Goal: Communication & Community: Answer question/provide support

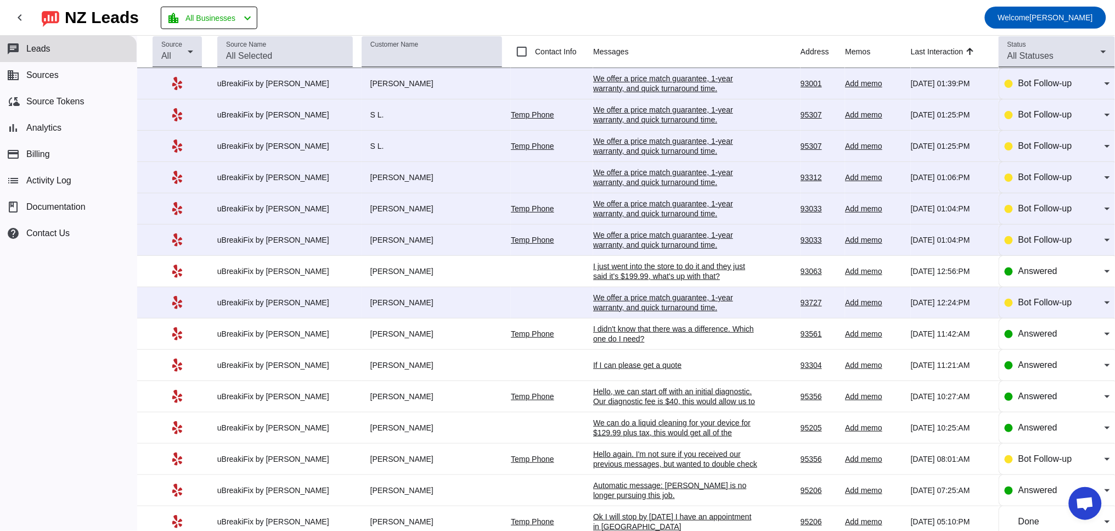
click at [611, 369] on div "If I can please get a quote" at bounding box center [675, 365] width 165 height 10
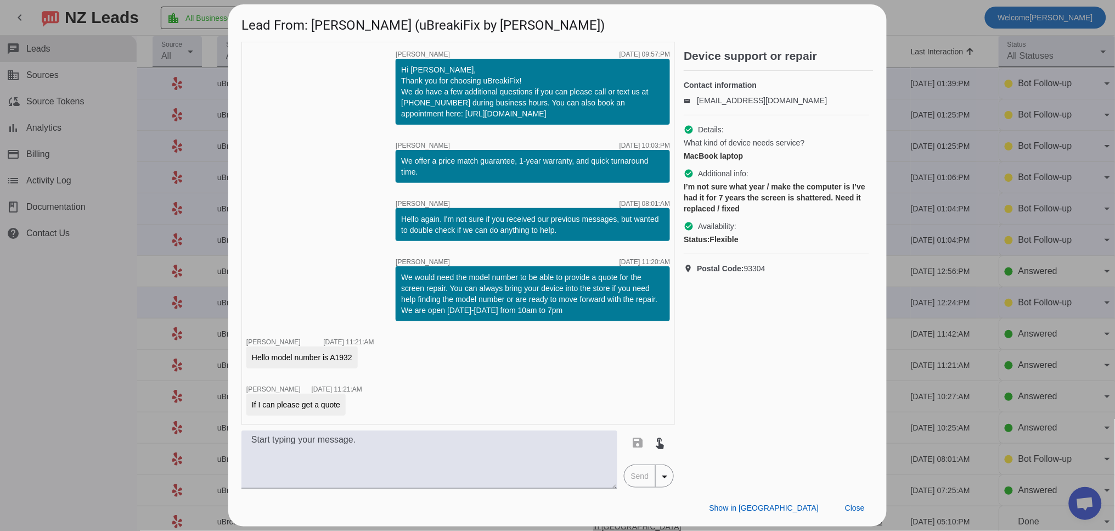
drag, startPoint x: 342, startPoint y: 360, endPoint x: 366, endPoint y: 358, distance: 24.2
click at [366, 358] on div "Hello model number is A1932" at bounding box center [310, 357] width 128 height 22
copy div "A1932"
click at [851, 508] on span "Close" at bounding box center [855, 507] width 20 height 9
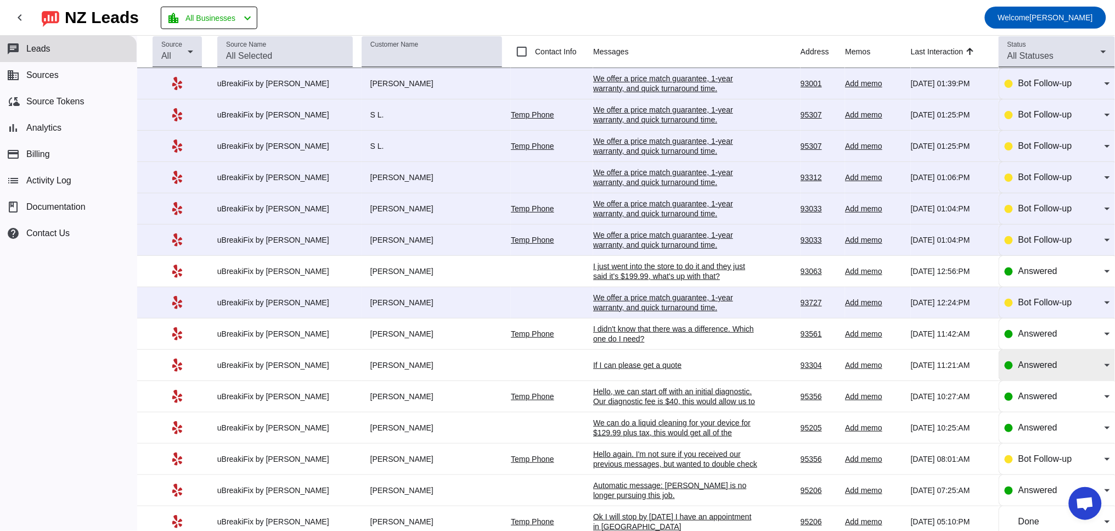
click at [1024, 369] on span "Answered" at bounding box center [1037, 364] width 39 height 9
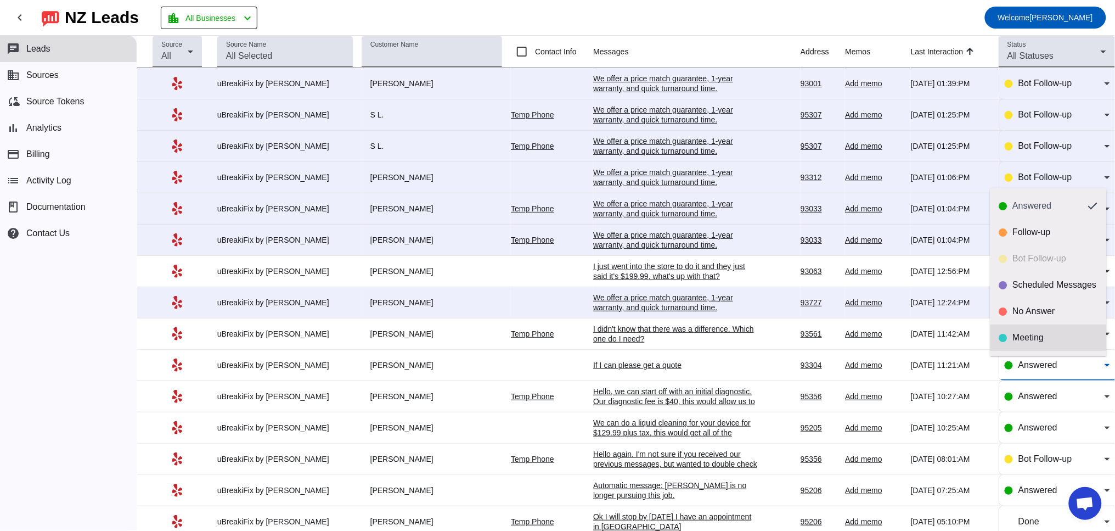
click at [1038, 340] on div "Meeting" at bounding box center [1055, 337] width 85 height 11
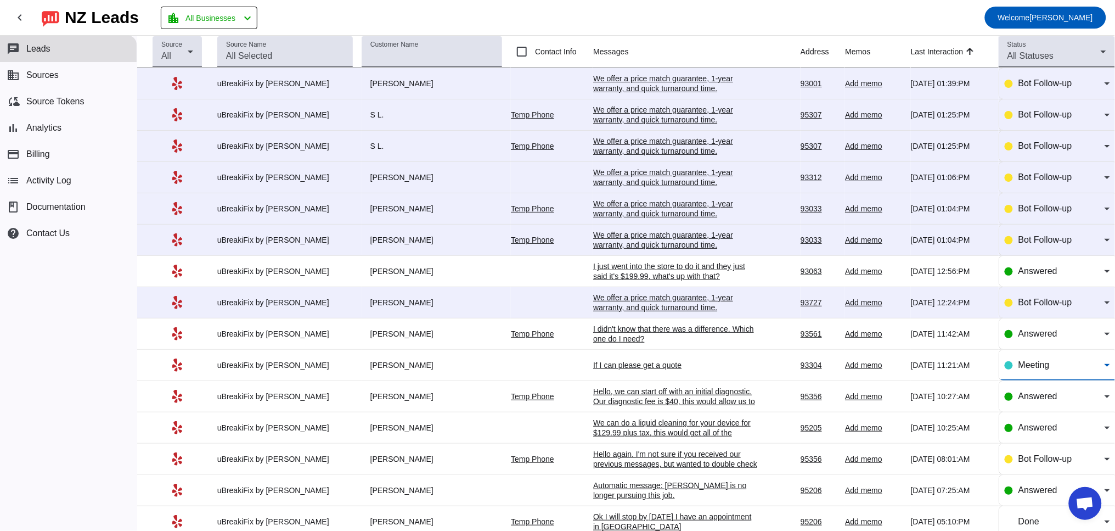
click at [643, 340] on div "I didn't know that there was a difference. Which one do I need?" at bounding box center [675, 334] width 165 height 20
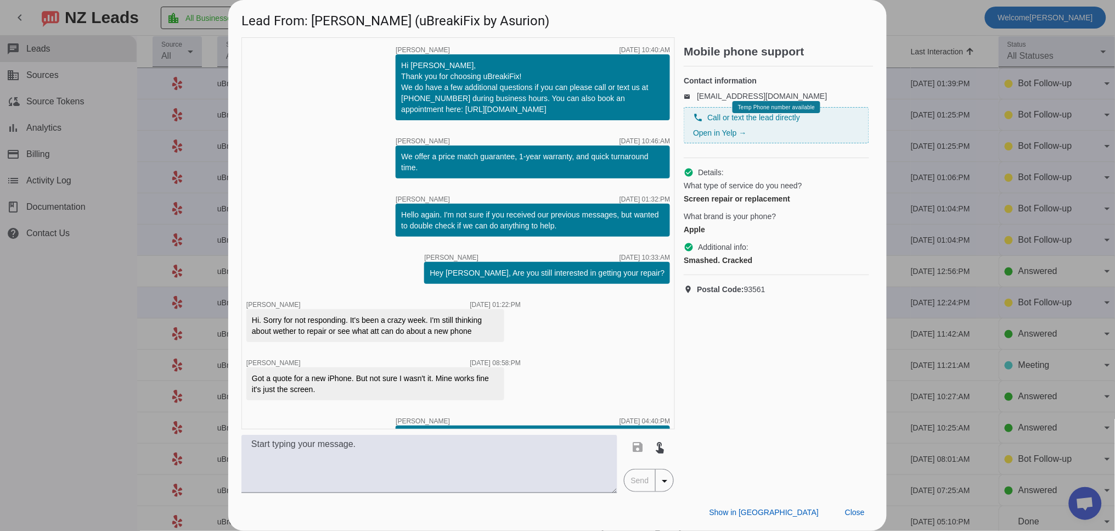
scroll to position [201, 0]
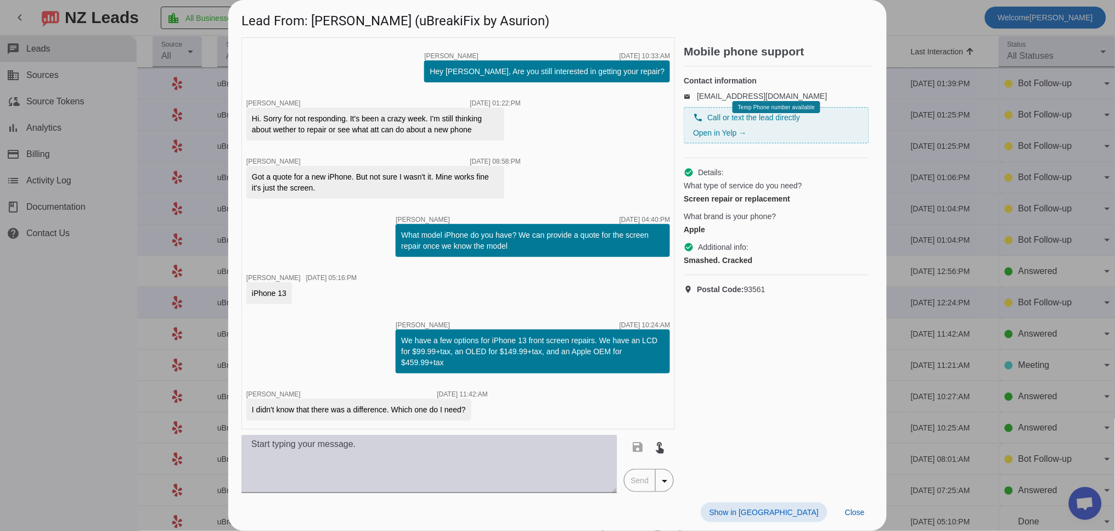
click at [344, 464] on textarea at bounding box center [429, 464] width 376 height 58
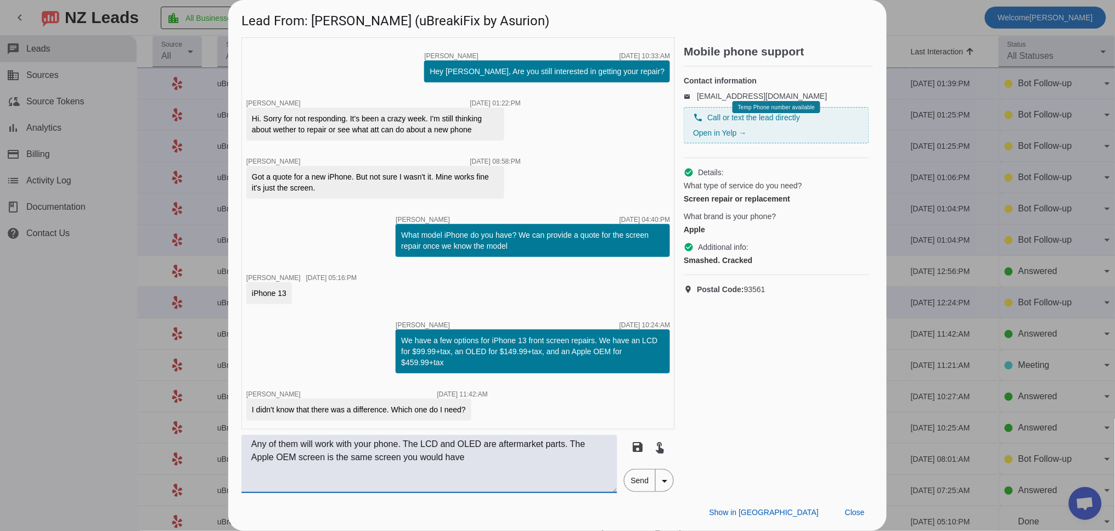
click at [485, 456] on textarea "Any of them will work with your phone. The LCD and OLED are aftermarket parts. …" at bounding box center [429, 464] width 376 height 58
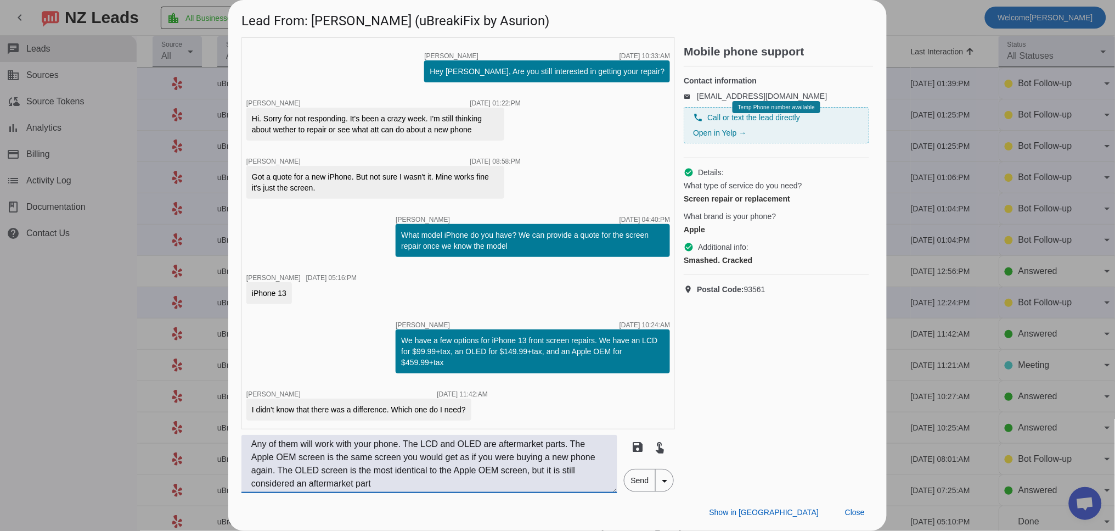
type textarea "Any of them will work with your phone. The LCD and OLED are aftermarket parts. …"
click at [633, 483] on span "Send" at bounding box center [639, 480] width 31 height 22
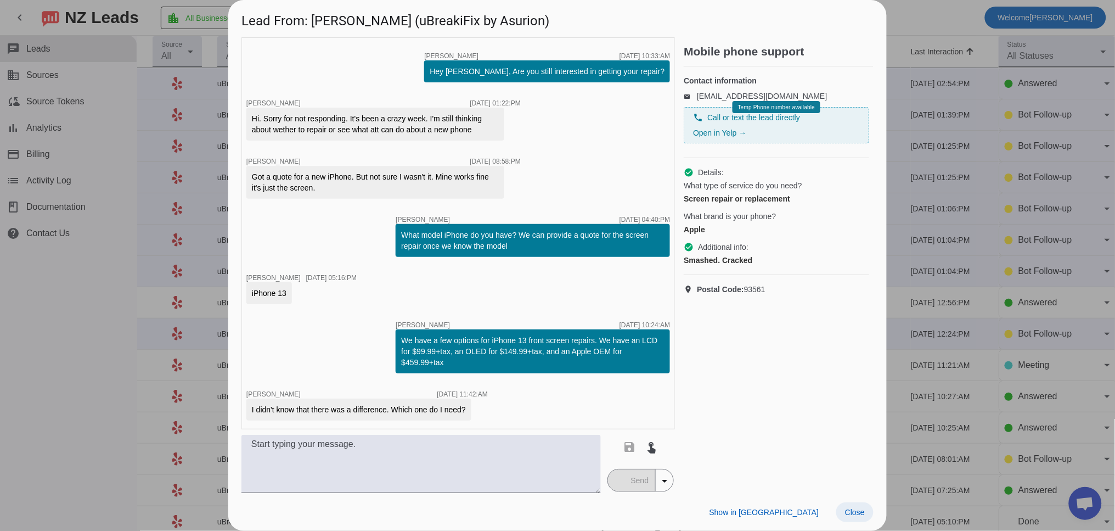
scroll to position [292, 0]
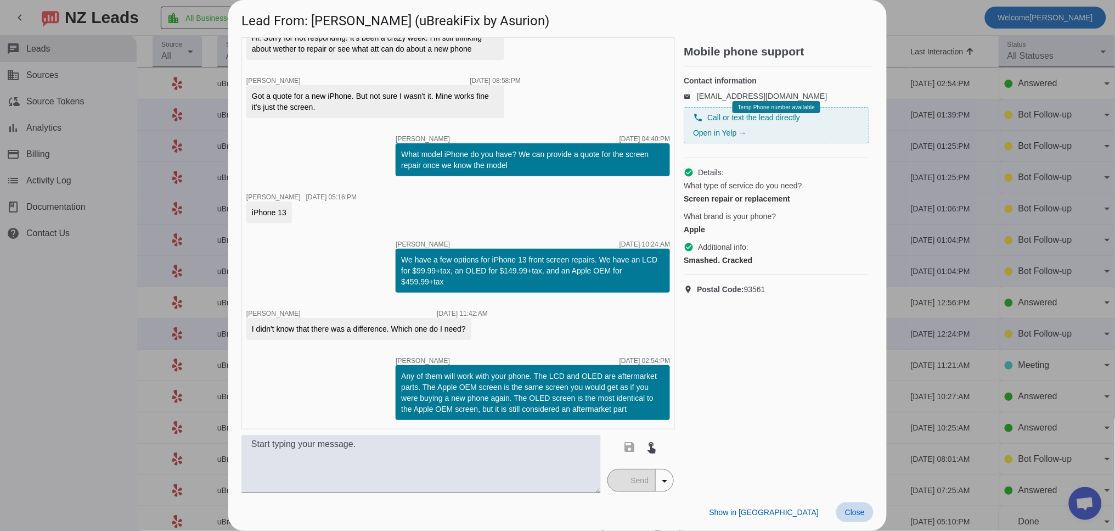
click at [866, 516] on span at bounding box center [854, 512] width 37 height 20
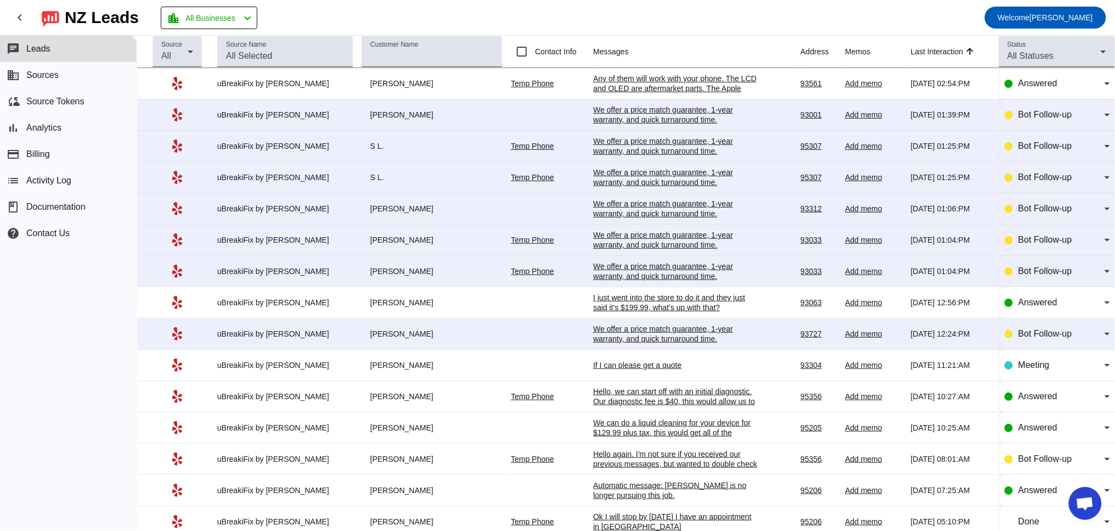
click at [647, 370] on div "If I can please get a quote" at bounding box center [675, 365] width 165 height 10
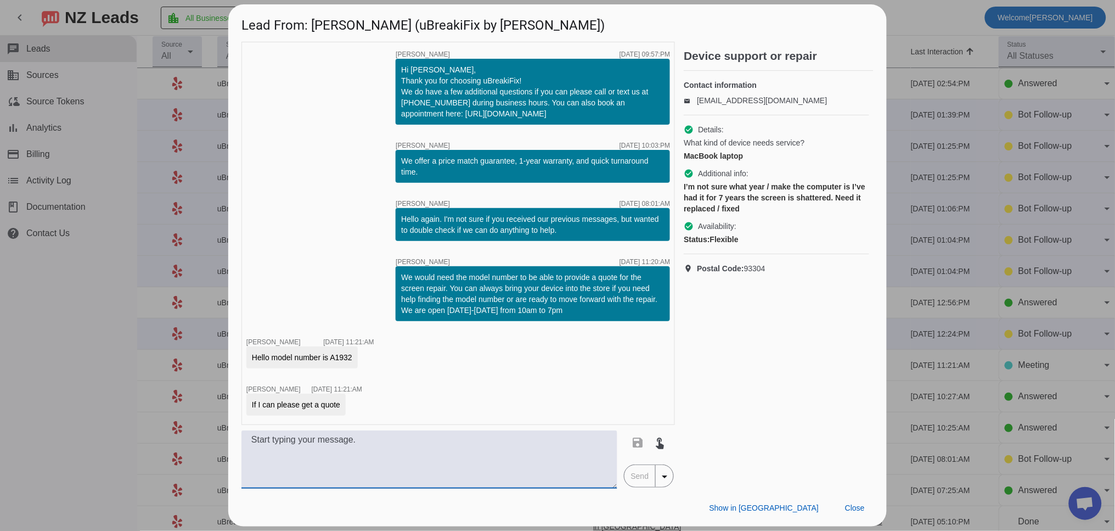
click at [314, 469] on textarea at bounding box center [429, 459] width 376 height 58
click at [320, 455] on textarea at bounding box center [429, 459] width 376 height 58
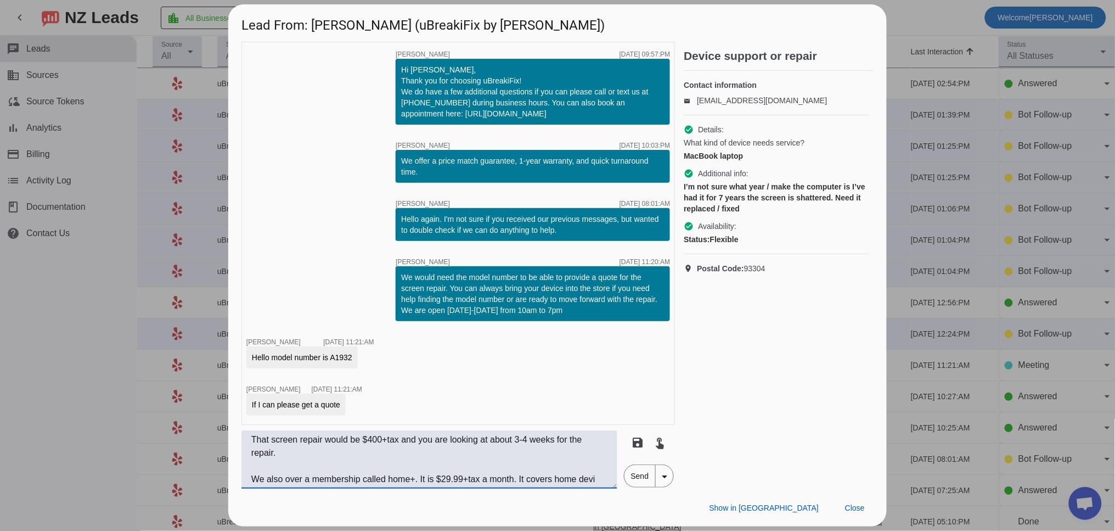
scroll to position [9, 0]
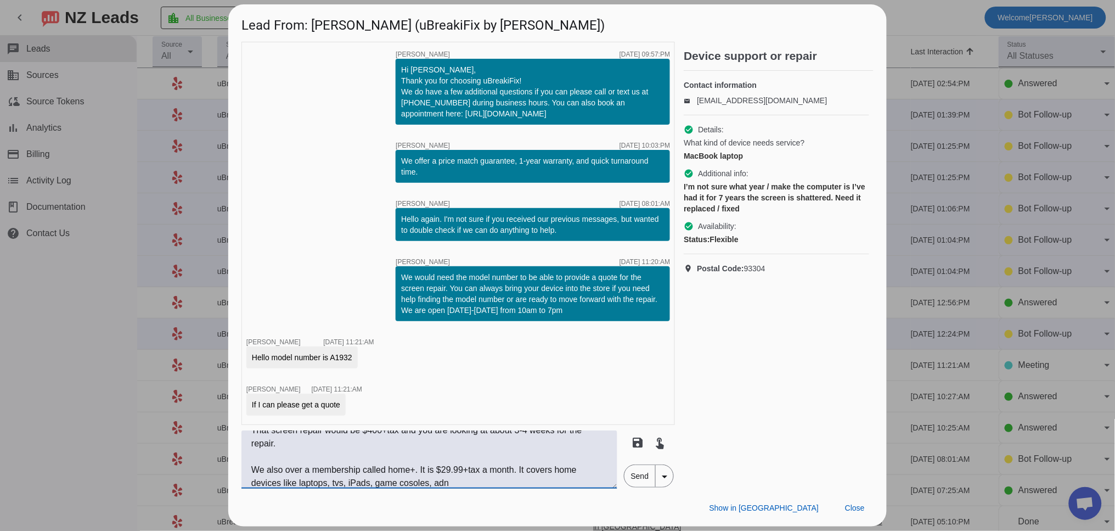
click at [408, 483] on textarea "That screen repair would be $400+tax and you are looking at about 3-4 weeks for…" at bounding box center [429, 459] width 376 height 58
click at [410, 483] on textarea "That screen repair would be $400+tax and you are looking at about 3-4 weeks for…" at bounding box center [429, 459] width 376 height 58
click at [477, 482] on textarea "That screen repair would be $400+tax and you are looking at about 3-4 weeks for…" at bounding box center [429, 459] width 376 height 58
drag, startPoint x: 282, startPoint y: 484, endPoint x: 247, endPoint y: 484, distance: 35.1
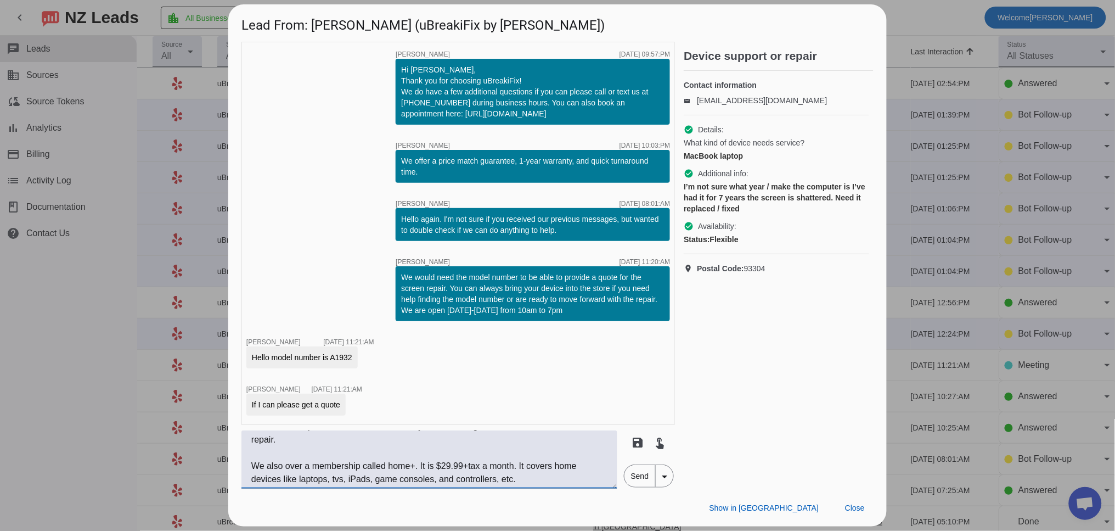
click at [247, 484] on textarea "That screen repair would be $400+tax and you are looking at about 3-4 weeks for…" at bounding box center [429, 459] width 376 height 58
click at [303, 465] on textarea "That screen repair would be $400+tax and you are looking at about 3-4 weeks for…" at bounding box center [429, 459] width 376 height 58
click at [428, 468] on textarea "That screen repair would be $400+tax and you are looking at about 3-4 weeks for…" at bounding box center [429, 459] width 376 height 58
click at [538, 464] on textarea "That screen repair would be $400+tax and you are looking at about 3-4 weeks for…" at bounding box center [429, 459] width 376 height 58
click at [461, 478] on textarea "That screen repair would be $400+tax and you are looking at about 3-4 weeks for…" at bounding box center [429, 459] width 376 height 58
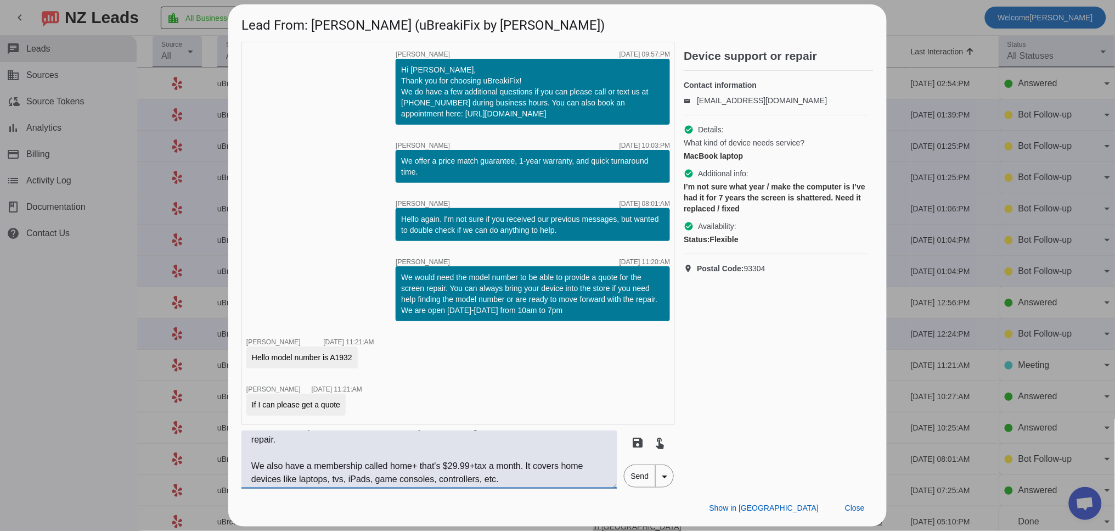
click at [523, 481] on textarea "That screen repair would be $400+tax and you are looking at about 3-4 weeks for…" at bounding box center [429, 459] width 376 height 58
click at [326, 481] on textarea "That screen repair would be $400+tax and you are looking at about 3-4 weeks for…" at bounding box center [429, 459] width 376 height 58
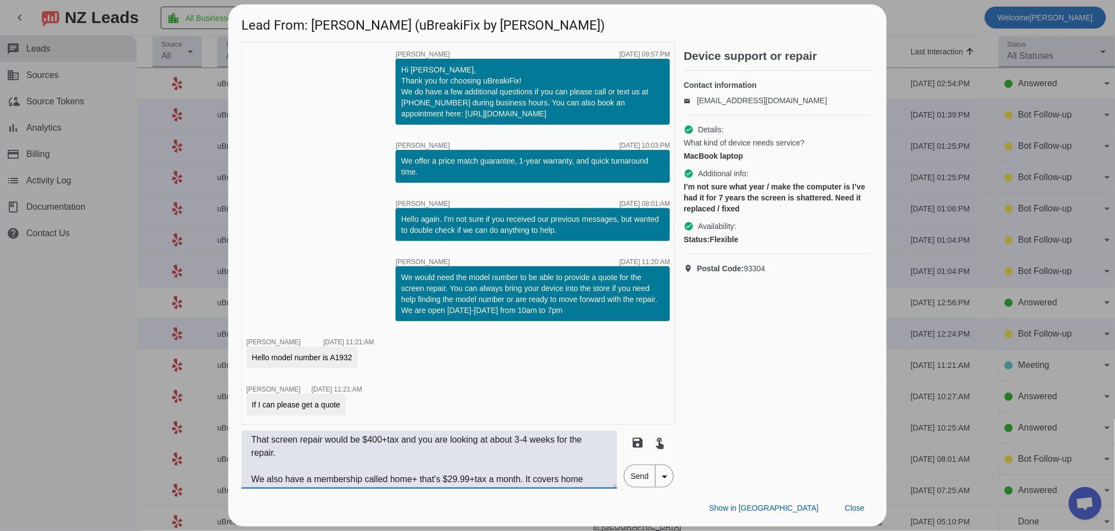
click at [291, 454] on textarea "That screen repair would be $400+tax and you are looking at about 3-4 weeks for…" at bounding box center [429, 459] width 376 height 58
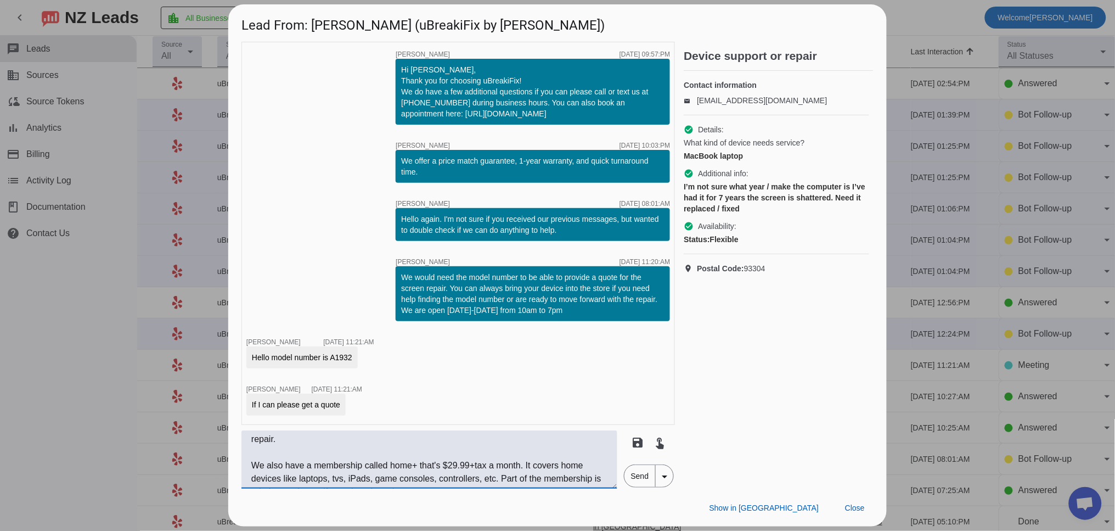
scroll to position [26, 0]
drag, startPoint x: 505, startPoint y: 469, endPoint x: 520, endPoint y: 464, distance: 16.1
click at [505, 468] on textarea "That screen repair would be $400+tax and you are looking at about 3-4 weeks for…" at bounding box center [429, 459] width 376 height 58
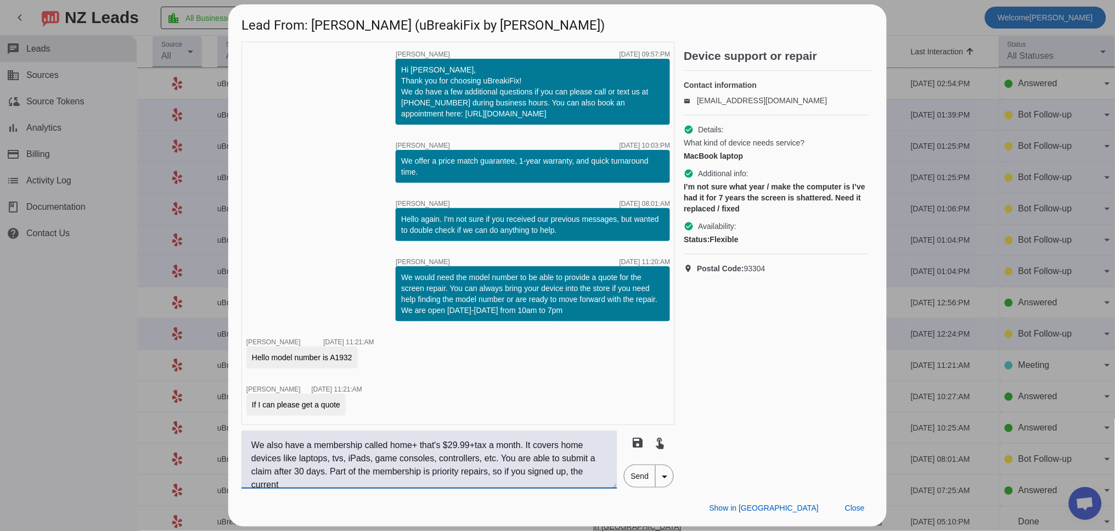
scroll to position [39, 0]
click at [291, 478] on textarea "That screen repair would be $400+tax and you are looking at about 3-4 weeks for…" at bounding box center [429, 459] width 376 height 58
click at [403, 481] on textarea "That screen repair would be $400+tax and you are looking at about 3-4 weeks for…" at bounding box center [429, 459] width 376 height 58
drag, startPoint x: 539, startPoint y: 454, endPoint x: 527, endPoint y: 455, distance: 12.2
click at [527, 455] on textarea "That screen repair would be $400+tax and you are looking at about 3-4 weeks for…" at bounding box center [429, 459] width 376 height 58
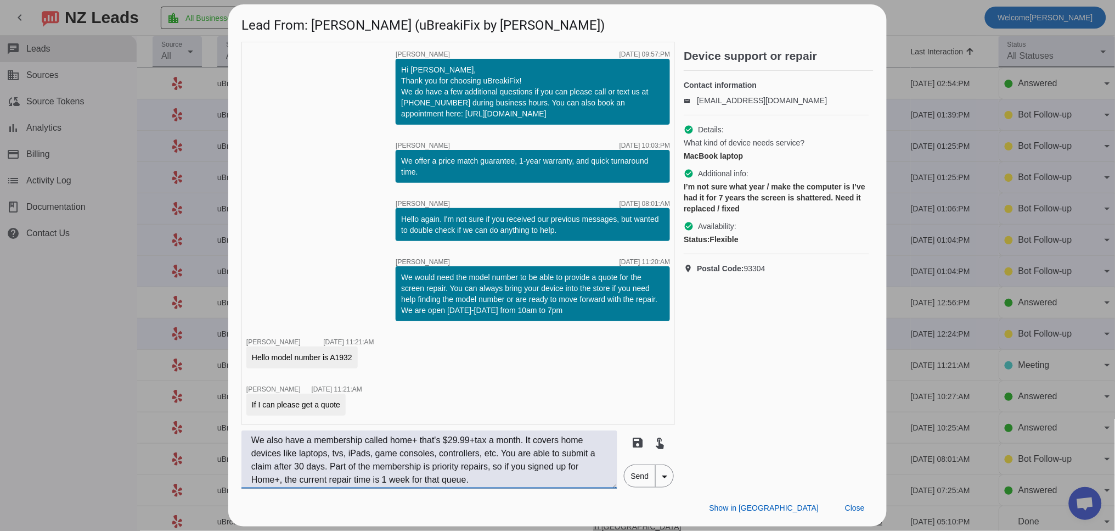
click at [510, 455] on textarea "That screen repair would be $400+tax and you are looking at about 3-4 weeks for…" at bounding box center [429, 459] width 376 height 58
drag, startPoint x: 433, startPoint y: 471, endPoint x: 593, endPoint y: 453, distance: 161.2
click at [593, 453] on textarea "That screen repair would be $400+tax and you are looking at about 3-4 weeks for…" at bounding box center [429, 459] width 376 height 58
drag, startPoint x: 510, startPoint y: 452, endPoint x: 327, endPoint y: 470, distance: 183.6
click at [327, 470] on textarea "That screen repair would be $400+tax and you are looking at about 3-4 weeks for…" at bounding box center [429, 459] width 376 height 58
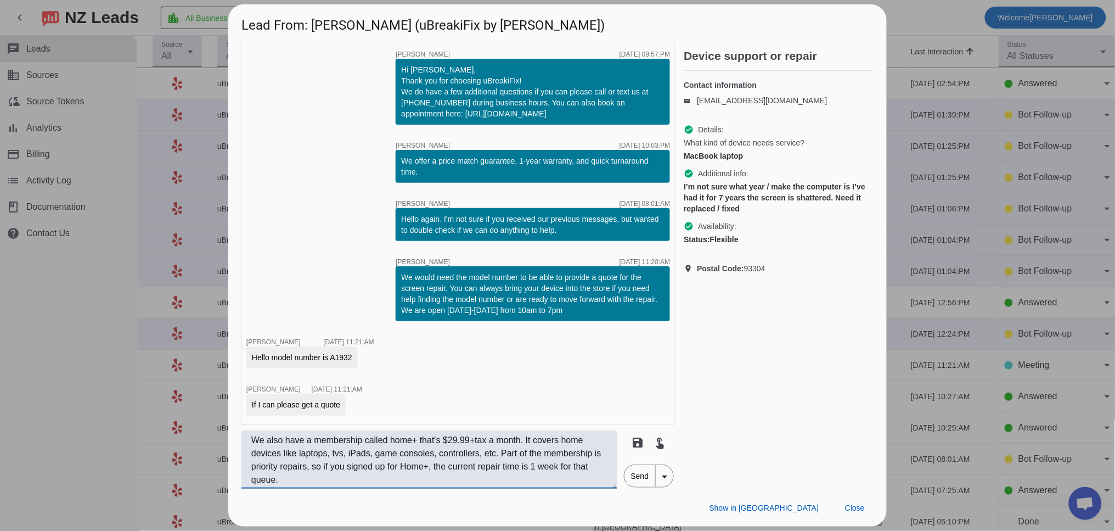
click at [585, 465] on textarea "That screen repair would be $400+tax and you are looking at about 3-4 weeks for…" at bounding box center [429, 459] width 376 height 58
drag, startPoint x: 327, startPoint y: 480, endPoint x: 372, endPoint y: 483, distance: 45.1
click at [372, 483] on textarea "That screen repair would be $400+tax and you are looking at about 3-4 weeks for…" at bounding box center [429, 459] width 376 height 58
drag, startPoint x: 398, startPoint y: 481, endPoint x: 250, endPoint y: 441, distance: 152.8
click at [250, 441] on textarea "That screen repair would be $400+tax and you are looking at about 3-4 weeks for…" at bounding box center [429, 459] width 376 height 58
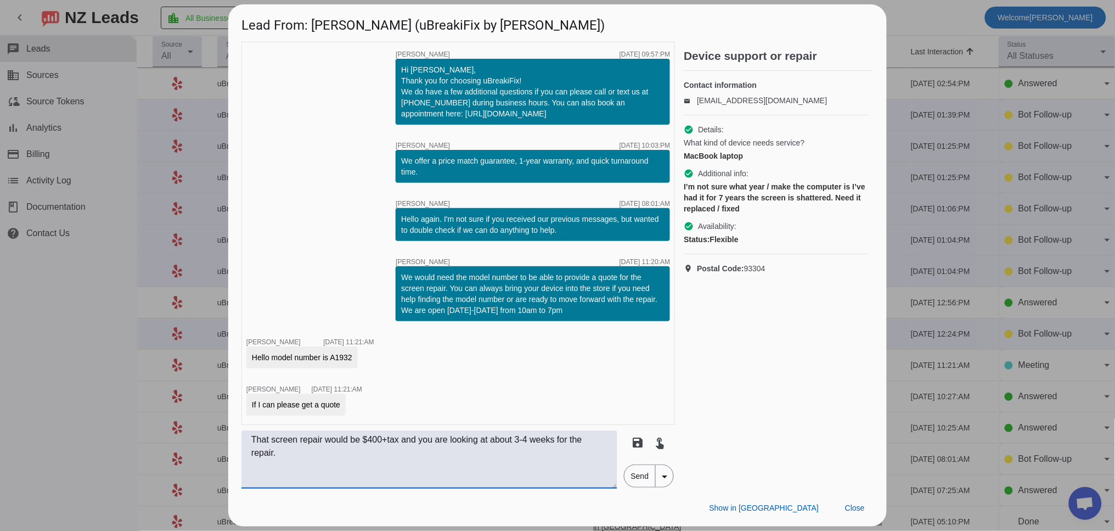
scroll to position [0, 0]
type textarea "That screen repair would be $400+tax and you are looking at about 3-4 weeks for…"
click at [642, 477] on span "Send" at bounding box center [639, 476] width 31 height 22
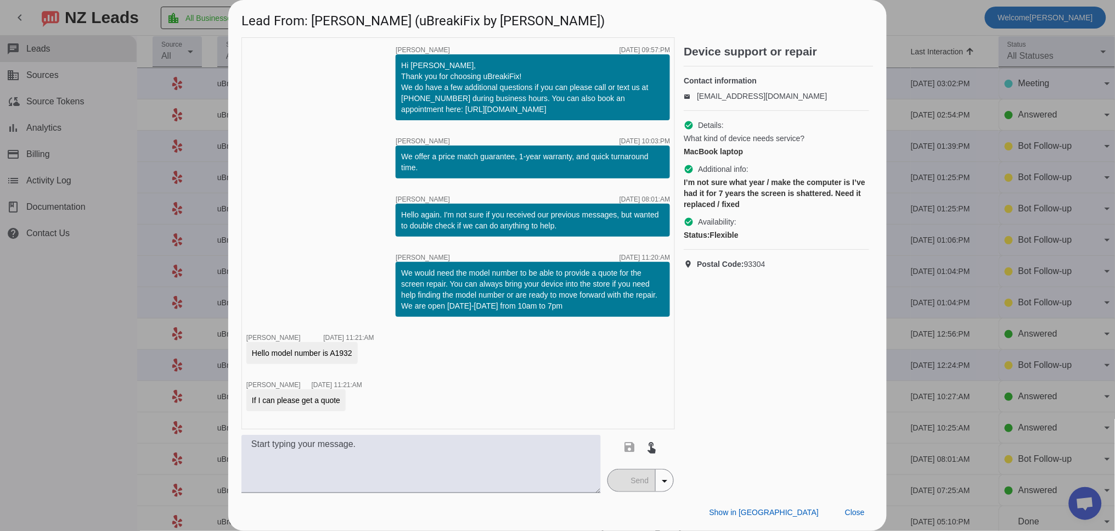
scroll to position [49, 0]
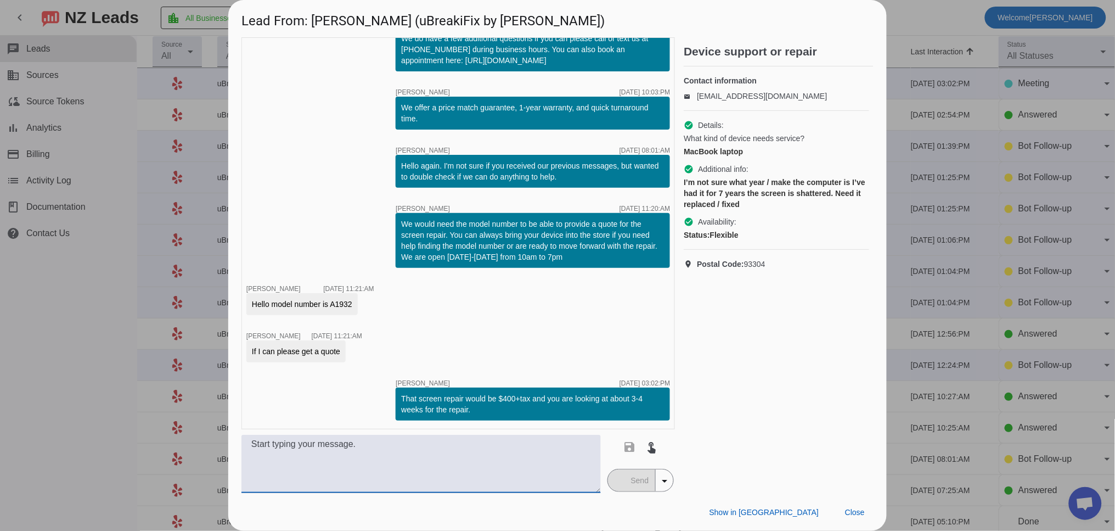
click at [324, 460] on textarea at bounding box center [420, 464] width 359 height 58
paste textarea "We also have a membership called home+ that's $29.99+tax a month. It covers hom…"
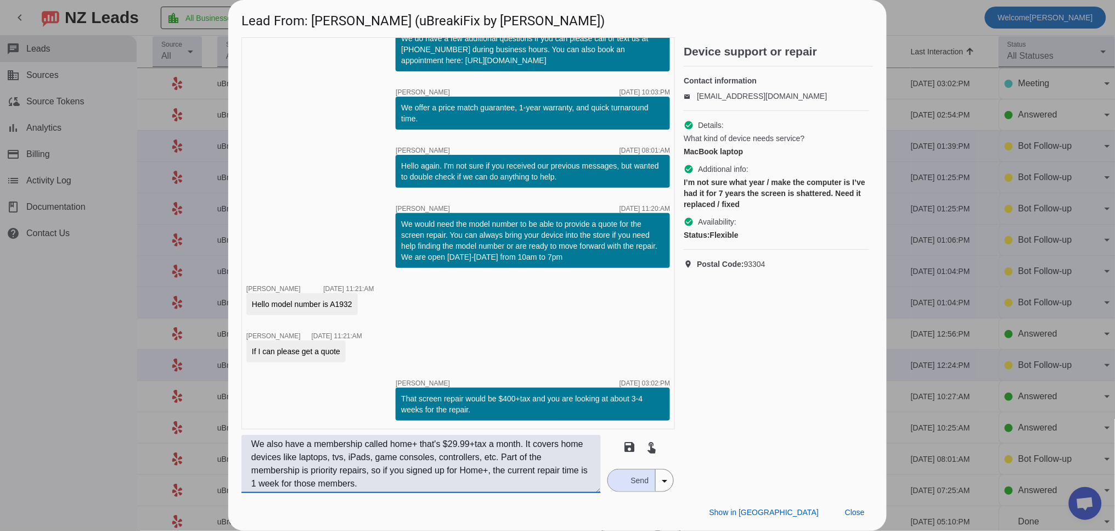
type textarea "We also have a membership called home+ that's $29.99+tax a month. It covers hom…"
click at [641, 475] on span "Send" at bounding box center [639, 480] width 31 height 22
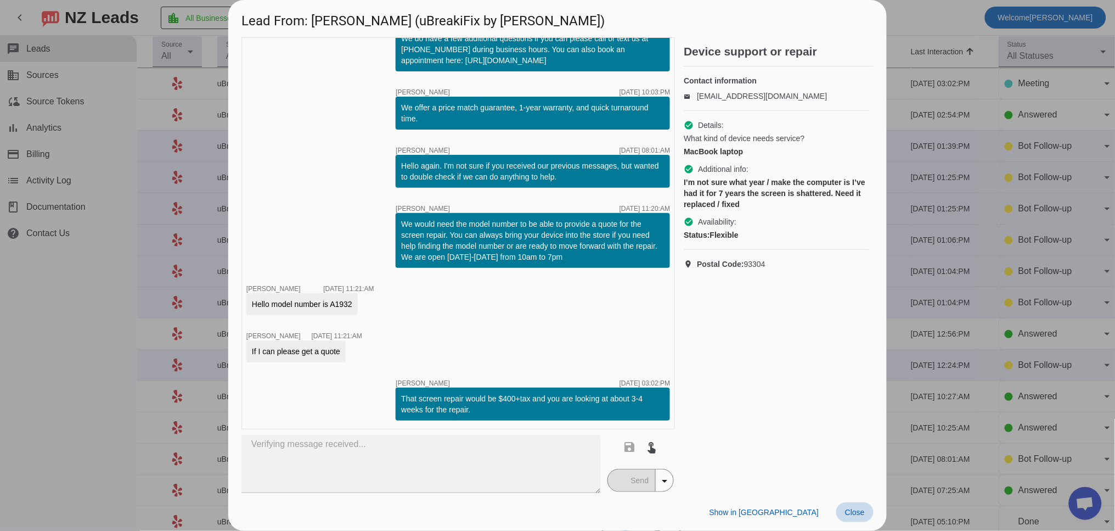
click at [855, 509] on span "Close" at bounding box center [855, 512] width 20 height 9
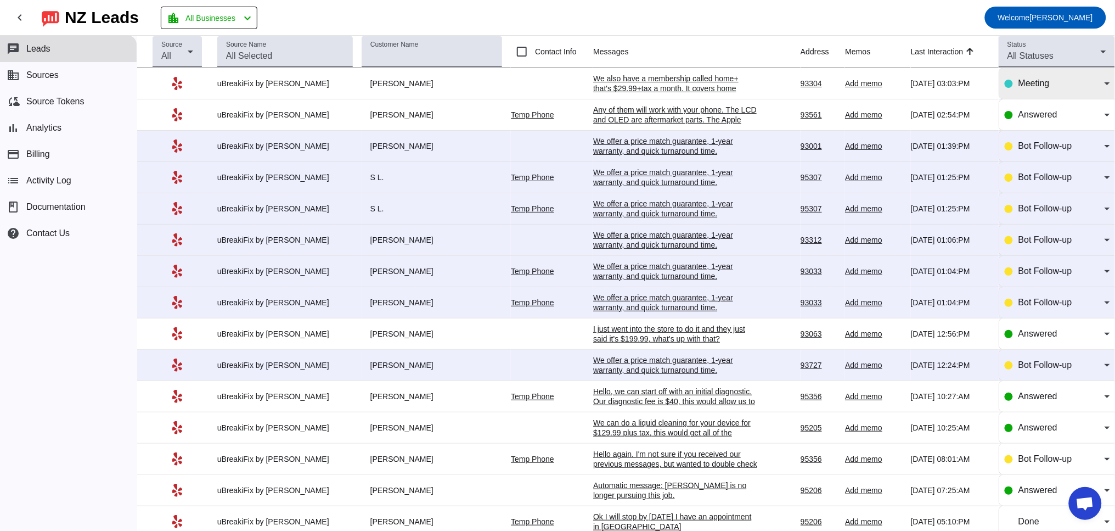
click at [1022, 81] on span "Meeting" at bounding box center [1033, 82] width 31 height 9
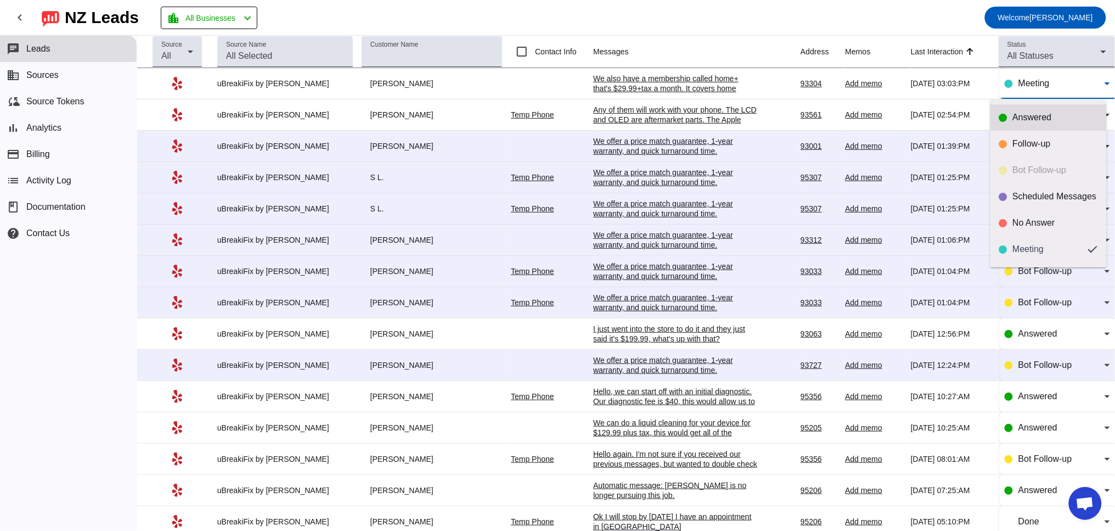
click at [1020, 119] on div "Answered" at bounding box center [1055, 117] width 85 height 11
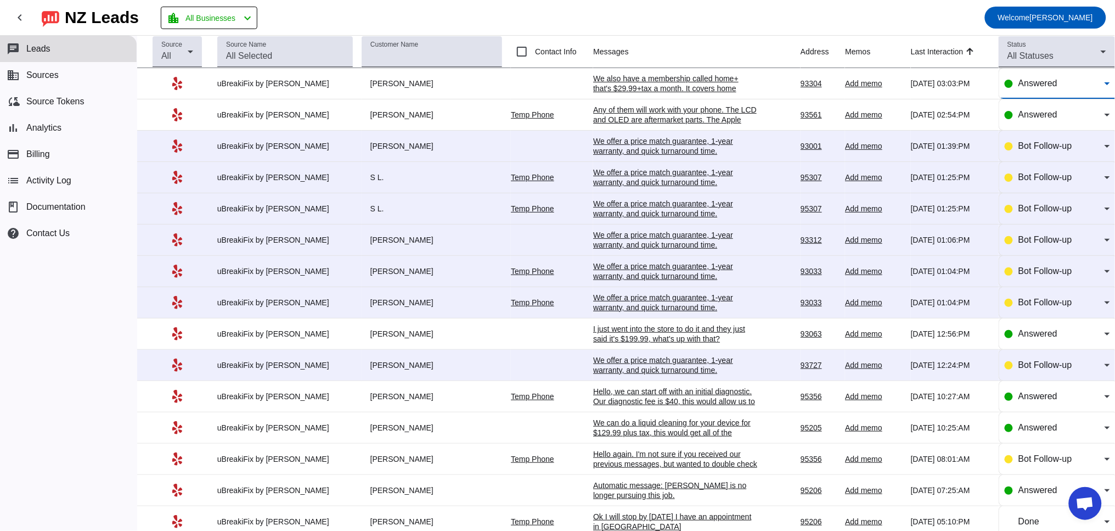
click at [673, 462] on div "Hello again. I'm not sure if you received our previous messages, but wanted to …" at bounding box center [675, 464] width 165 height 30
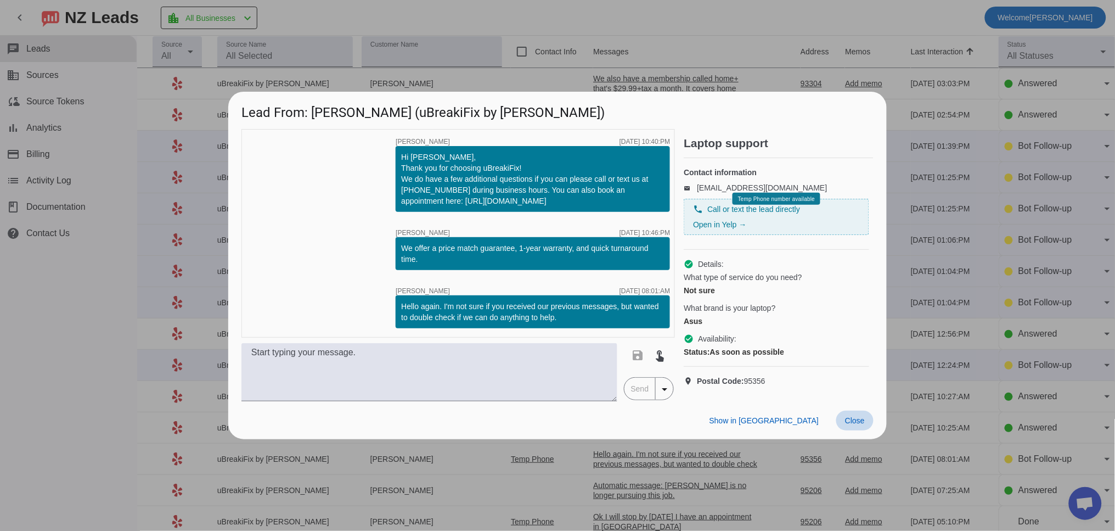
click at [852, 424] on span "Close" at bounding box center [855, 420] width 20 height 9
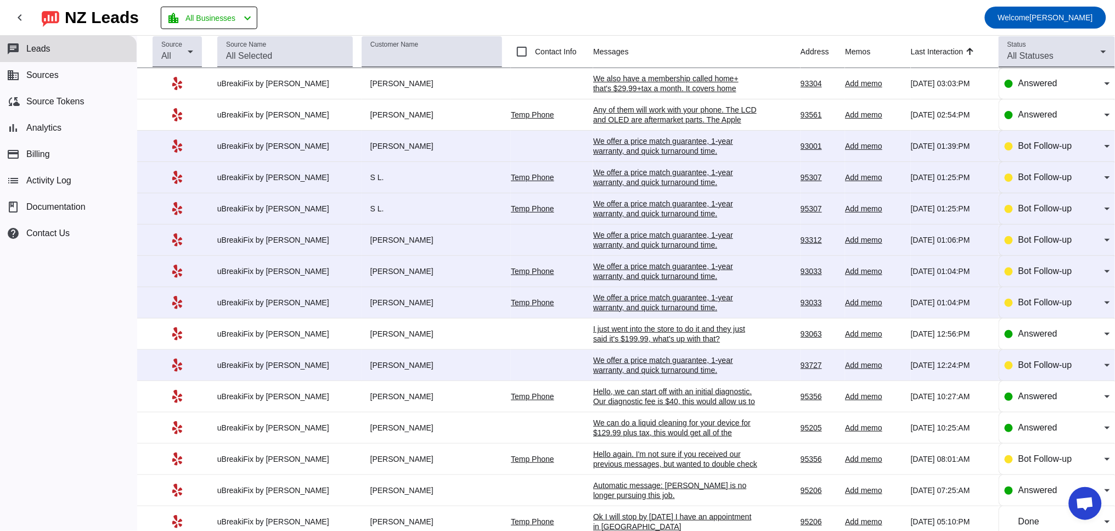
click at [639, 432] on div "We can do a liquid cleaning for your device for $129.99 plus tax, this would ge…" at bounding box center [675, 442] width 165 height 49
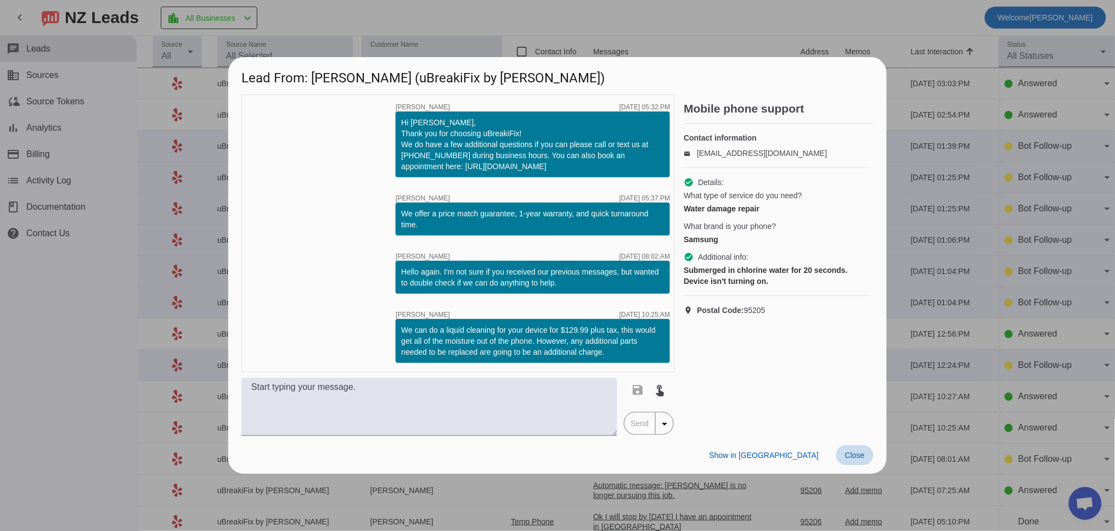
click at [861, 454] on span "Close" at bounding box center [855, 454] width 20 height 9
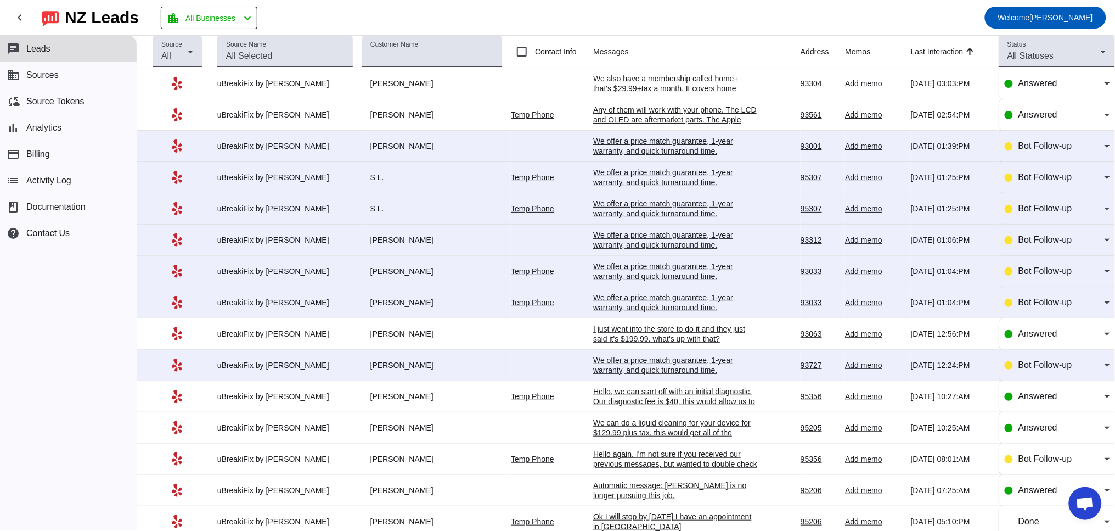
click at [630, 371] on div "We offer a price match guarantee, 1-year warranty, and quick turnaround time.​" at bounding box center [675, 365] width 165 height 20
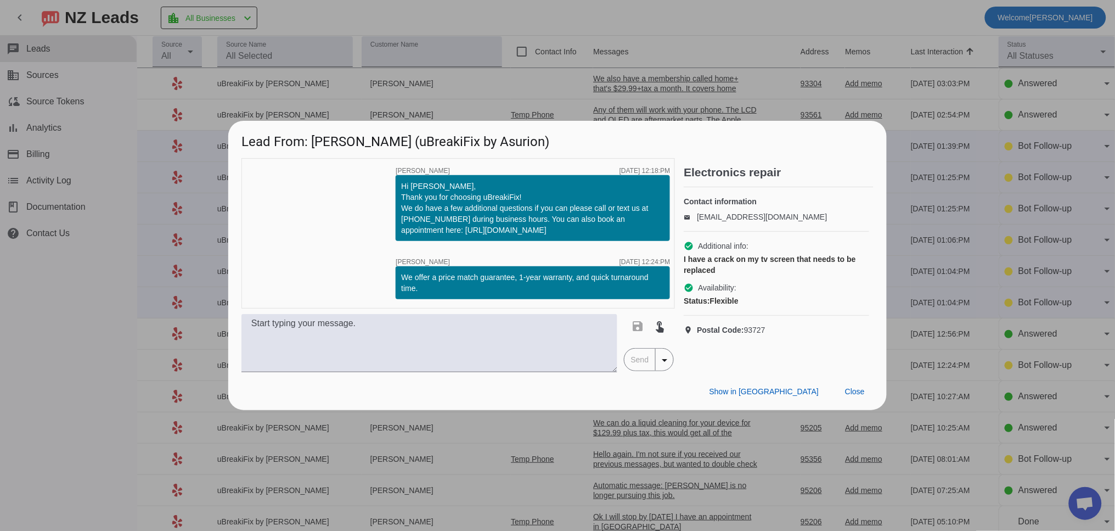
click at [277, 307] on div "timer close [PERSON_NAME] [DATE] 12:18:PM Hi [PERSON_NAME], Thank you for choos…" at bounding box center [457, 233] width 433 height 150
click at [262, 340] on textarea at bounding box center [429, 343] width 376 height 58
paste textarea "Hello for this device you will have to speak directly to a technician who will …"
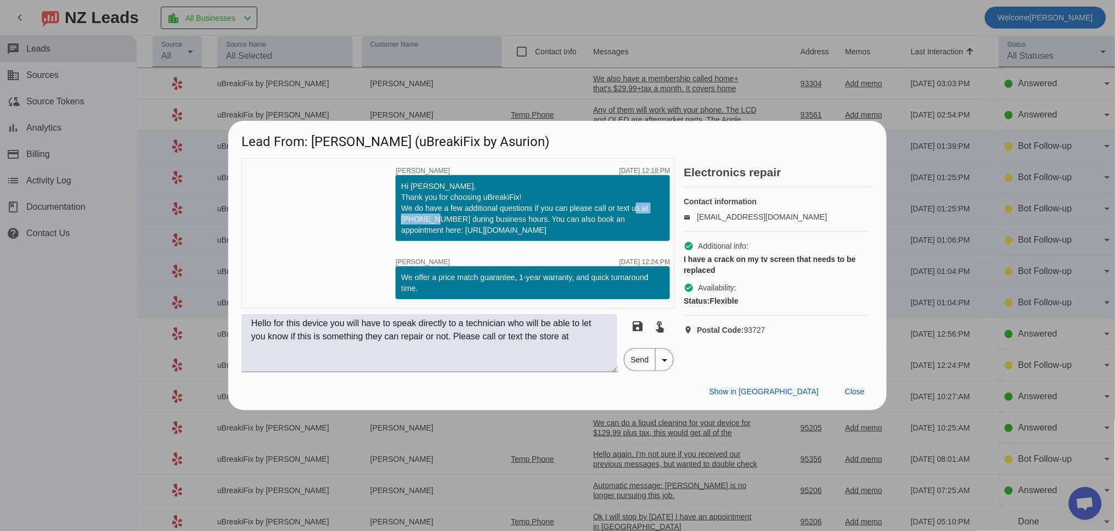
drag, startPoint x: 453, startPoint y: 218, endPoint x: 403, endPoint y: 218, distance: 49.4
click at [403, 218] on div "Hi [PERSON_NAME], Thank you for choosing uBreakiFix! We do have a few additiona…" at bounding box center [532, 208] width 263 height 55
copy div "559)-326-7598"
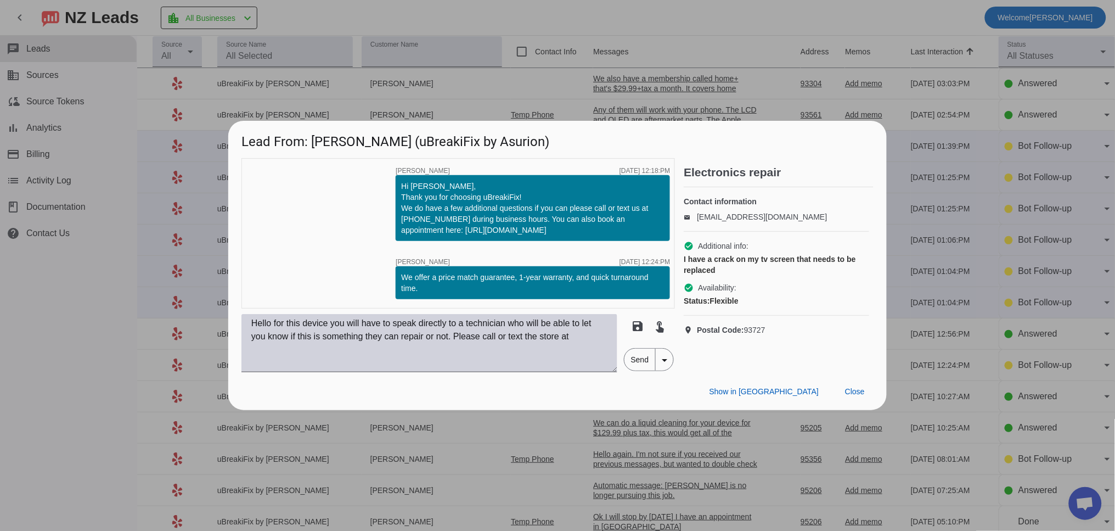
drag, startPoint x: 624, startPoint y: 331, endPoint x: 616, endPoint y: 331, distance: 7.7
click at [621, 331] on div "Hello for this device you will have to speak directly to a technician who will …" at bounding box center [457, 343] width 433 height 58
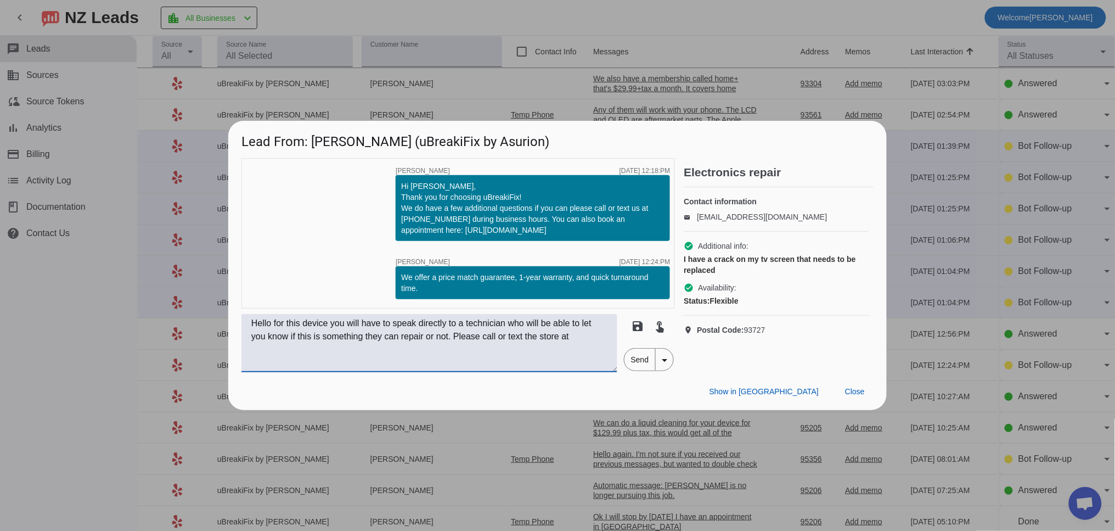
click at [607, 332] on textarea "Hello for this device you will have to speak directly to a technician who will …" at bounding box center [429, 343] width 376 height 58
paste textarea "559)-326-7598"
click at [260, 347] on textarea "Hello for this device you will have to speak directly to a technician who will …" at bounding box center [429, 343] width 376 height 58
type textarea "Hello for this device you will have to speak directly to a technician who will …"
click at [639, 363] on span "Send" at bounding box center [639, 359] width 31 height 22
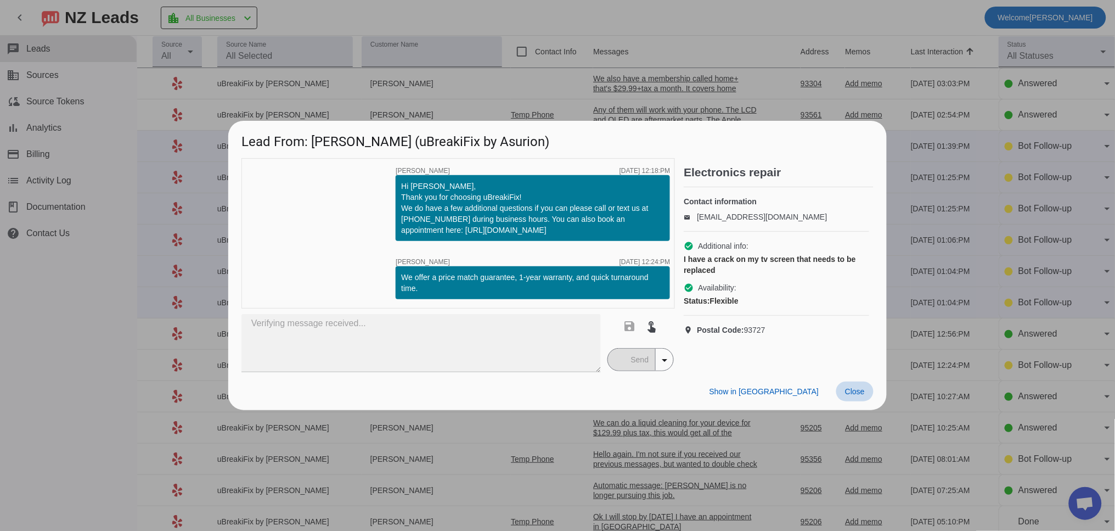
click at [863, 393] on span "Close" at bounding box center [855, 391] width 20 height 9
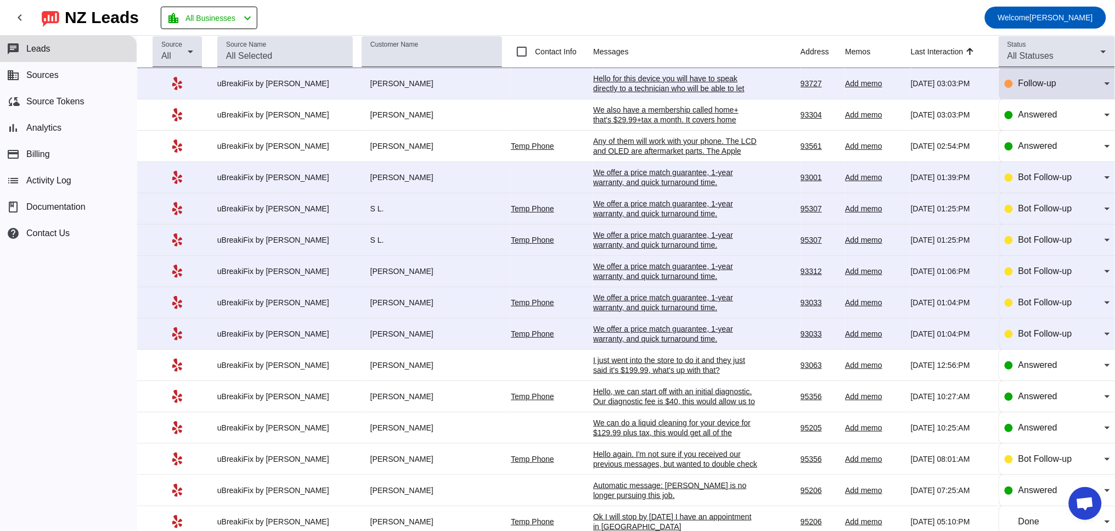
click at [1052, 76] on div "Follow-up" at bounding box center [1057, 83] width 105 height 31
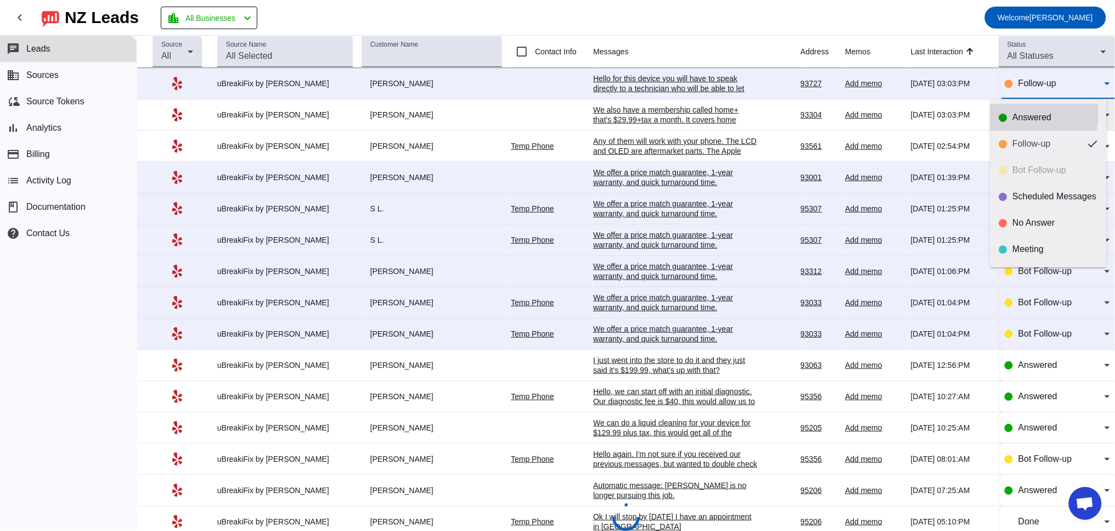
drag, startPoint x: 1009, startPoint y: 114, endPoint x: 995, endPoint y: 124, distance: 16.8
click at [1009, 114] on div "Answered" at bounding box center [1048, 117] width 99 height 11
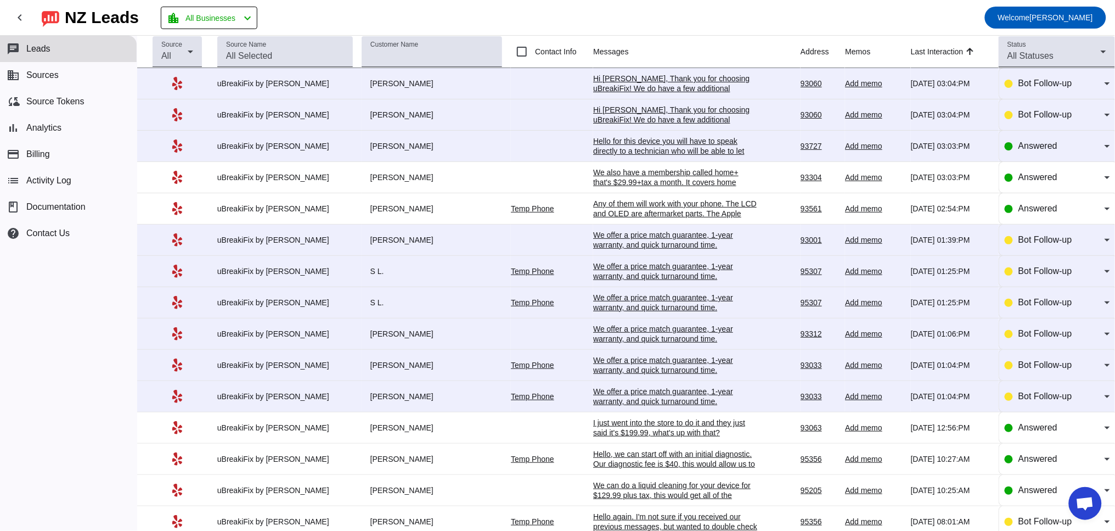
click at [635, 145] on div "Hello for this device you will have to speak directly to a technician who will …" at bounding box center [675, 160] width 165 height 49
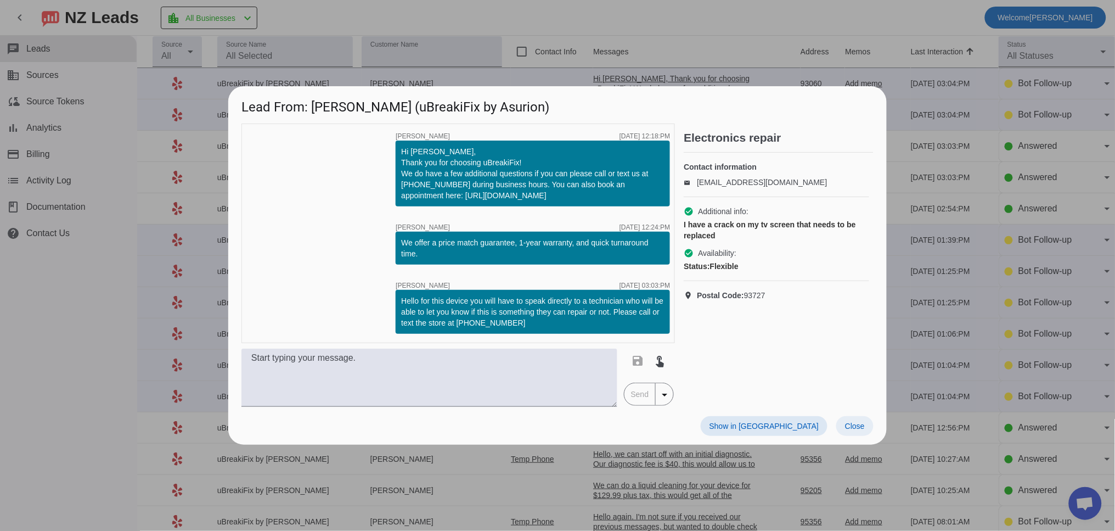
click at [849, 422] on span "Close" at bounding box center [855, 425] width 20 height 9
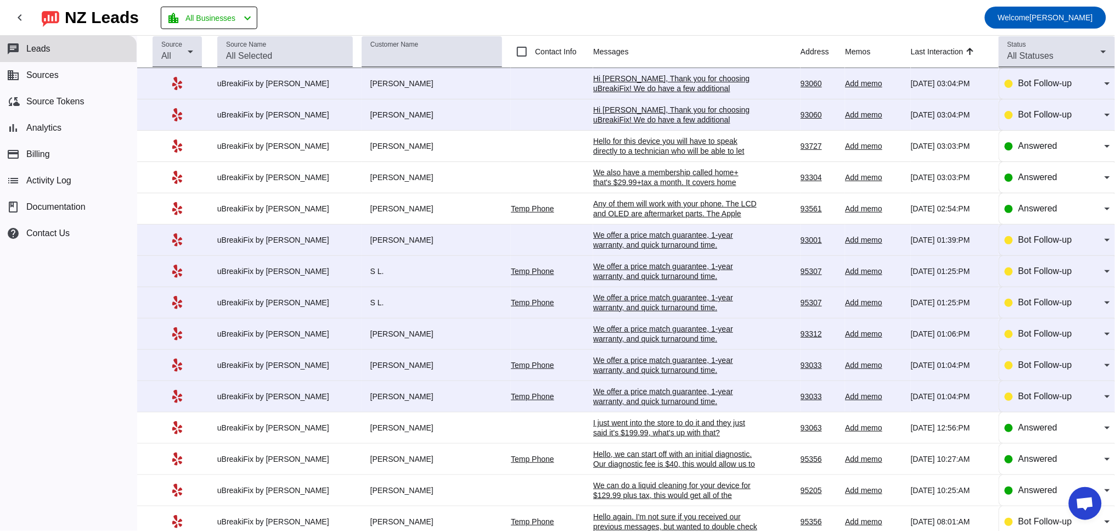
click at [656, 437] on div "I just went into the store to do it and they just said it's $199.99, what's up …" at bounding box center [675, 428] width 165 height 20
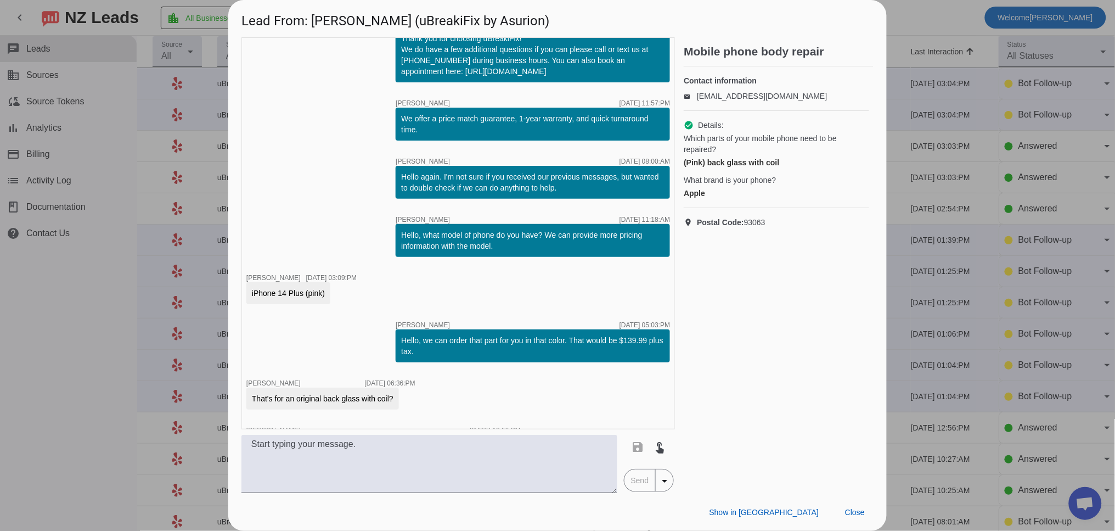
scroll to position [85, 0]
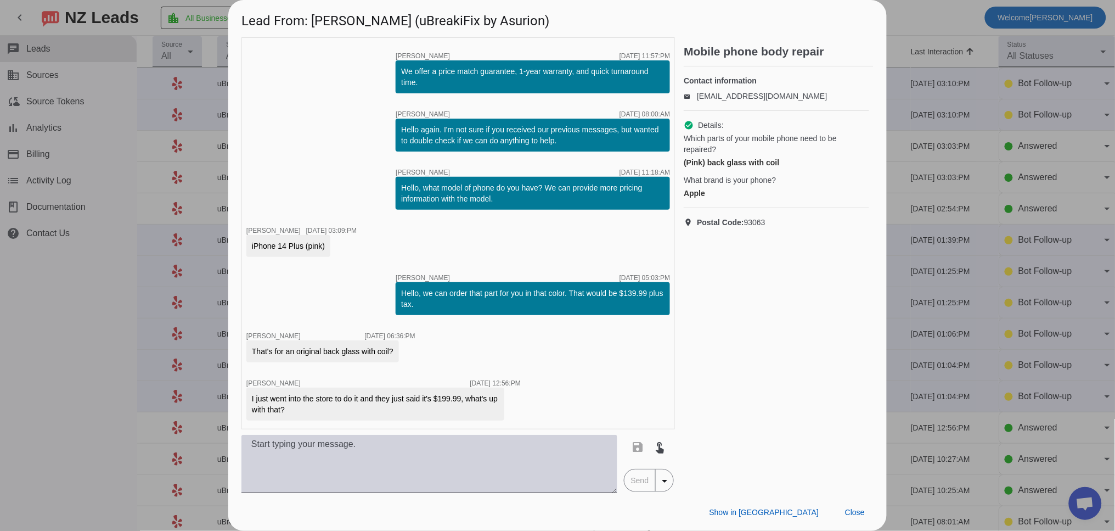
click at [342, 454] on textarea at bounding box center [429, 464] width 376 height 58
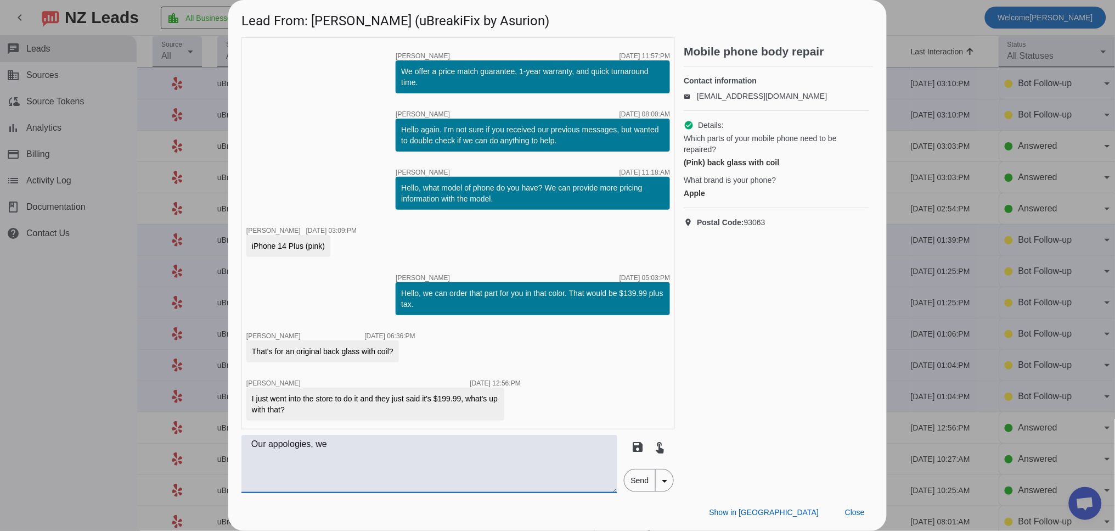
click at [294, 446] on textarea "Our appologies, we" at bounding box center [429, 464] width 376 height 58
click at [405, 419] on div "I just went into the store to do it and they just said it's $199.99, what's up …" at bounding box center [375, 403] width 258 height 33
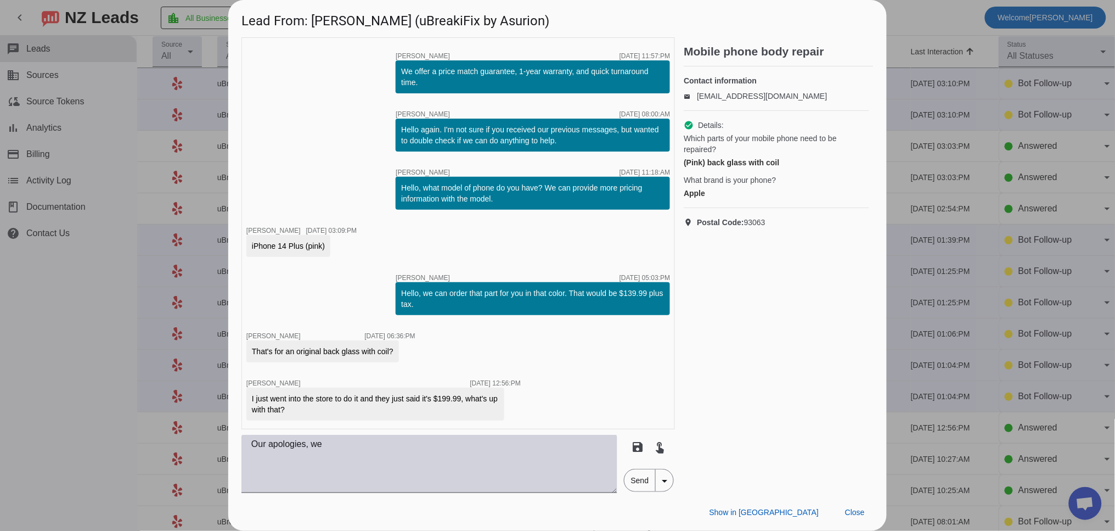
click at [350, 454] on textarea "Our apologies, we" at bounding box center [429, 464] width 376 height 58
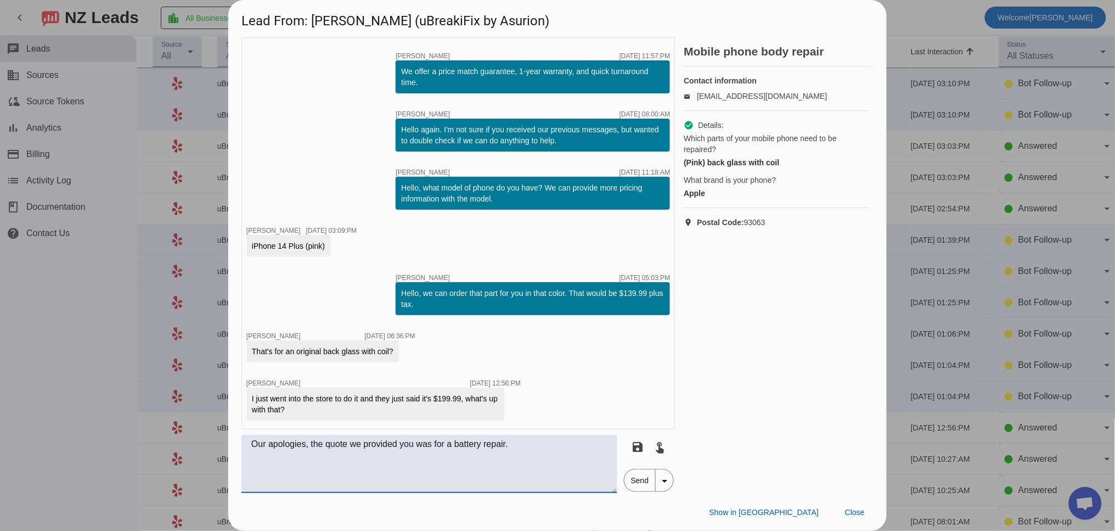
click at [271, 441] on textarea "Our apologies, the quote we provided you was for a battery repair." at bounding box center [429, 464] width 376 height 58
click at [582, 440] on textarea "Our sincerest apologies, the quote we provided you was for a battery repair." at bounding box center [429, 464] width 376 height 58
click at [351, 447] on textarea "Our sincerest apologies, the quote we provided you was for a battery replacemen…" at bounding box center [429, 464] width 376 height 58
click at [417, 461] on textarea "Our sincerest apologies, we were looking at the wrong price. The quote we provi…" at bounding box center [429, 464] width 376 height 58
click at [512, 457] on textarea "Our sincerest apologies, we were looking at the wrong price. The quote we provi…" at bounding box center [429, 464] width 376 height 58
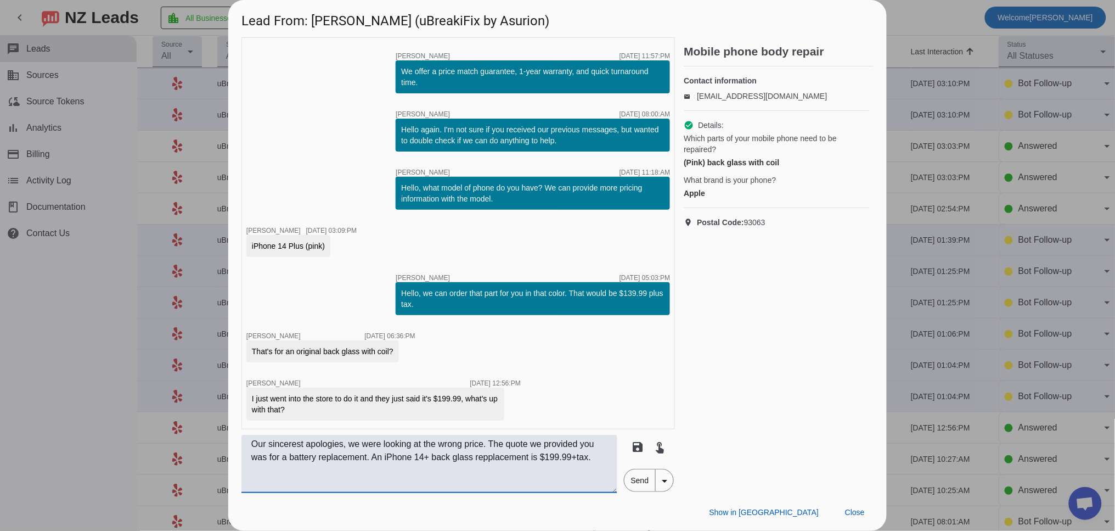
drag, startPoint x: 510, startPoint y: 457, endPoint x: 496, endPoint y: 458, distance: 13.8
click at [494, 459] on textarea "Our sincerest apologies, we were looking at the wrong price. The quote we provi…" at bounding box center [429, 464] width 376 height 58
click at [334, 465] on textarea "Our sincerest apologies, we were looking at the wrong price. The quote we provi…" at bounding box center [429, 464] width 376 height 58
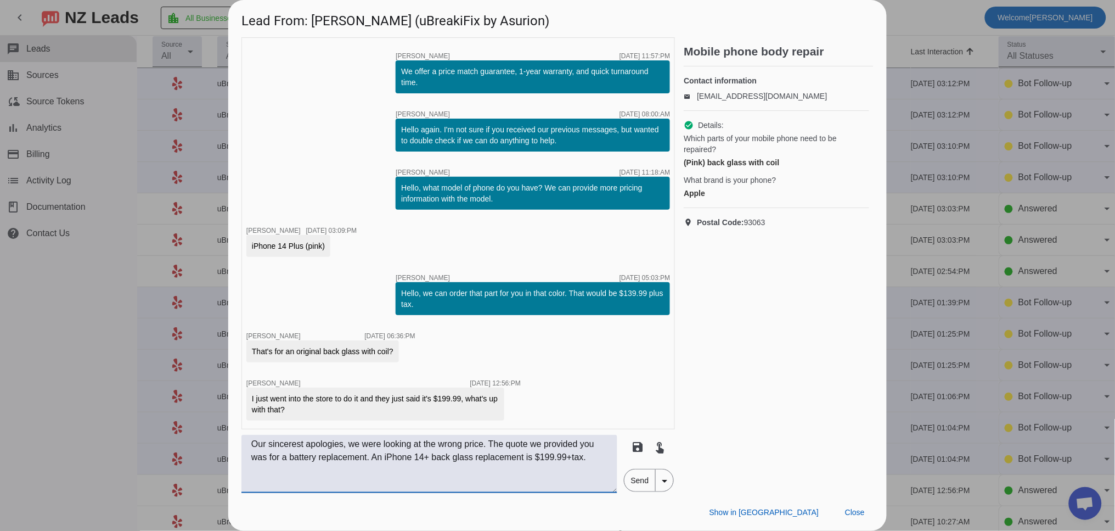
drag, startPoint x: 581, startPoint y: 454, endPoint x: 575, endPoint y: 463, distance: 10.7
click at [579, 458] on textarea "Our sincerest apologies, we were looking at the wrong price. The quote we provi…" at bounding box center [429, 464] width 376 height 58
click at [325, 473] on textarea "Our sincerest apologies, we were looking at the wrong price. The quote we provi…" at bounding box center [429, 464] width 376 height 58
type textarea "Our sincerest apologies, we were looking at the wrong price. The quote we provi…"
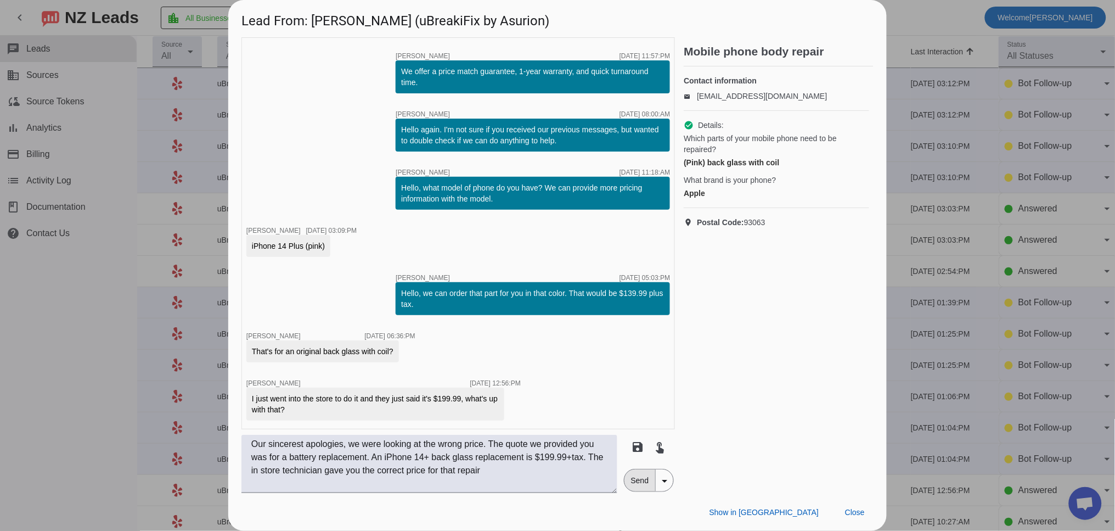
click at [635, 483] on span "Send" at bounding box center [639, 480] width 31 height 22
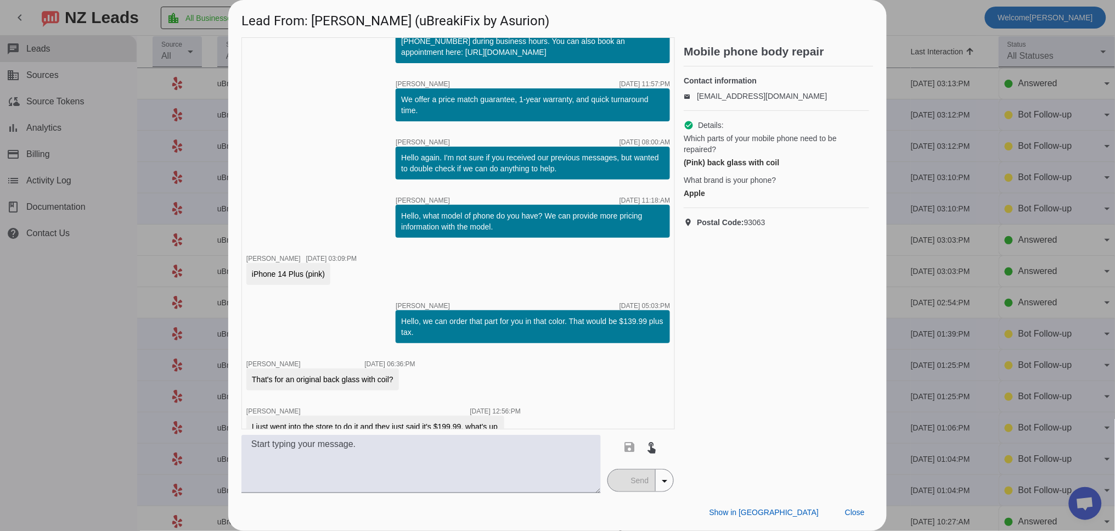
scroll to position [165, 0]
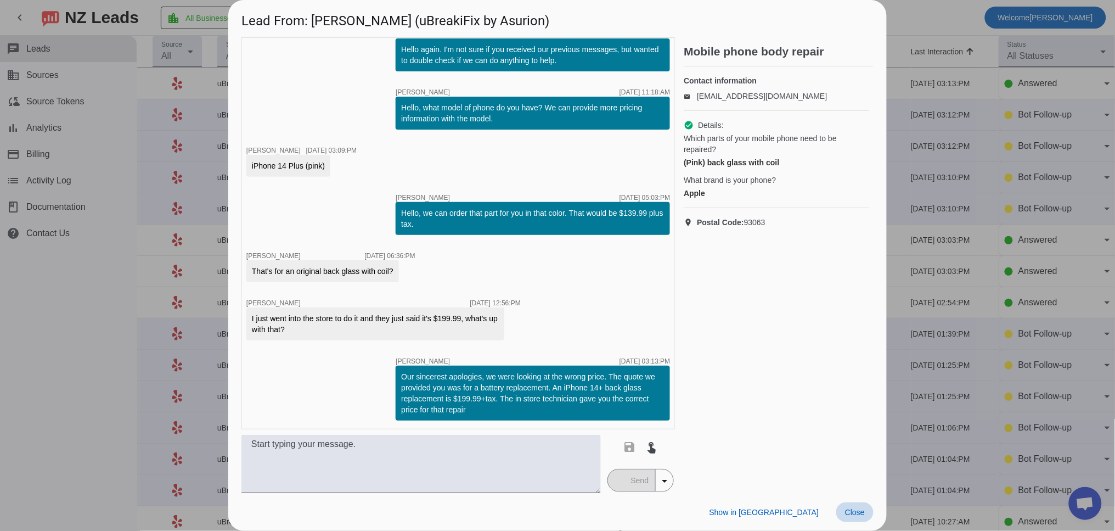
click at [856, 516] on span "Close" at bounding box center [855, 512] width 20 height 9
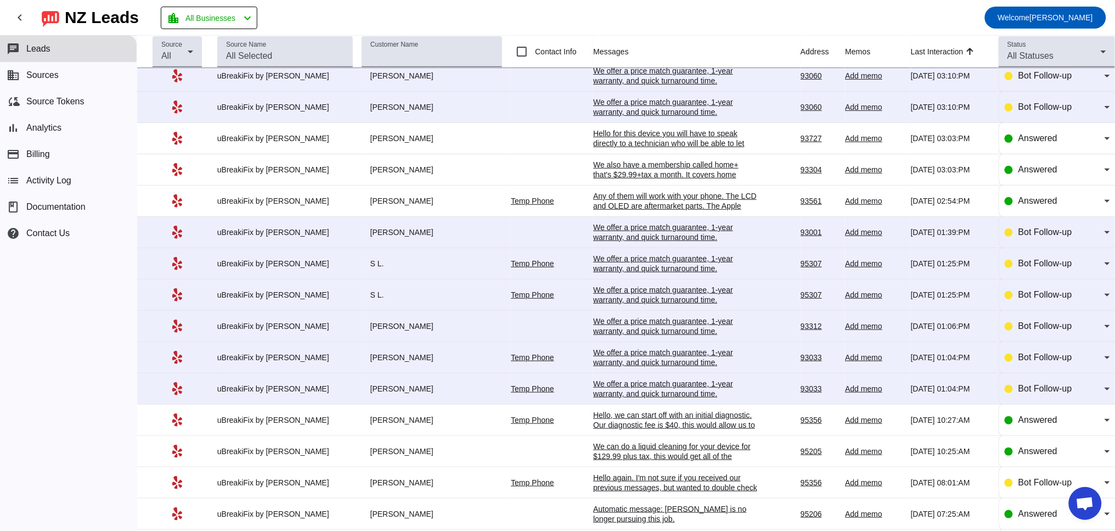
scroll to position [203, 0]
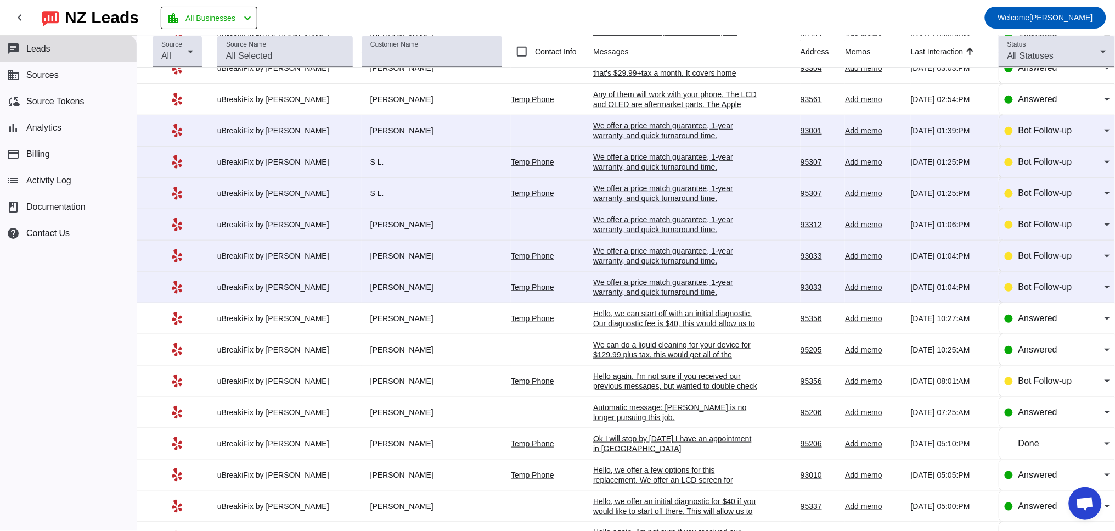
click at [623, 297] on div "We offer a price match guarantee, 1-year warranty, and quick turnaround time.​" at bounding box center [675, 287] width 165 height 20
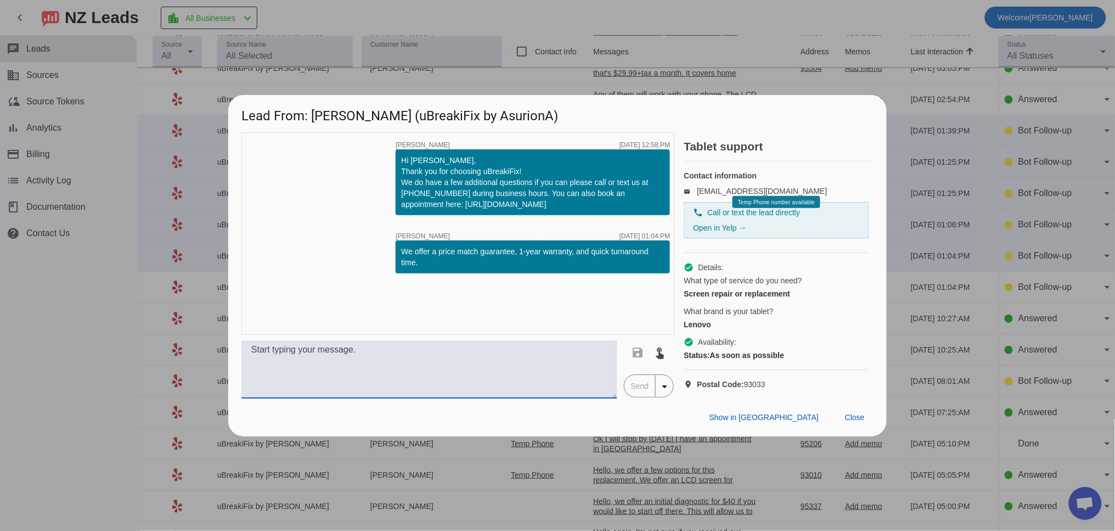
click at [293, 384] on textarea at bounding box center [429, 369] width 376 height 58
type textarea "Do you have the model number for your laptop? We need this to be able to provid…"
click at [632, 397] on span "Send" at bounding box center [639, 386] width 31 height 22
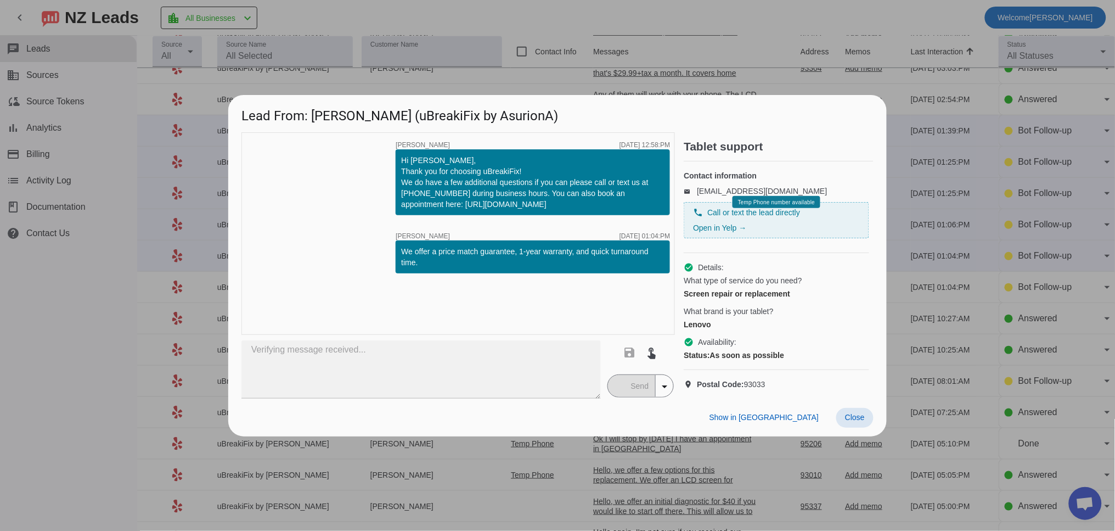
click at [856, 421] on span "Close" at bounding box center [855, 417] width 20 height 9
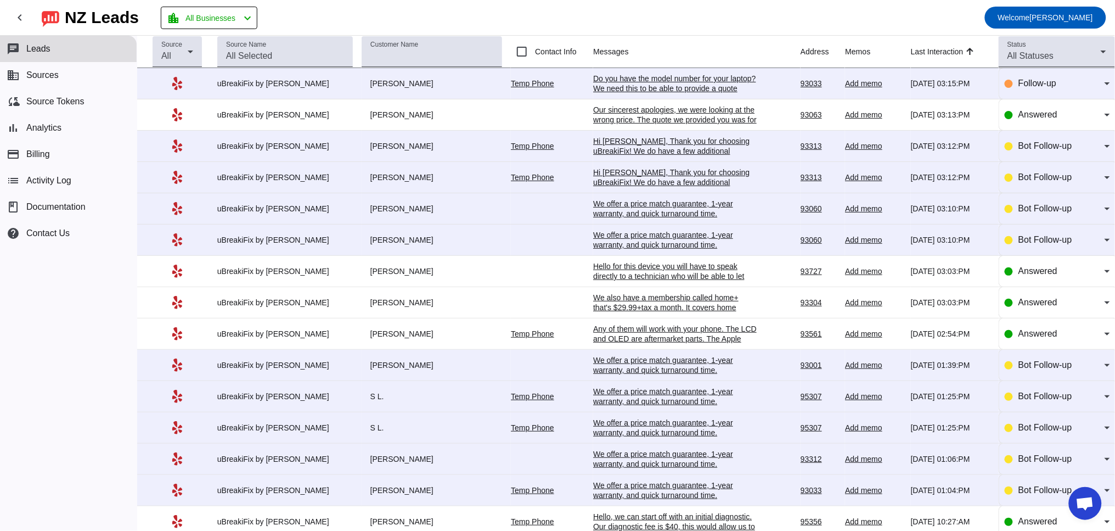
scroll to position [102, 0]
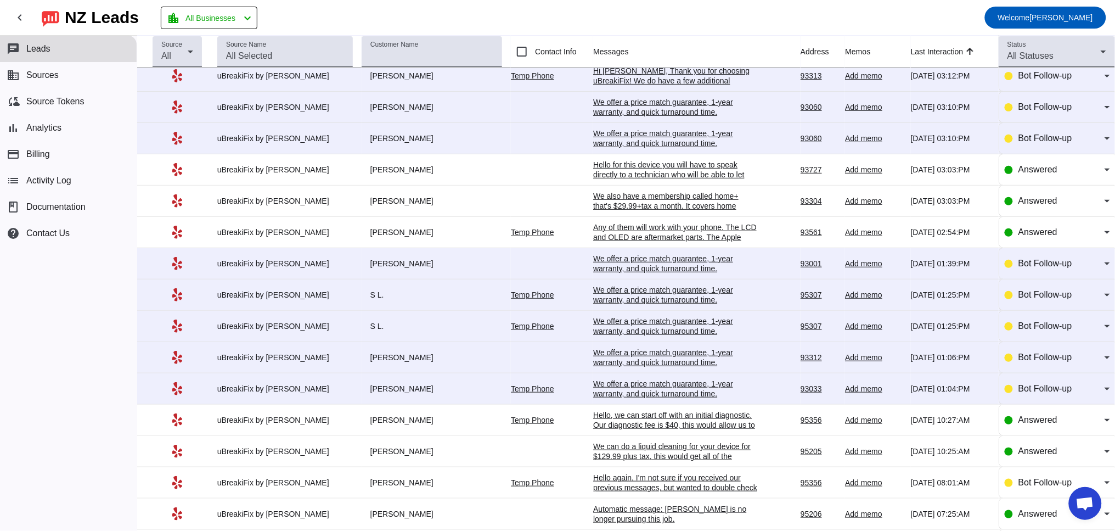
click at [629, 396] on div "We offer a price match guarantee, 1-year warranty, and quick turnaround time.​" at bounding box center [675, 389] width 165 height 20
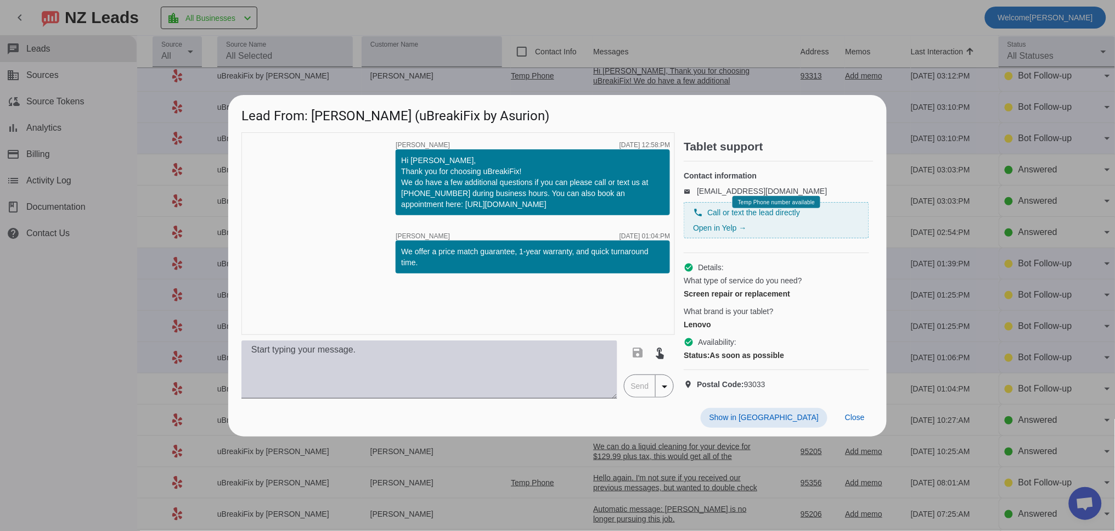
click at [504, 358] on textarea at bounding box center [429, 369] width 376 height 58
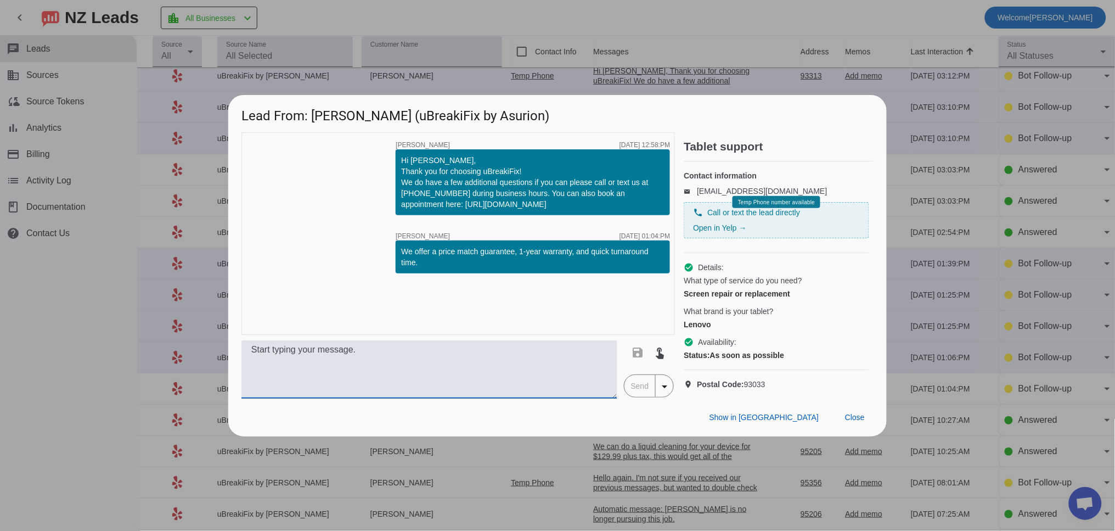
click at [313, 386] on textarea at bounding box center [429, 369] width 376 height 58
type textarea "D"
drag, startPoint x: 436, startPoint y: 362, endPoint x: 222, endPoint y: 362, distance: 214.0
click at [222, 362] on div "Lead From: [PERSON_NAME] (uBreakiFix by Asurion) timer close [PERSON_NAME] [DAT…" at bounding box center [557, 265] width 1115 height 531
click at [361, 361] on textarea "Do you have the model [PERSON_NAME]? but we would need the model number first s…" at bounding box center [429, 369] width 376 height 58
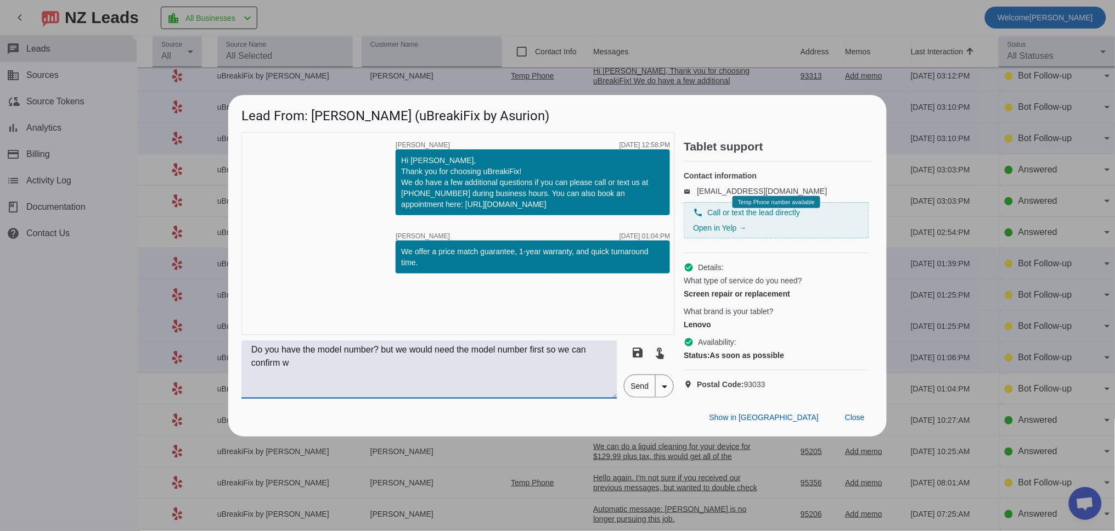
scroll to position [0, 0]
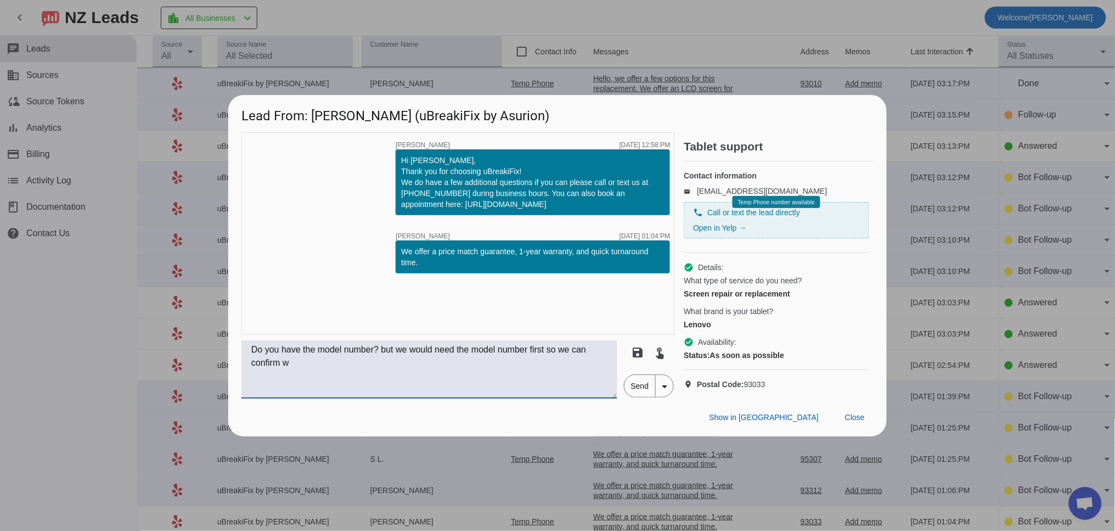
drag, startPoint x: 387, startPoint y: 361, endPoint x: 582, endPoint y: 361, distance: 194.2
click at [582, 361] on textarea "Do you have the model number? but we would need the model number first so we ca…" at bounding box center [429, 369] width 376 height 58
drag, startPoint x: 520, startPoint y: 362, endPoint x: 576, endPoint y: 362, distance: 55.4
click at [576, 362] on textarea "Do you have the model number? We need this to confirm we can confirm w" at bounding box center [429, 369] width 376 height 58
type textarea "Do you have the model number? We need this to confirm we can source the part ne…"
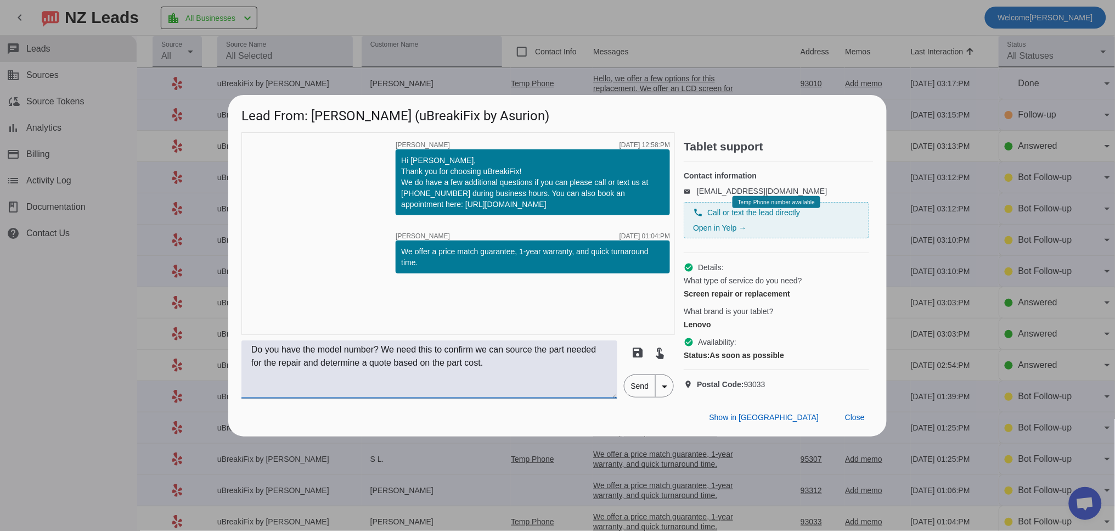
drag, startPoint x: 624, startPoint y: 393, endPoint x: 617, endPoint y: 392, distance: 7.8
click at [624, 393] on mat-button-toggle-group "Send arrow_drop_down" at bounding box center [649, 385] width 50 height 23
click at [633, 397] on span "Send" at bounding box center [639, 386] width 31 height 22
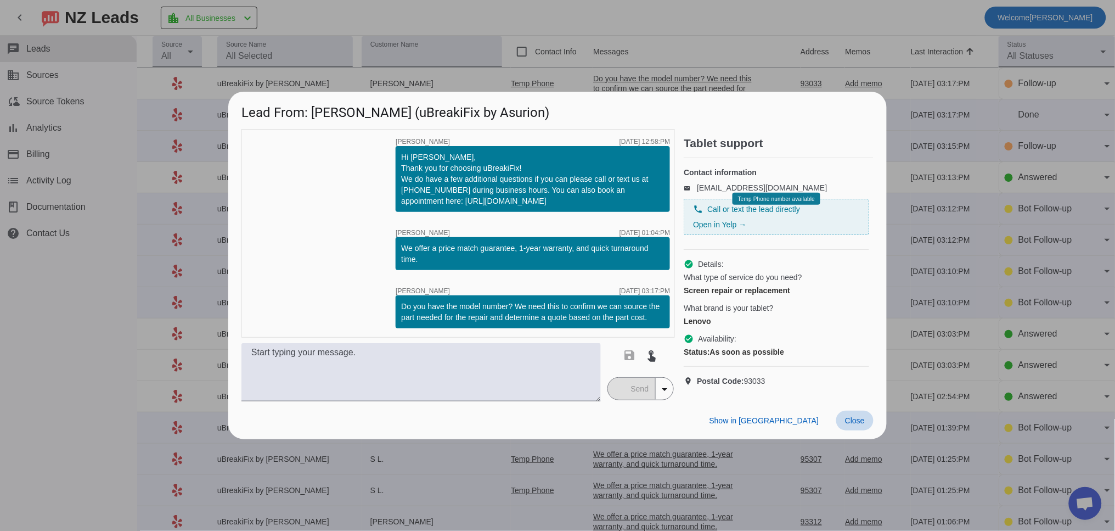
click at [858, 425] on span "Close" at bounding box center [855, 420] width 20 height 9
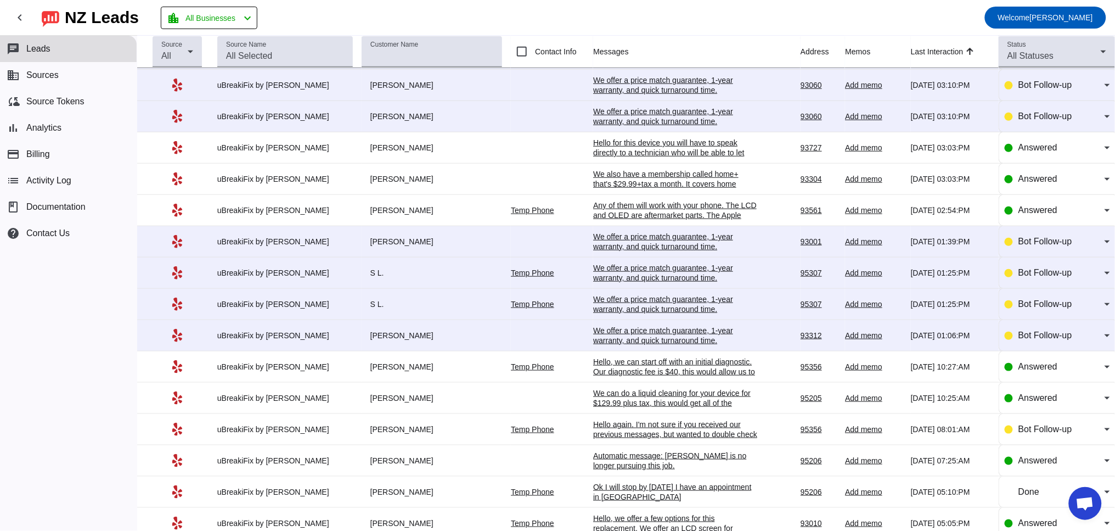
scroll to position [203, 0]
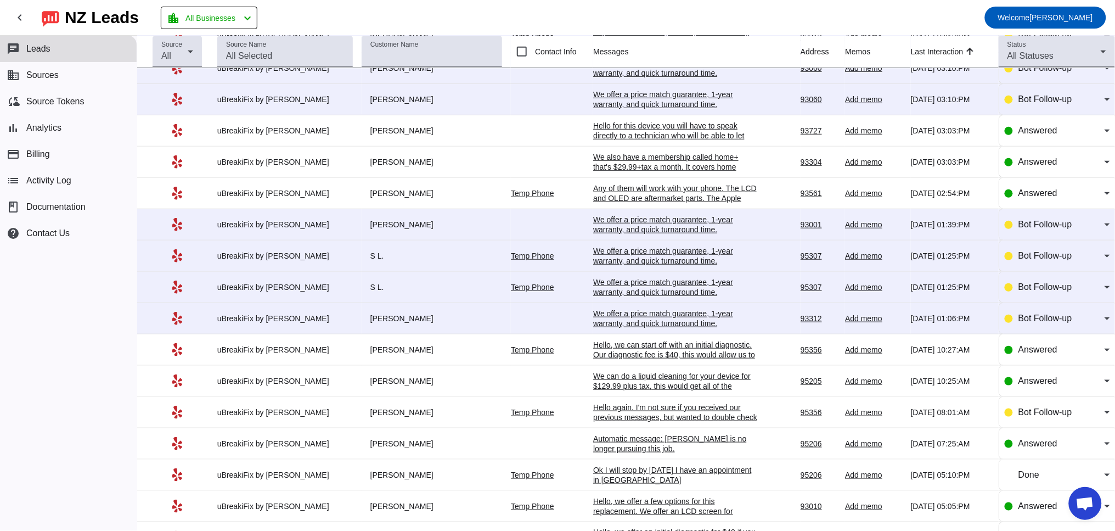
click at [639, 328] on div "We offer a price match guarantee, 1-year warranty, and quick turnaround time.​" at bounding box center [675, 318] width 165 height 20
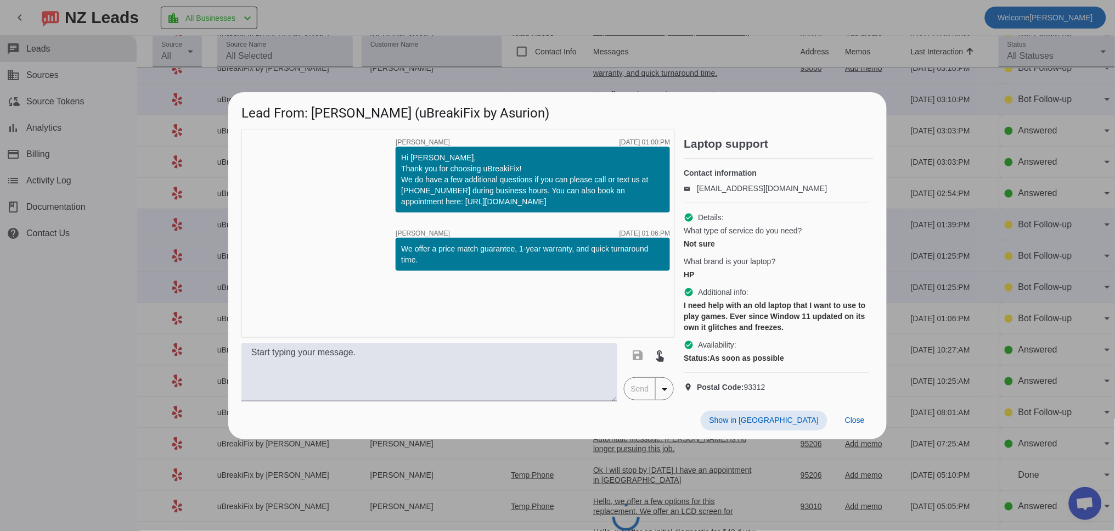
scroll to position [0, 0]
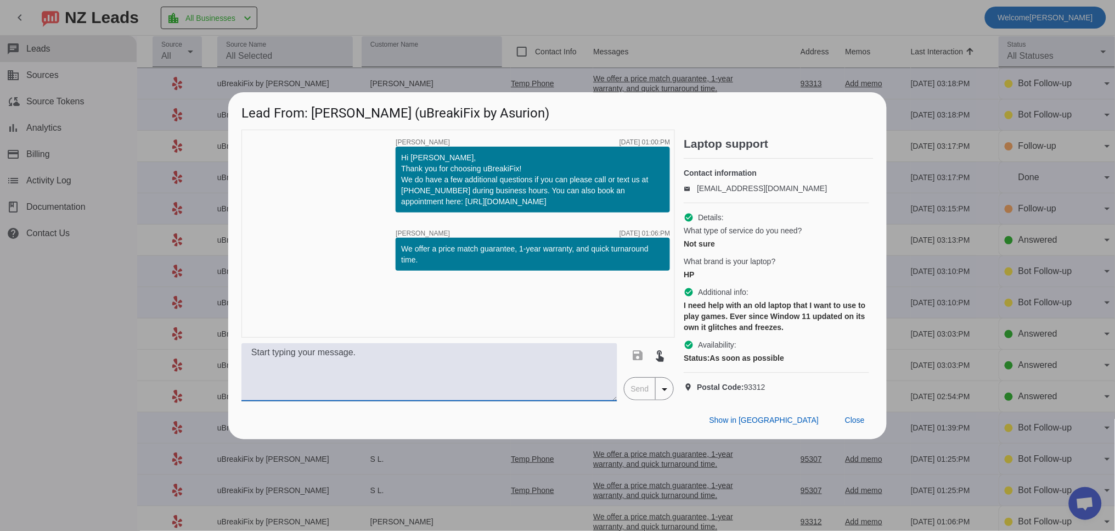
click at [289, 395] on textarea at bounding box center [429, 372] width 376 height 58
paste textarea "We suggest starting off with a diagnostic to pinpoint the issue. There is a $40…"
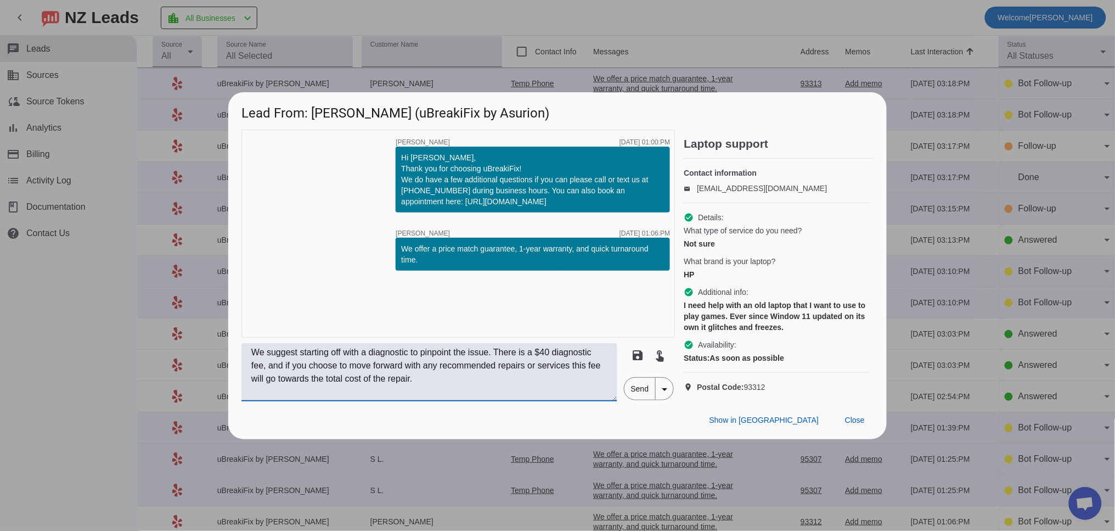
drag, startPoint x: 449, startPoint y: 360, endPoint x: 463, endPoint y: 360, distance: 13.7
click at [463, 360] on textarea "We suggest starting off with a diagnostic to pinpoint the issue. There is a $40…" at bounding box center [429, 372] width 376 height 58
click at [506, 386] on textarea "We suggest starting off with a diagnostic to try and pinpoint the issue. There …" at bounding box center [429, 372] width 376 height 58
type textarea "We suggest starting off with a diagnostic to try and pinpoint the issue. There …"
click at [639, 392] on span "Send" at bounding box center [639, 389] width 31 height 22
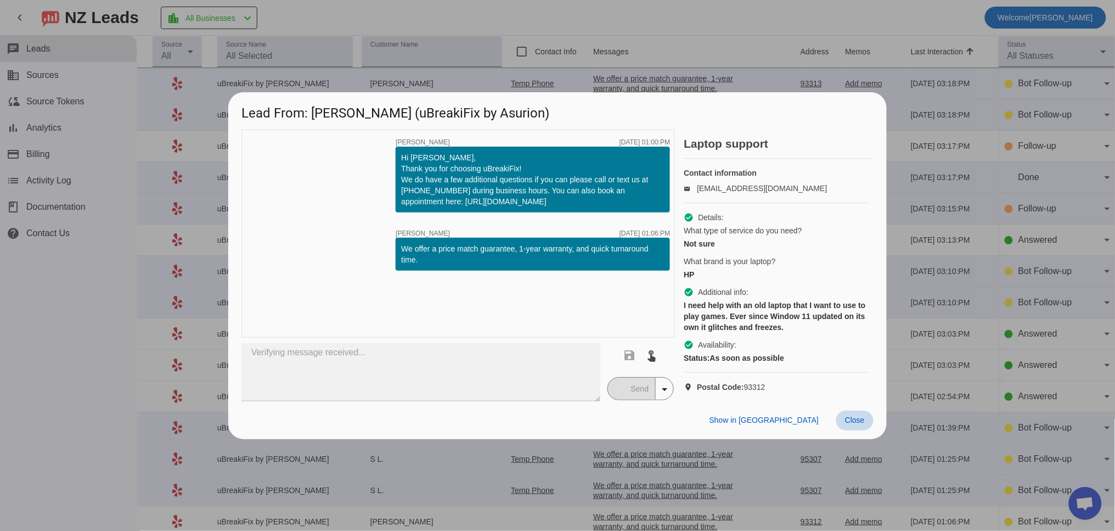
click at [861, 424] on span "Close" at bounding box center [855, 419] width 20 height 9
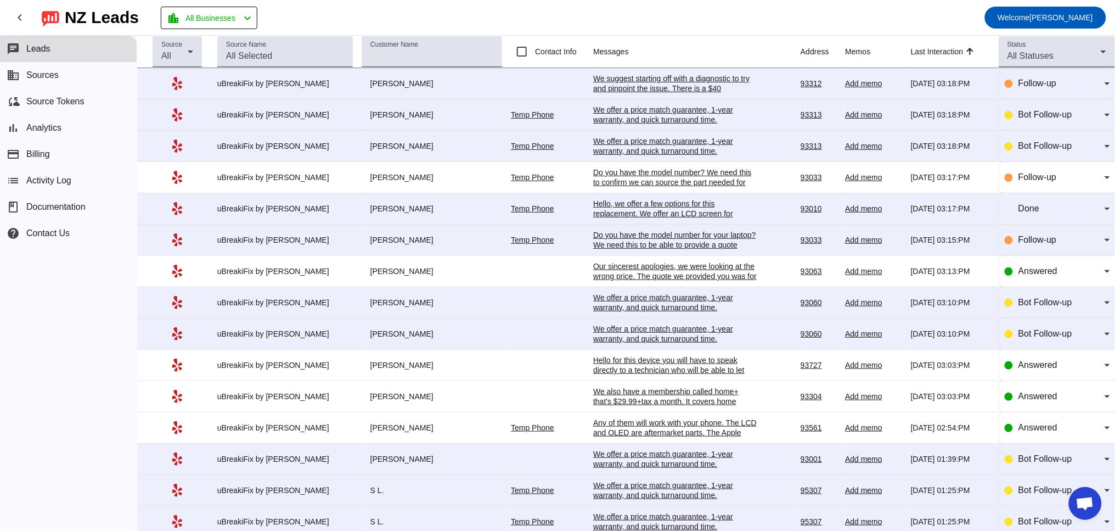
click at [643, 74] on div "We suggest starting off with a diagnostic to try and pinpoint the issue. There …" at bounding box center [675, 103] width 165 height 59
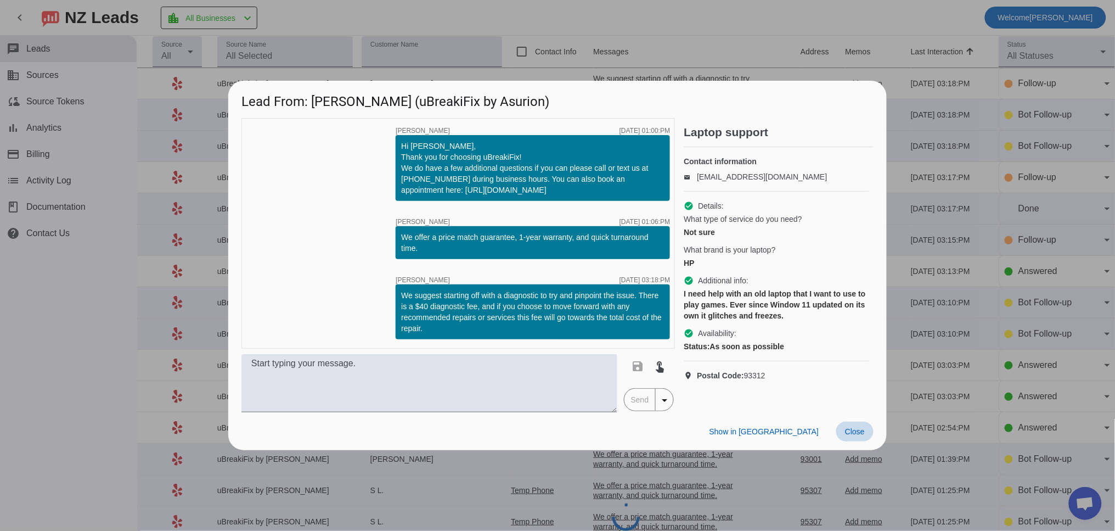
click at [863, 430] on span "Close" at bounding box center [855, 431] width 20 height 9
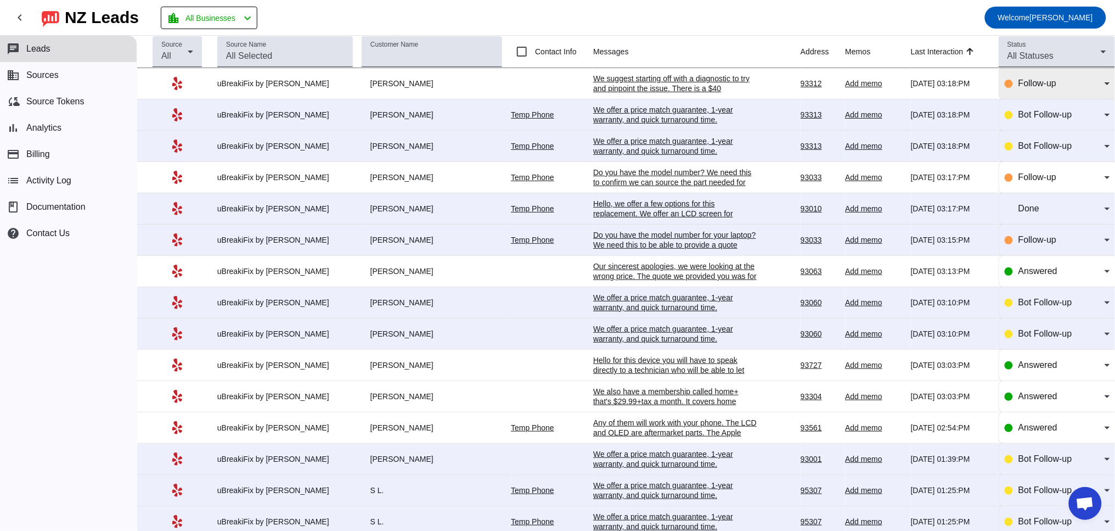
click at [1024, 85] on span "Follow-up" at bounding box center [1037, 82] width 38 height 9
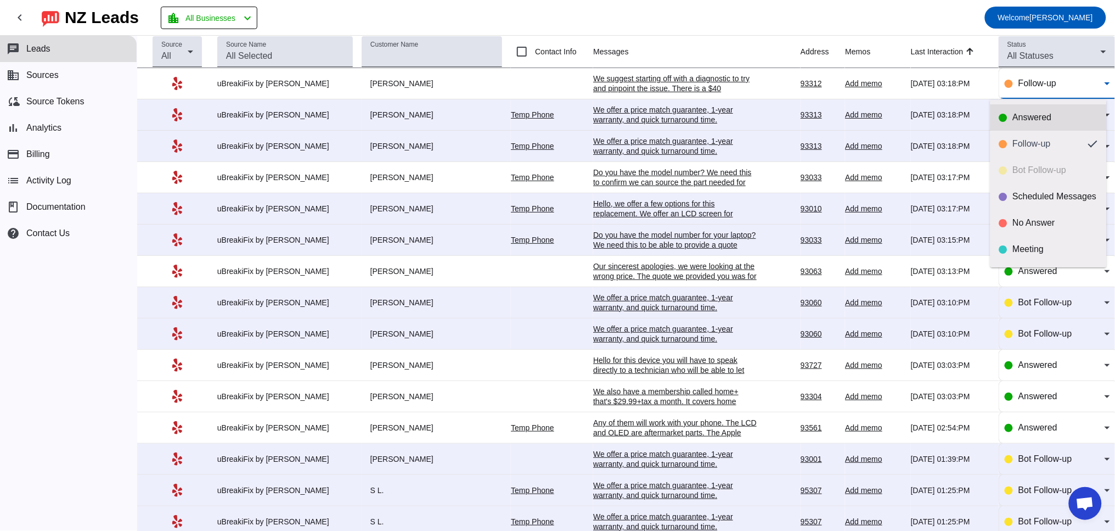
click at [1009, 121] on div "Answered" at bounding box center [1048, 117] width 99 height 11
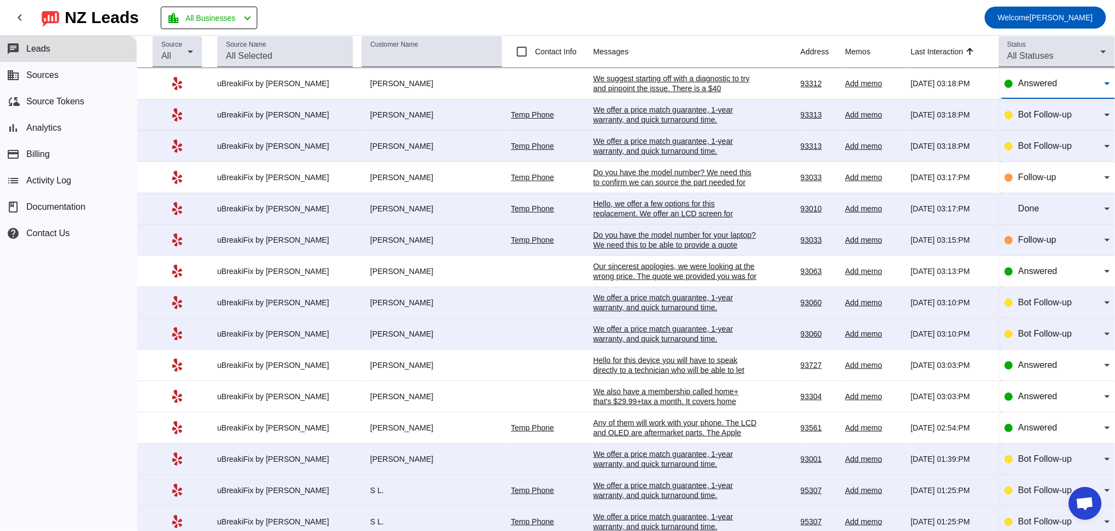
click at [614, 207] on div "Hello, we offer a few options for this replacement. We offer an LCD screen for …" at bounding box center [675, 219] width 165 height 40
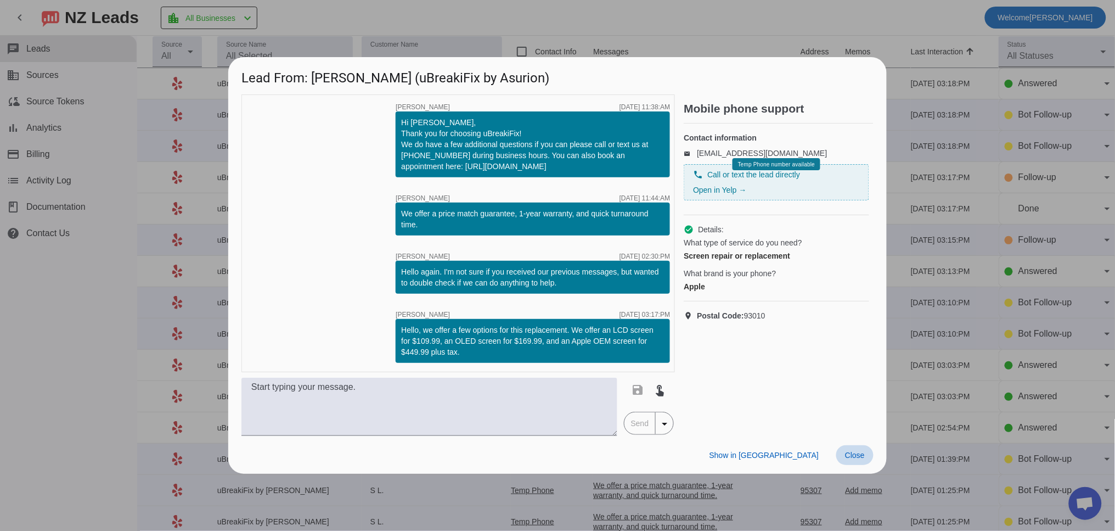
click at [849, 453] on span "Close" at bounding box center [855, 454] width 20 height 9
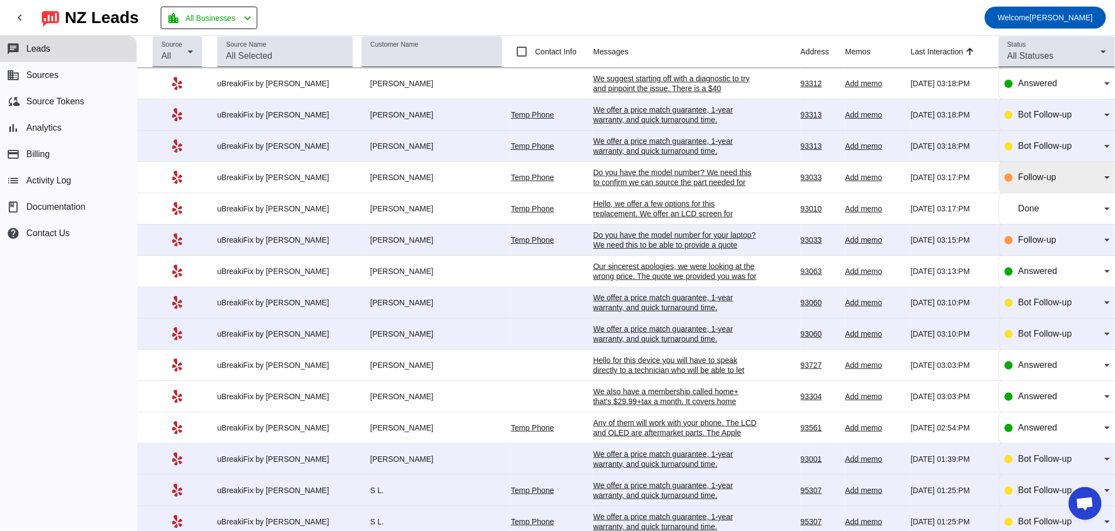
click at [1025, 184] on div "Follow-up" at bounding box center [1061, 177] width 86 height 13
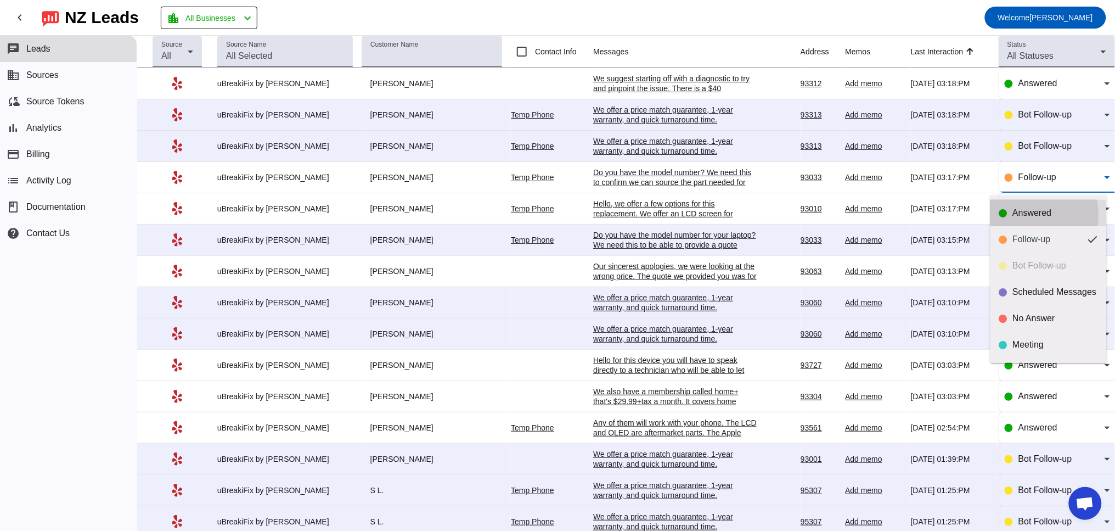
click at [1024, 215] on div "Answered" at bounding box center [1055, 212] width 85 height 11
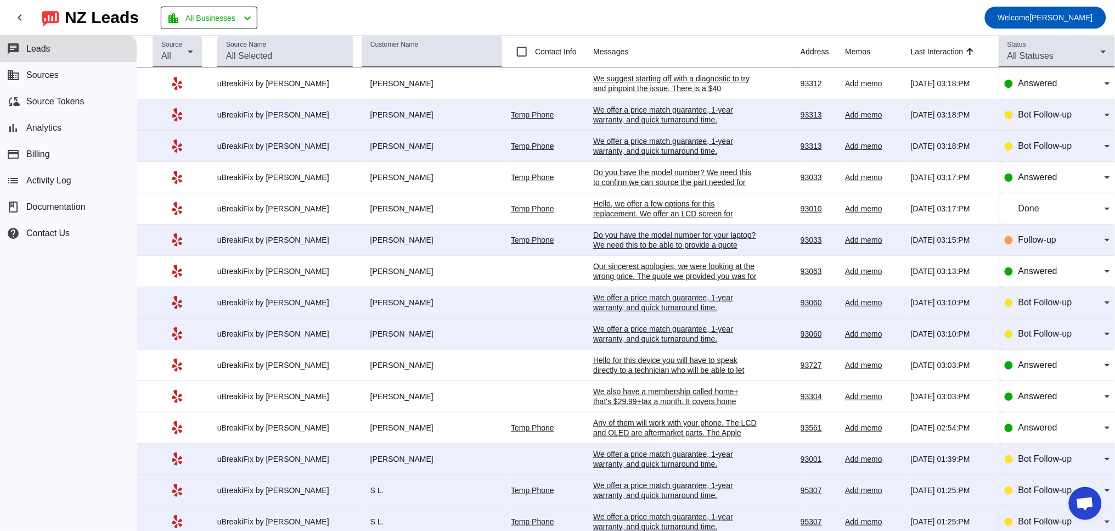
click at [633, 211] on div "Hello, we offer a few options for this replacement. We offer an LCD screen for …" at bounding box center [675, 219] width 165 height 40
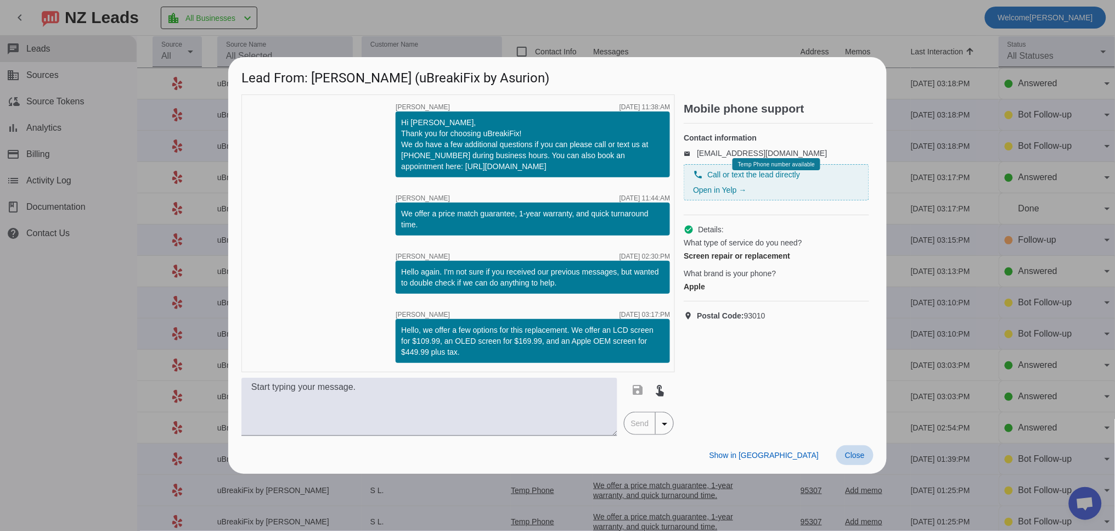
click at [851, 457] on span "Close" at bounding box center [855, 454] width 20 height 9
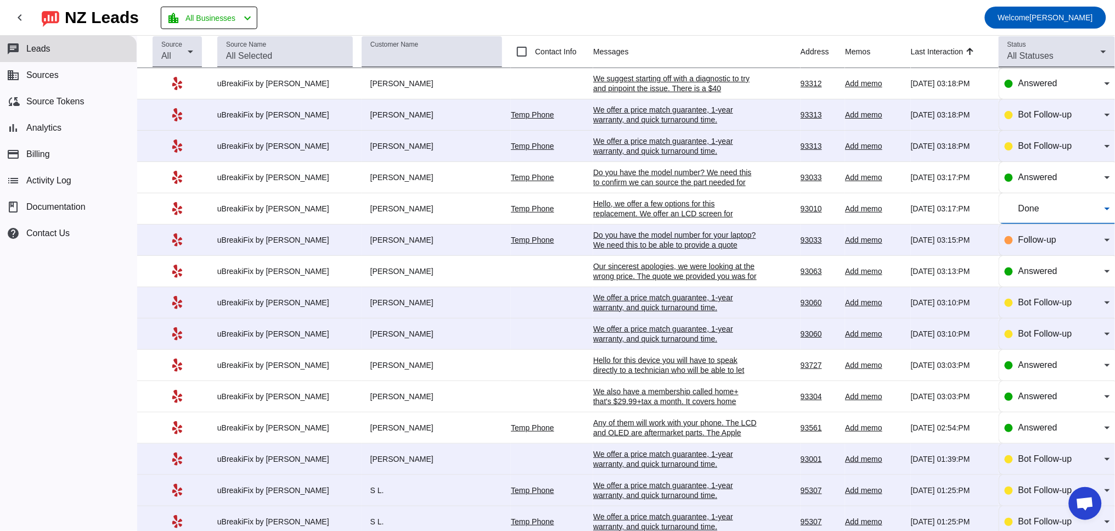
click at [1018, 211] on span "Done" at bounding box center [1028, 208] width 21 height 9
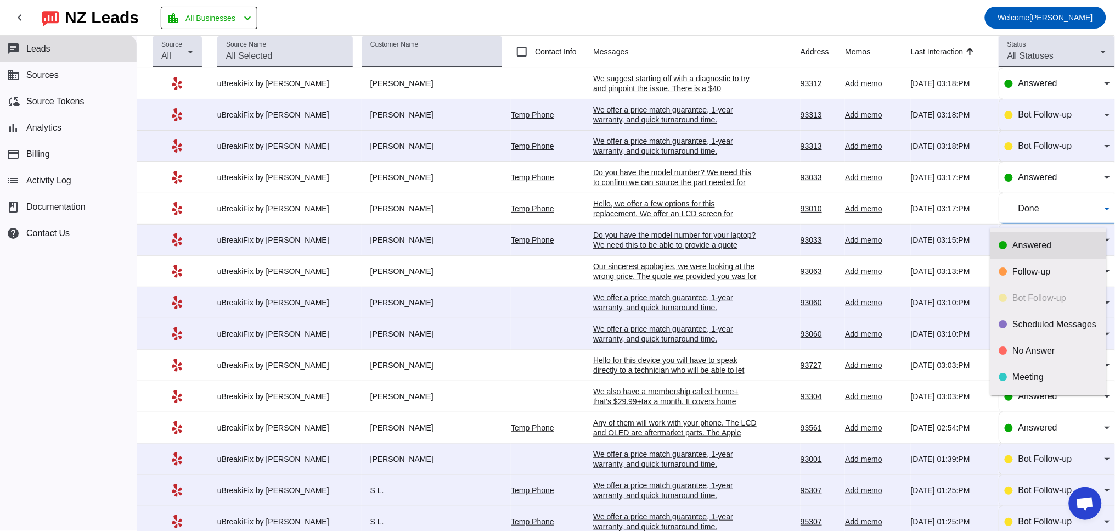
scroll to position [21, 0]
drag, startPoint x: 1026, startPoint y: 245, endPoint x: 1028, endPoint y: 258, distance: 14.0
click at [1028, 258] on mat-option "Follow-up" at bounding box center [1048, 250] width 116 height 26
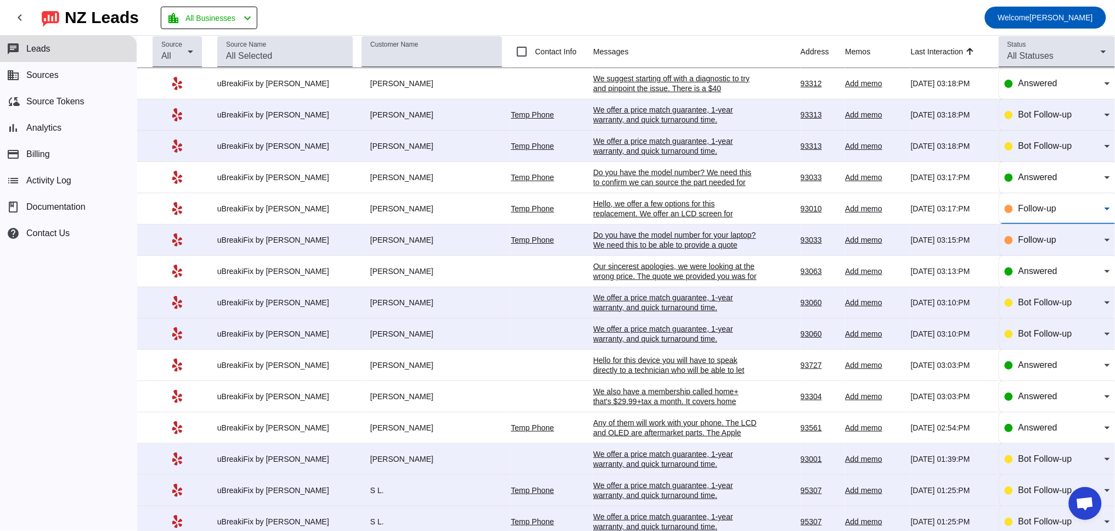
click at [1018, 213] on span "Follow-up" at bounding box center [1037, 208] width 38 height 9
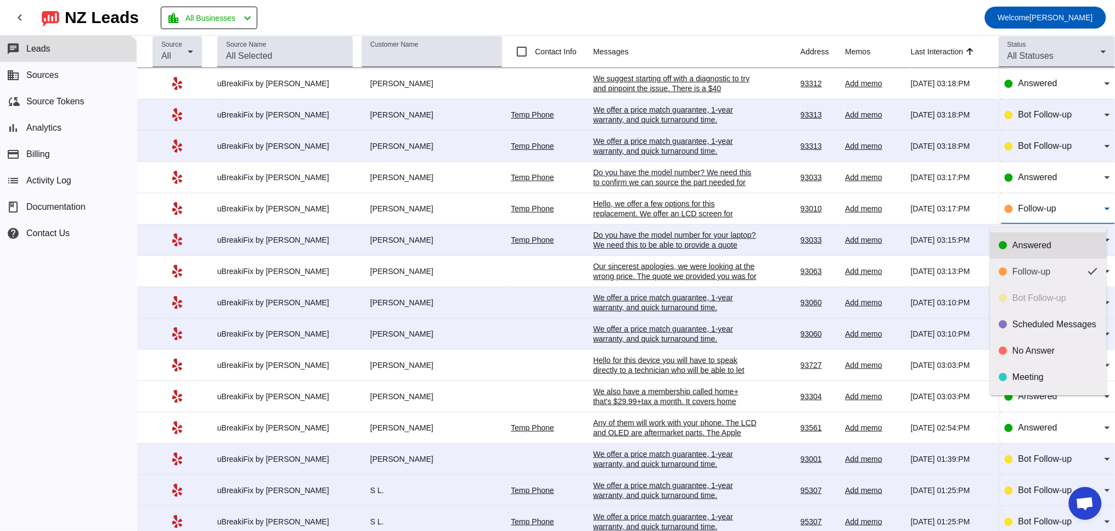
click at [1027, 245] on div "Answered" at bounding box center [1055, 245] width 85 height 11
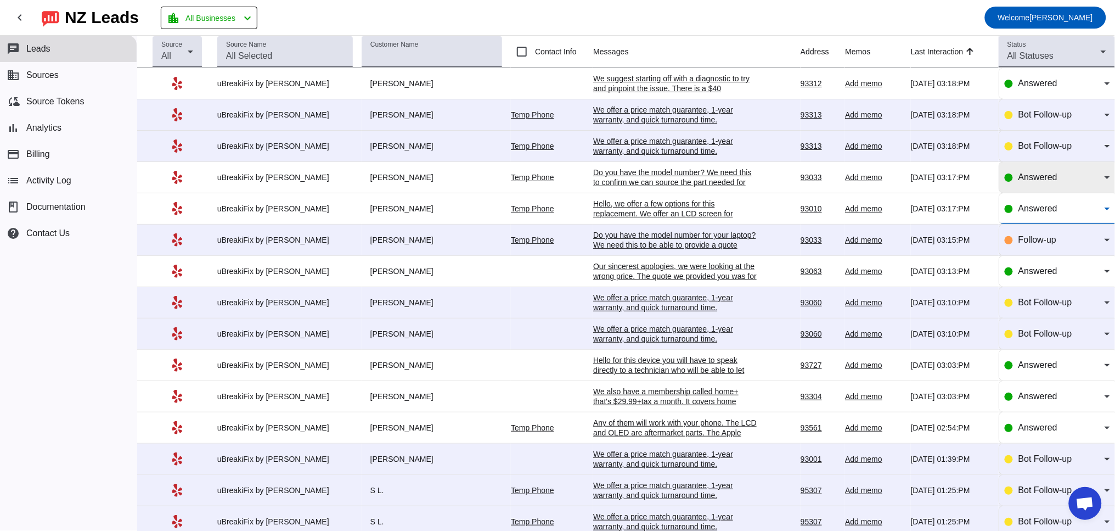
click at [1029, 187] on div "Answered" at bounding box center [1057, 177] width 105 height 31
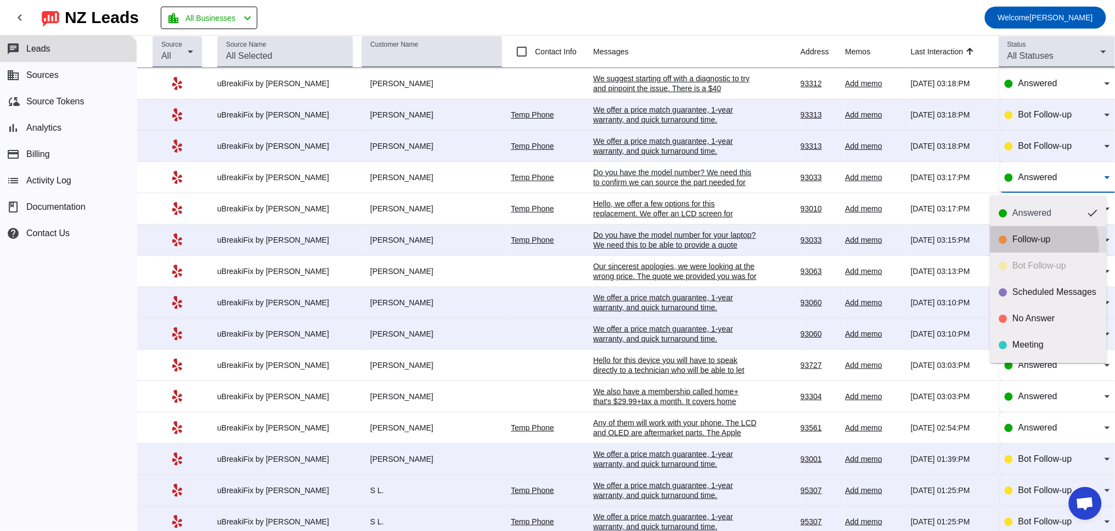
click at [1032, 244] on div "Follow-up" at bounding box center [1055, 239] width 85 height 11
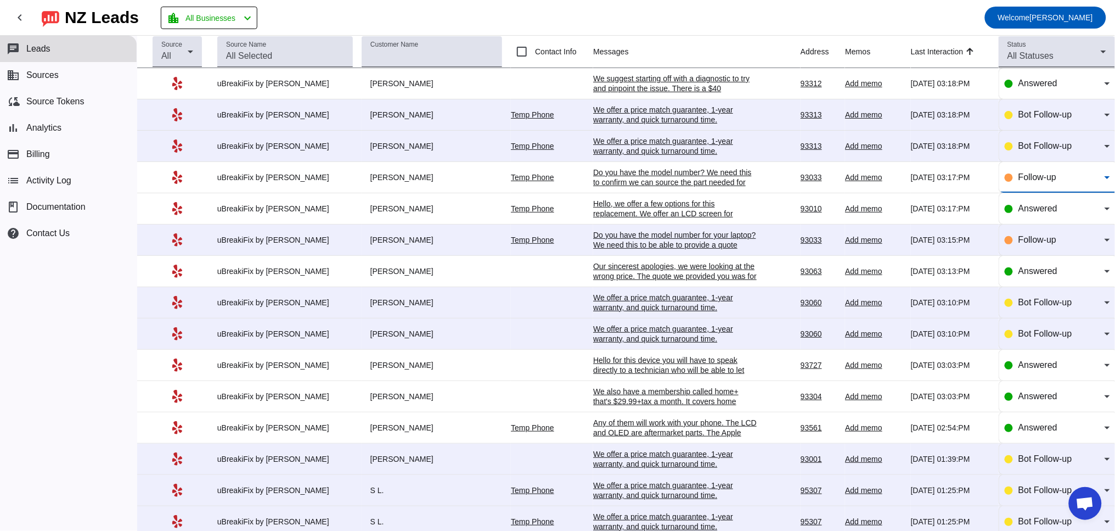
click at [621, 342] on div "We offer a price match guarantee, 1-year warranty, and quick turnaround time.​" at bounding box center [675, 334] width 165 height 20
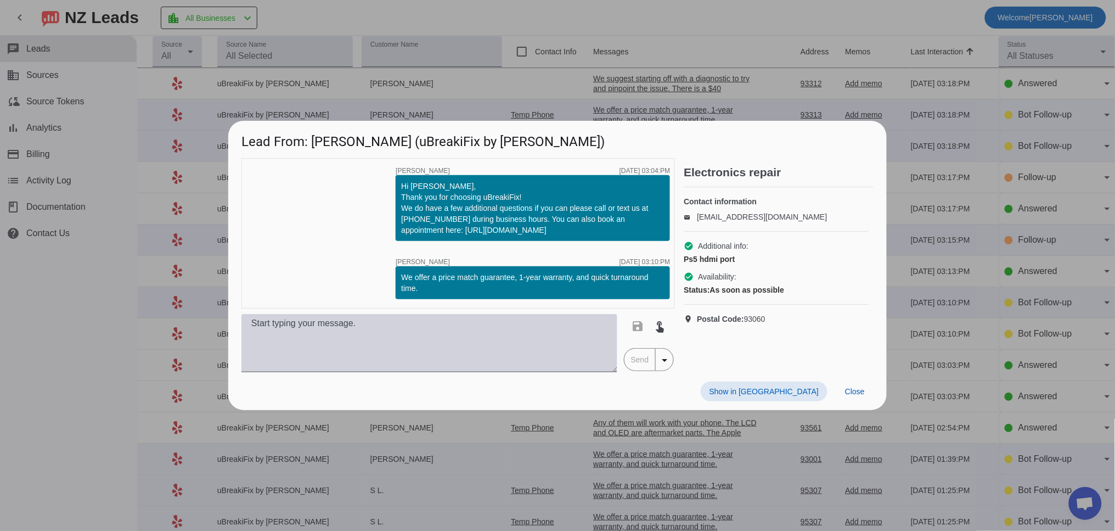
click at [463, 328] on textarea at bounding box center [429, 343] width 376 height 58
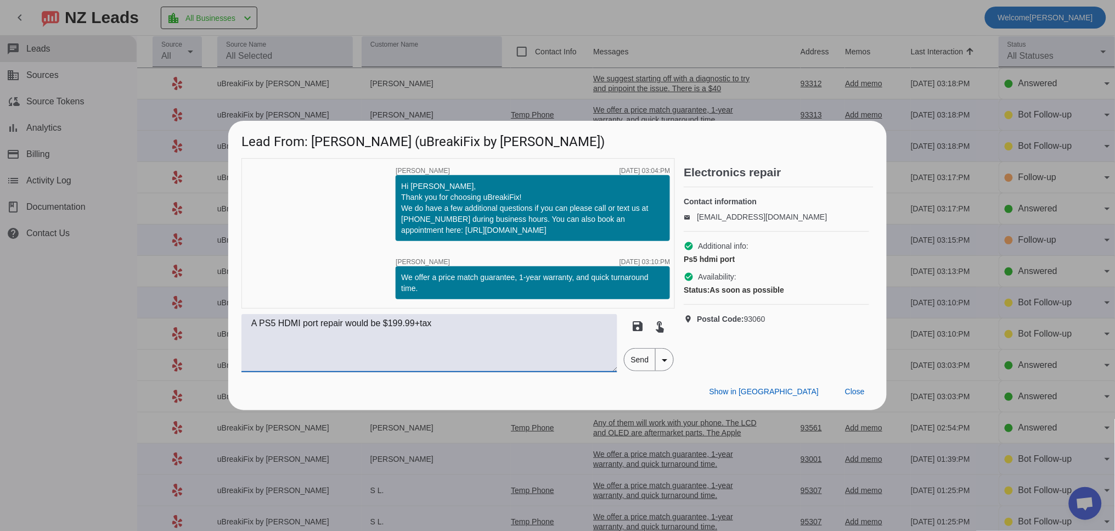
type textarea "A PS5 HDMI port repair would be $199.99+tax"
drag, startPoint x: 444, startPoint y: 325, endPoint x: 241, endPoint y: 320, distance: 203.1
click at [241, 320] on textarea "A PS5 HDMI port repair would be $199.99+tax" at bounding box center [429, 343] width 376 height 58
click at [634, 360] on span "Send" at bounding box center [639, 359] width 31 height 22
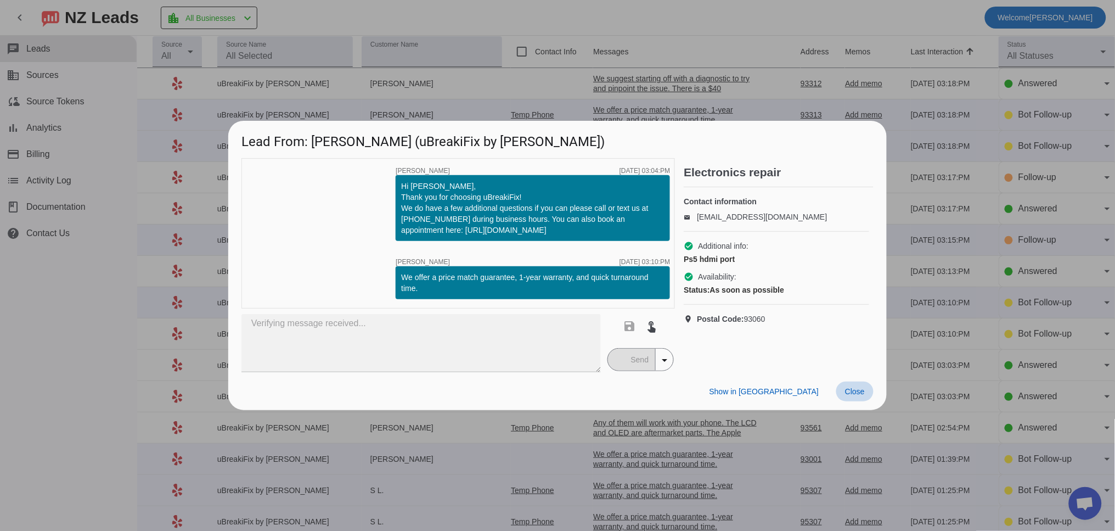
click at [848, 387] on span "Close" at bounding box center [855, 391] width 20 height 9
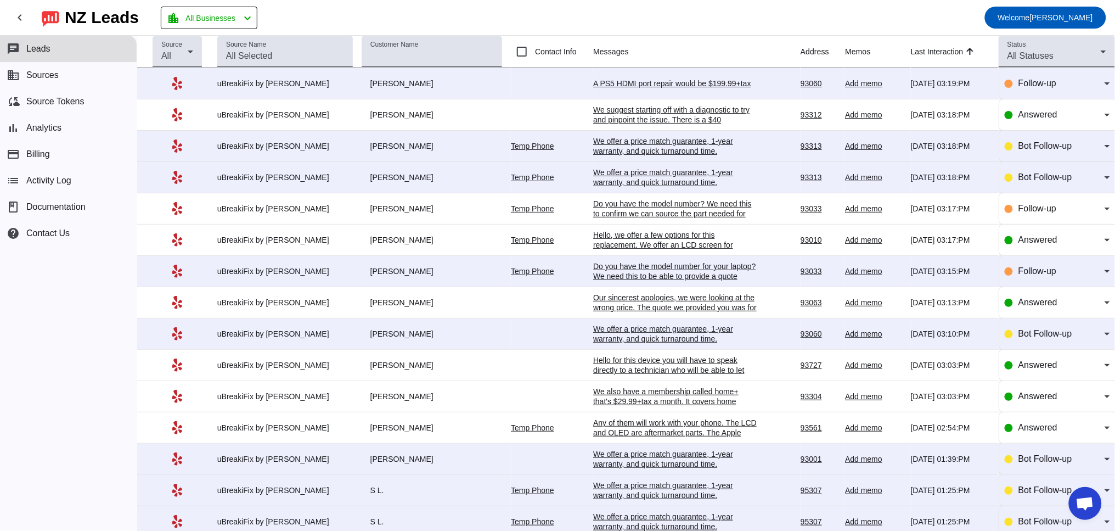
click at [658, 83] on div "A PS5 HDMI port repair would be $199.99+tax" at bounding box center [675, 83] width 165 height 10
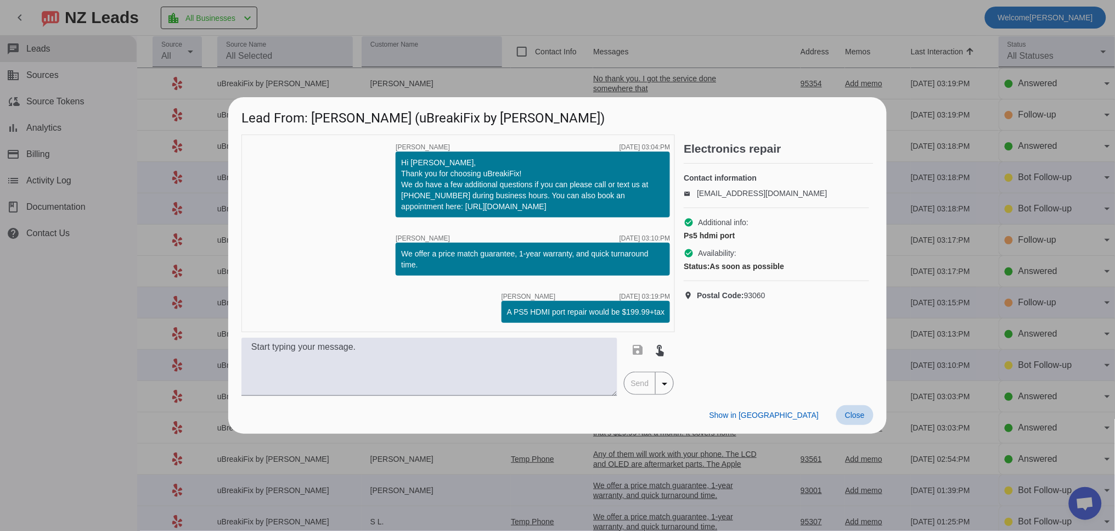
click at [852, 412] on span "Close" at bounding box center [855, 414] width 20 height 9
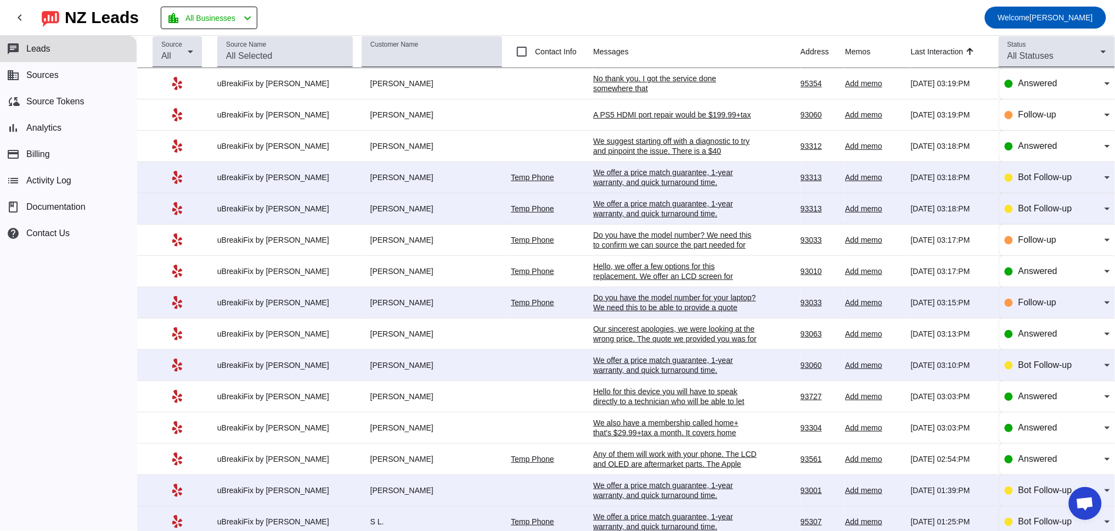
click at [610, 123] on td "A PS5 HDMI port repair would be $199.99+tax [DATE] 03:19:PM" at bounding box center [696, 114] width 207 height 31
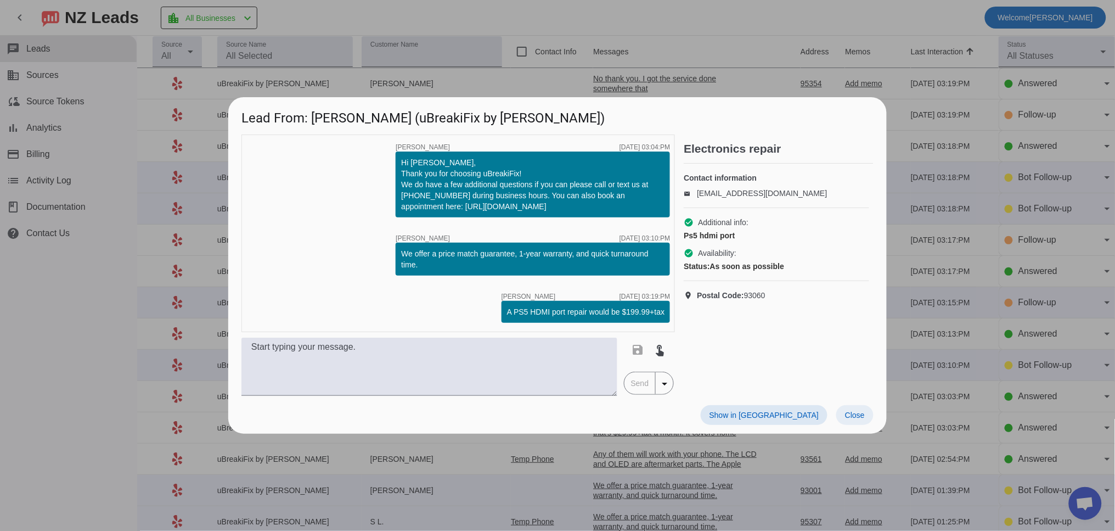
click at [868, 416] on span at bounding box center [854, 415] width 37 height 20
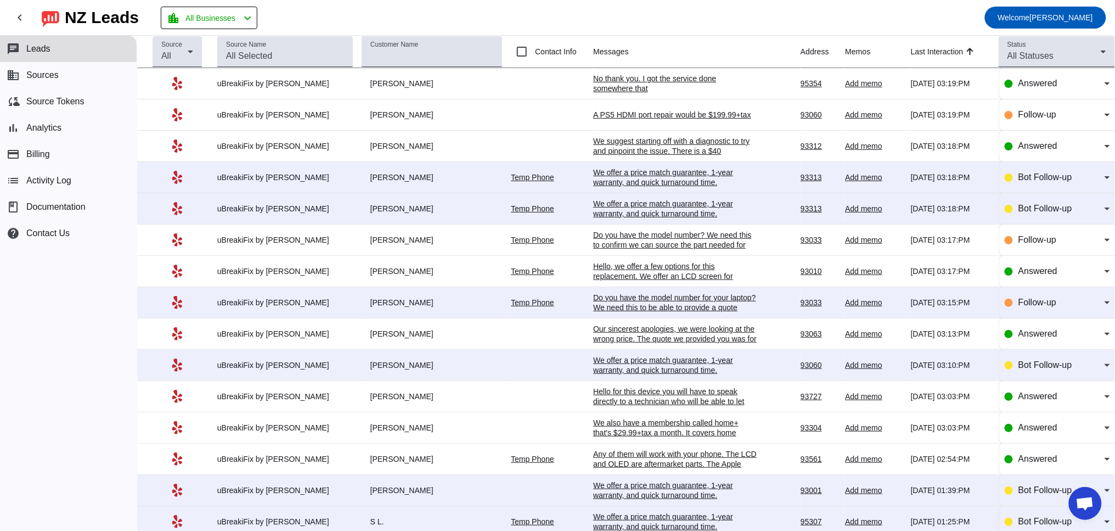
click at [627, 371] on div "We offer a price match guarantee, 1-year warranty, and quick turnaround time.​" at bounding box center [675, 365] width 165 height 20
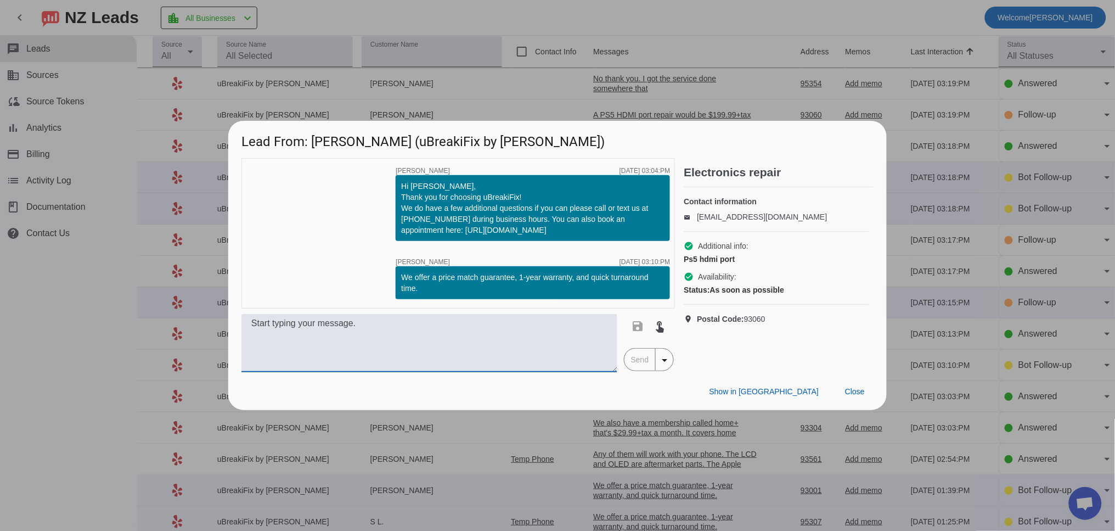
click at [423, 339] on textarea at bounding box center [429, 343] width 376 height 58
paste textarea "A PS5 HDMI port repair would be $199.99+tax"
type textarea "A PS5 HDMI port repair would be $199.99+tax"
click at [638, 364] on span "Send" at bounding box center [639, 359] width 31 height 22
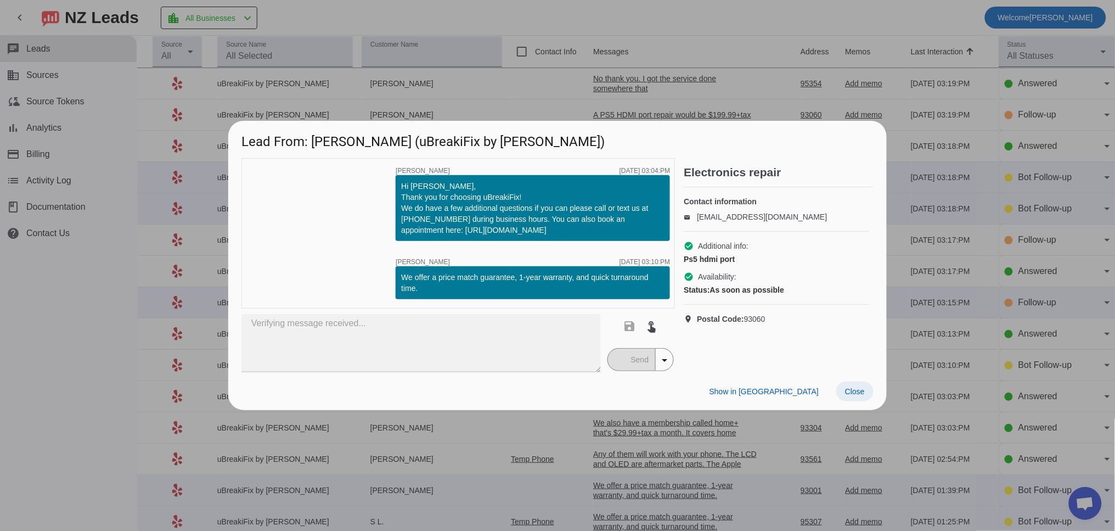
click at [856, 395] on span "Close" at bounding box center [855, 391] width 20 height 9
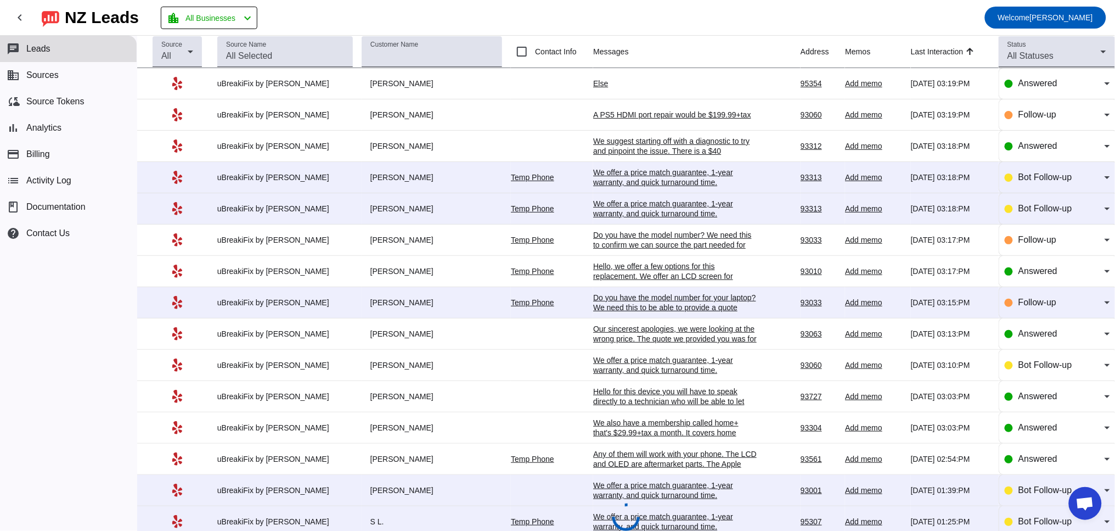
click at [599, 82] on div "Else" at bounding box center [675, 83] width 165 height 10
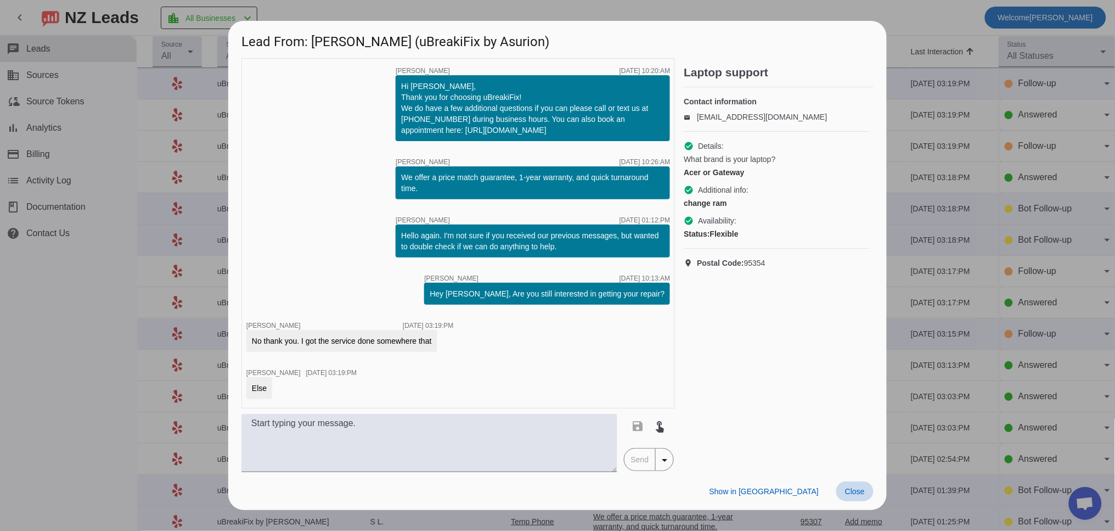
click at [860, 487] on span "Close" at bounding box center [855, 491] width 20 height 9
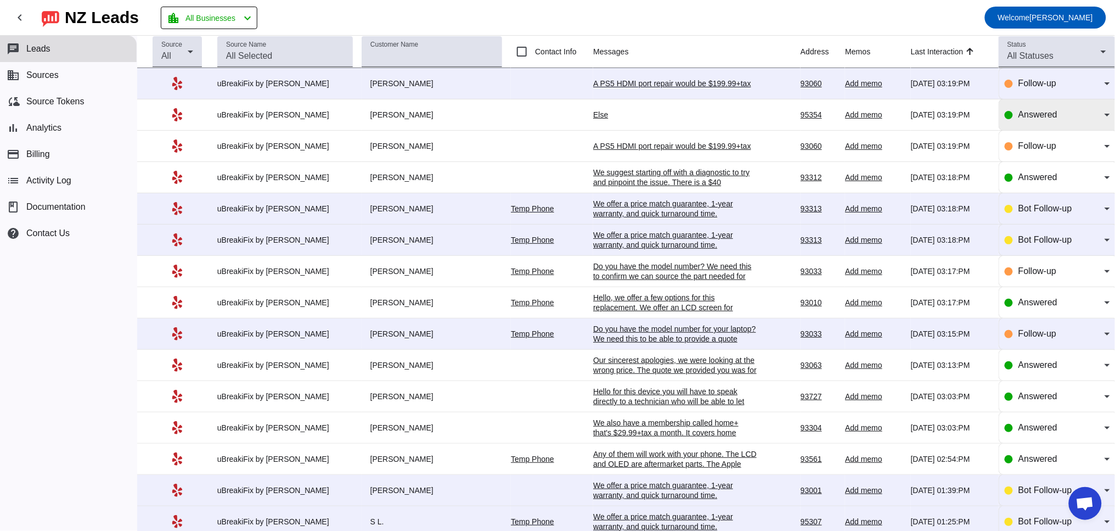
click at [1046, 119] on span "Answered" at bounding box center [1037, 114] width 39 height 9
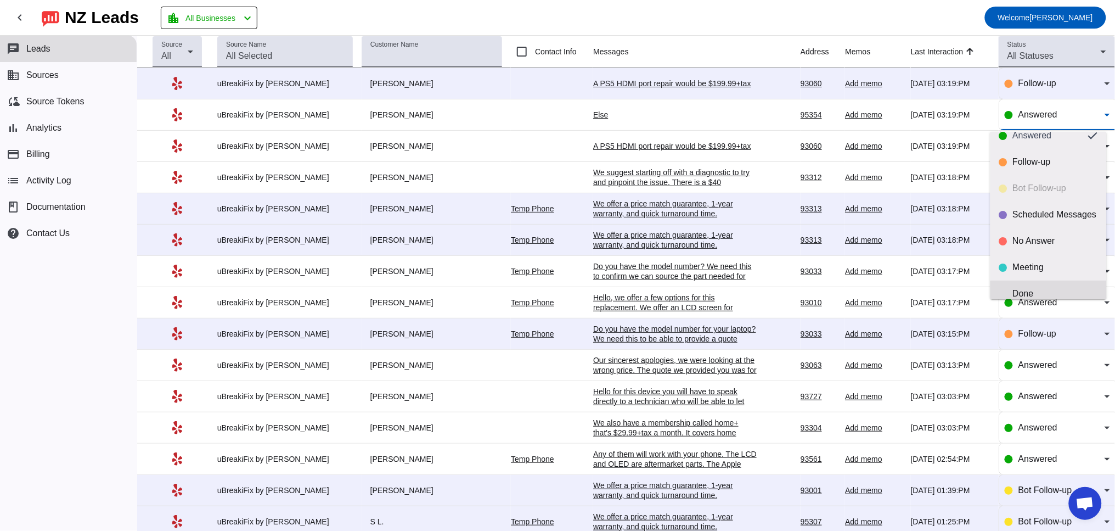
scroll to position [26, 0]
click at [1034, 285] on div "Done" at bounding box center [1055, 281] width 85 height 11
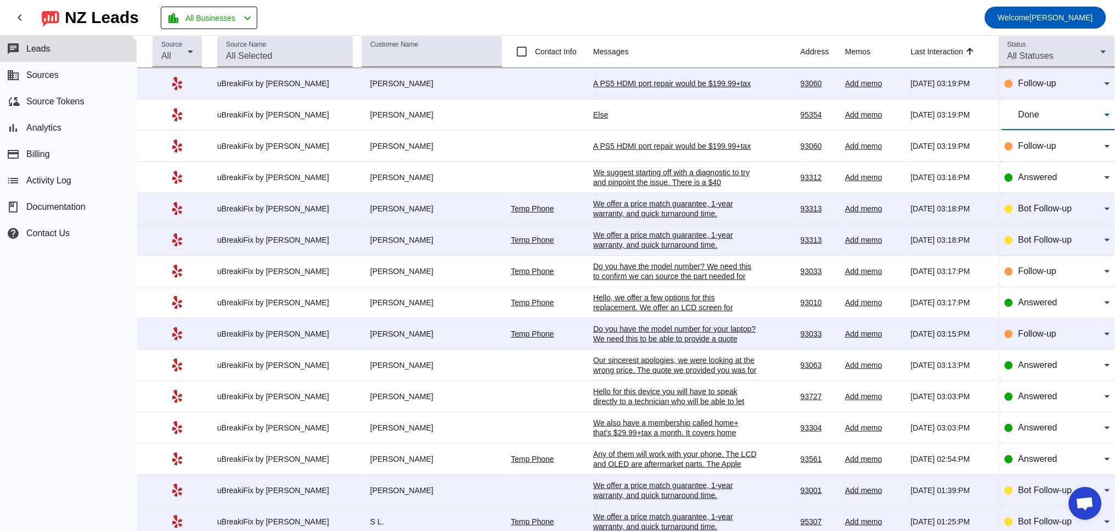
click at [638, 82] on div "A PS5 HDMI port repair would be $199.99+tax" at bounding box center [675, 83] width 165 height 10
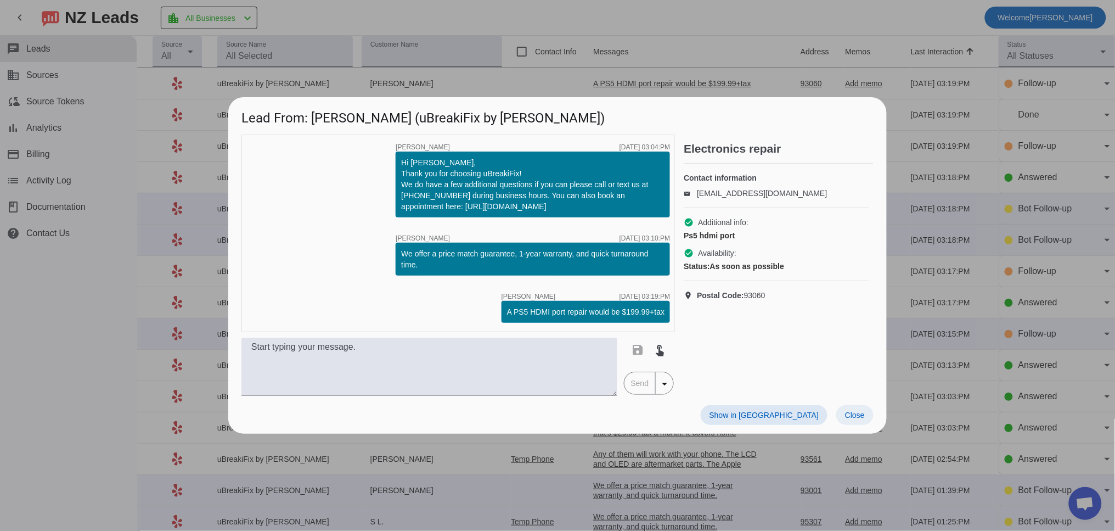
click at [861, 419] on button "Close" at bounding box center [854, 415] width 37 height 20
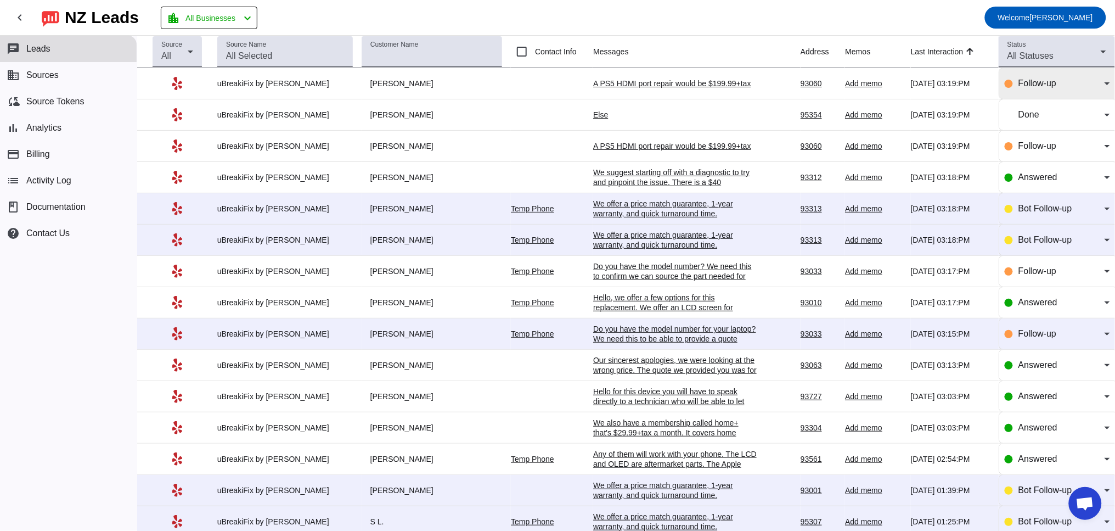
click at [1010, 92] on div "Follow-up" at bounding box center [1057, 83] width 105 height 31
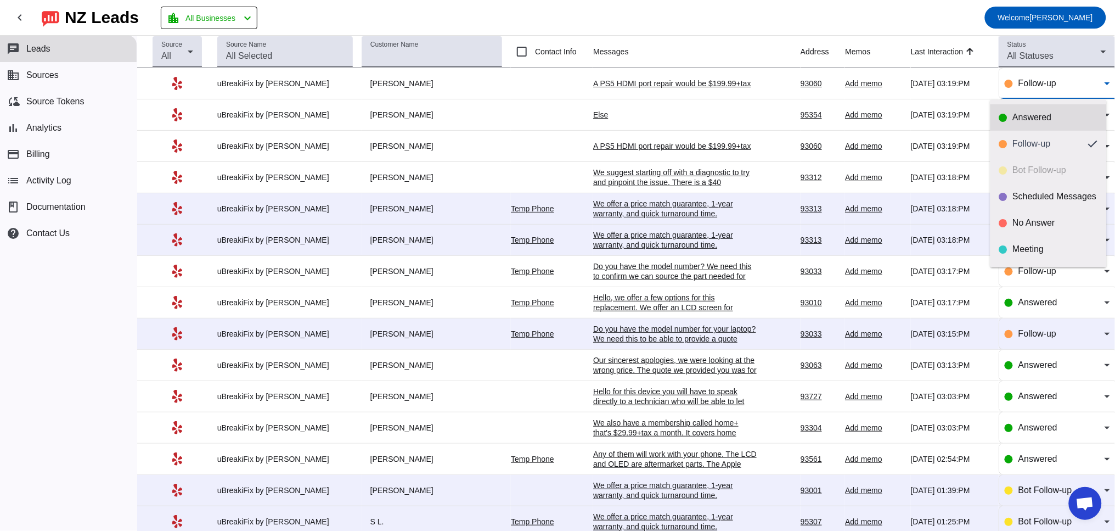
click at [1021, 116] on div "Answered" at bounding box center [1055, 117] width 85 height 11
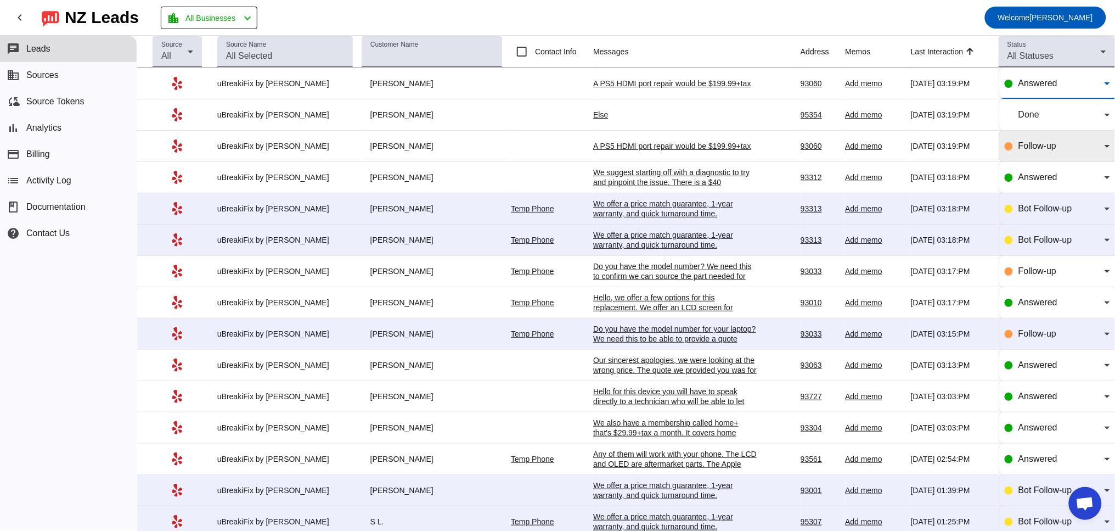
click at [1021, 145] on span "Follow-up" at bounding box center [1037, 145] width 38 height 9
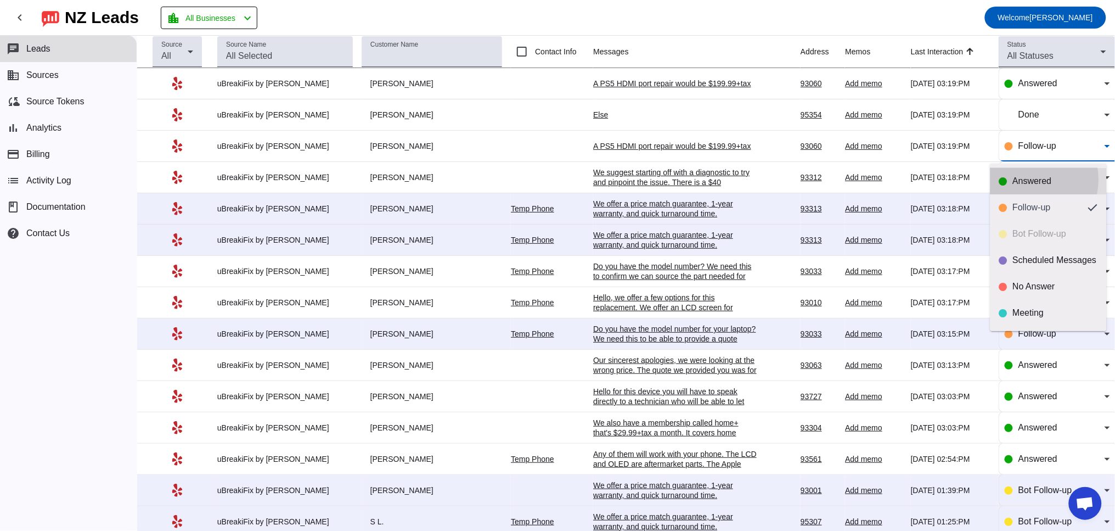
click at [1030, 179] on div "Answered" at bounding box center [1055, 181] width 85 height 11
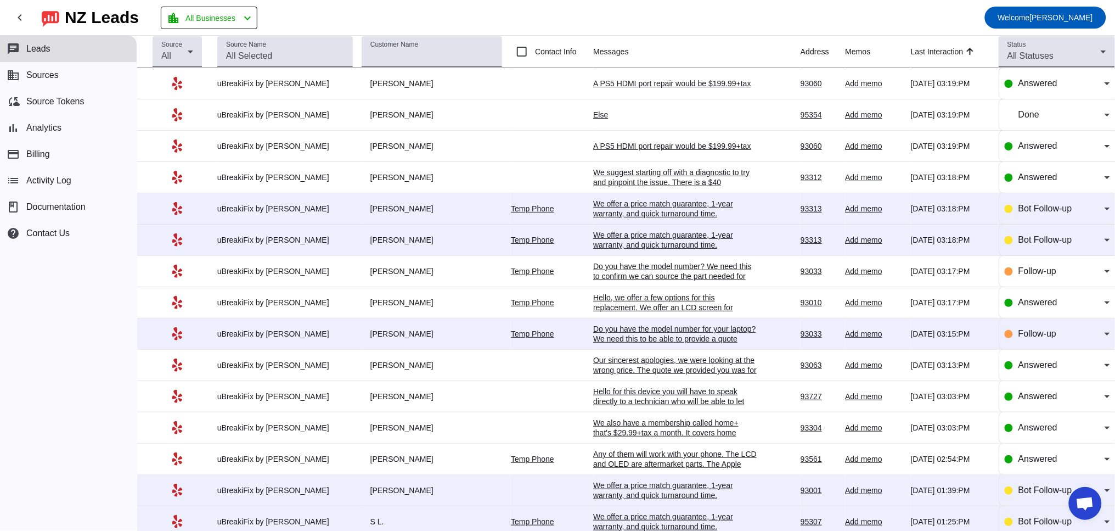
click at [615, 243] on div "We offer a price match guarantee, 1-year warranty, and quick turnaround time.​" at bounding box center [675, 240] width 165 height 20
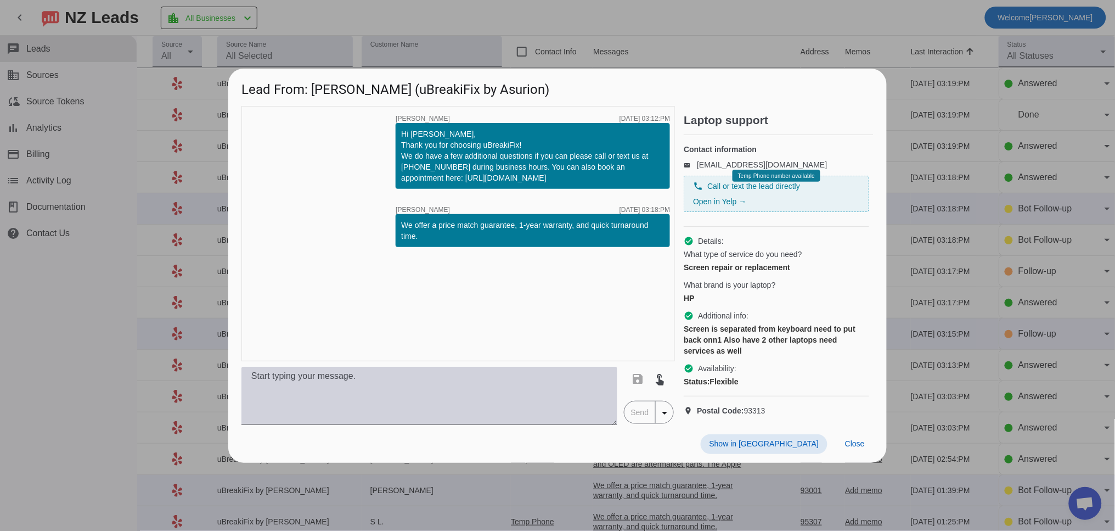
click at [352, 408] on textarea at bounding box center [429, 396] width 376 height 58
click at [302, 378] on textarea at bounding box center [429, 396] width 376 height 58
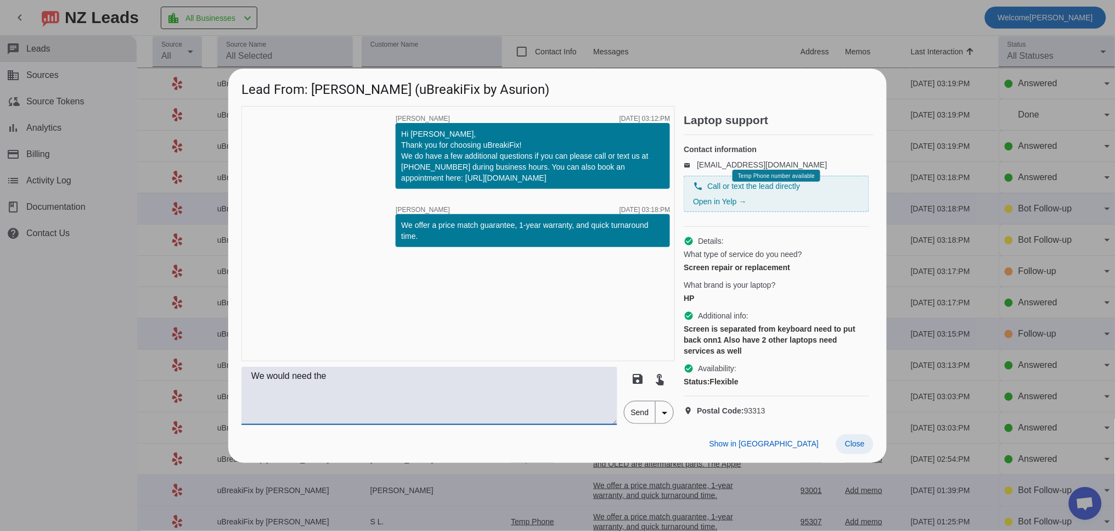
type textarea "We would need the"
click at [864, 454] on button "Close" at bounding box center [854, 444] width 37 height 20
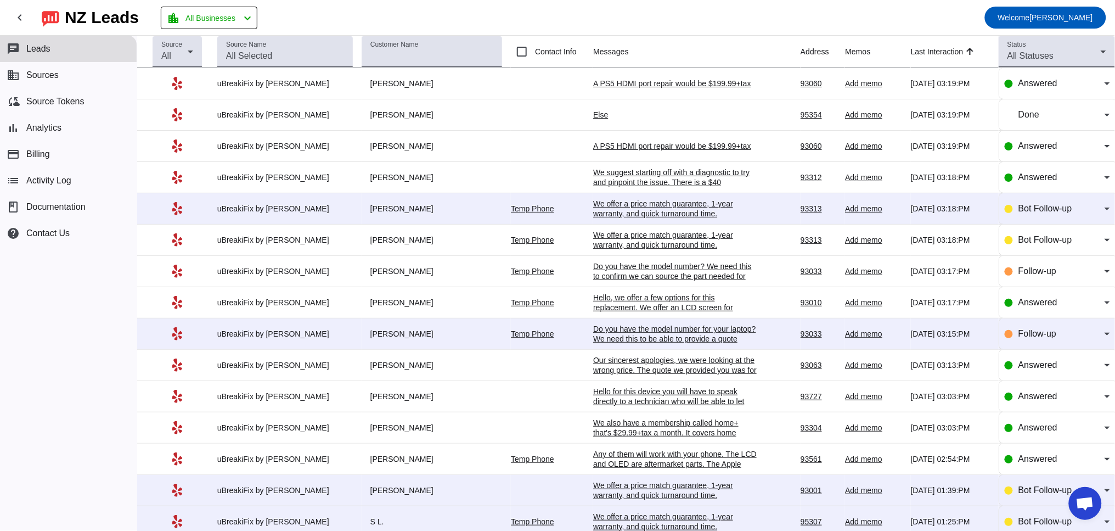
click at [626, 341] on div "Do you have the model number for your laptop? We need this to be able to provid…" at bounding box center [675, 334] width 165 height 20
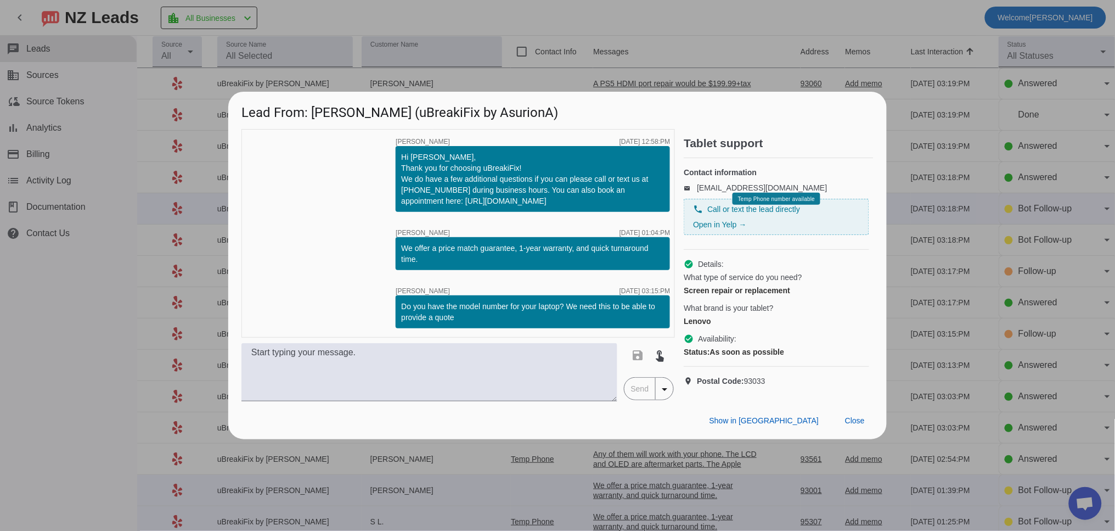
drag, startPoint x: 433, startPoint y: 302, endPoint x: 395, endPoint y: 294, distance: 38.7
click at [395, 294] on div "timer close [PERSON_NAME] [DATE] 12:58:PM Hi [PERSON_NAME], Thank you for choos…" at bounding box center [457, 233] width 433 height 209
copy div "Do you have the model number for your laptop? We need this to be able to provid…"
click at [857, 424] on span "Close" at bounding box center [855, 420] width 20 height 9
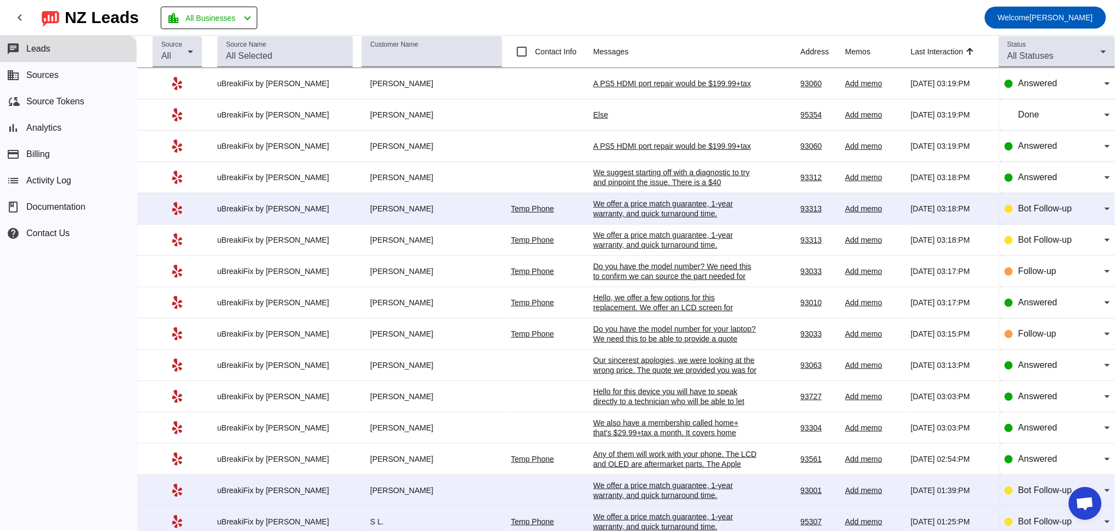
click at [622, 236] on div "We offer a price match guarantee, 1-year warranty, and quick turnaround time.​" at bounding box center [675, 240] width 165 height 20
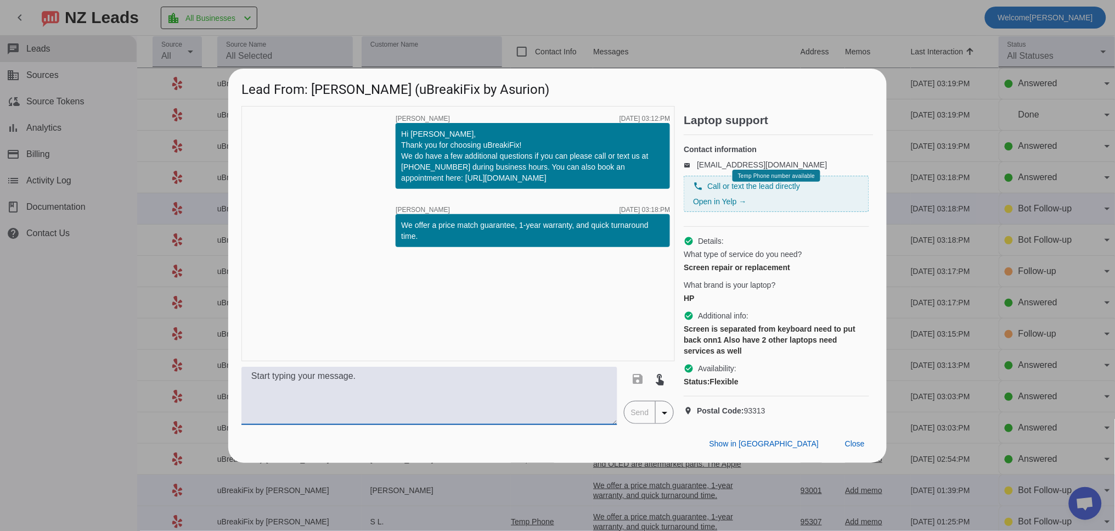
click at [357, 388] on textarea at bounding box center [429, 396] width 376 height 58
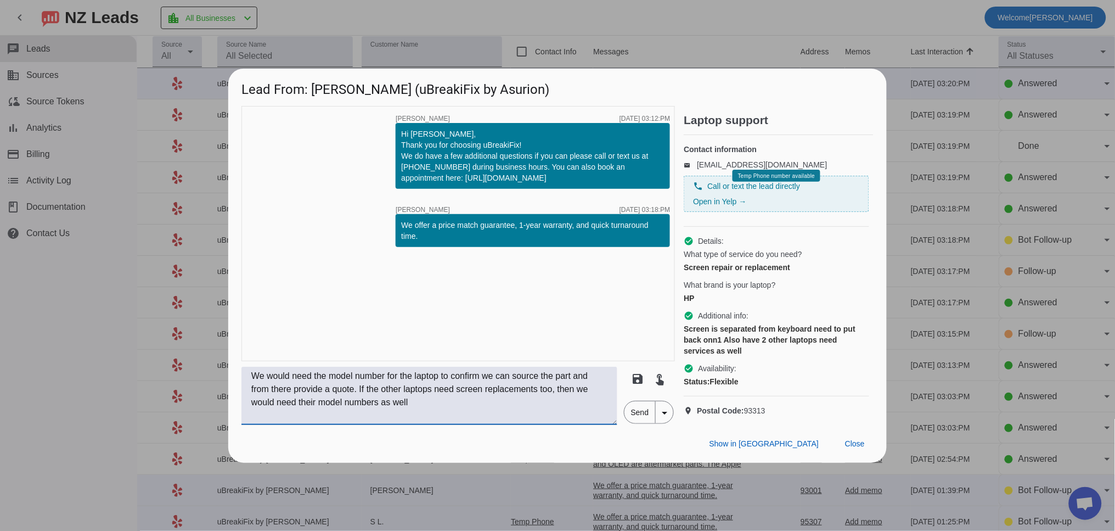
type textarea "We would need the model number for the laptop to confirm we can source the part…"
click at [640, 414] on span "Send" at bounding box center [639, 412] width 31 height 22
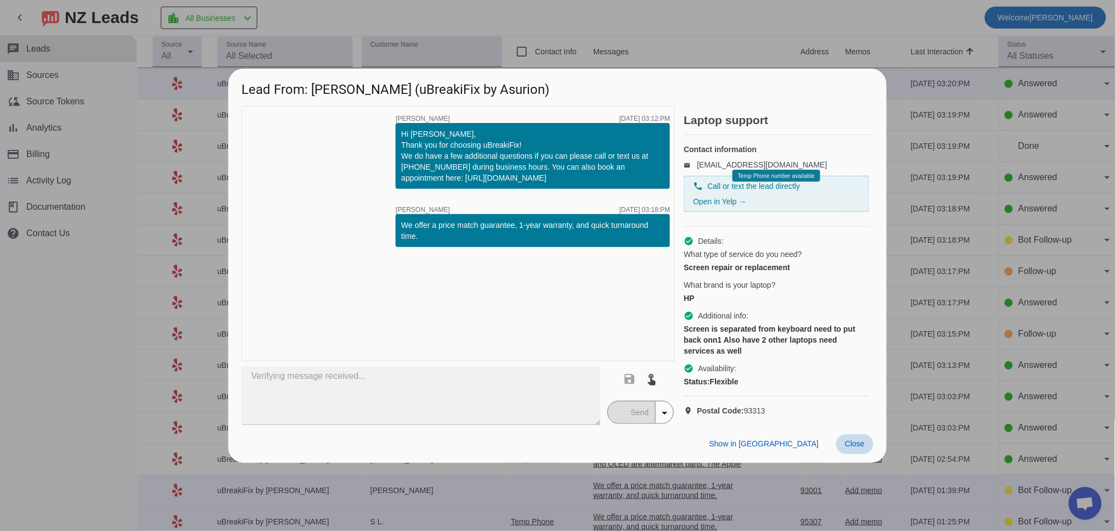
click at [855, 448] on span "Close" at bounding box center [855, 443] width 20 height 9
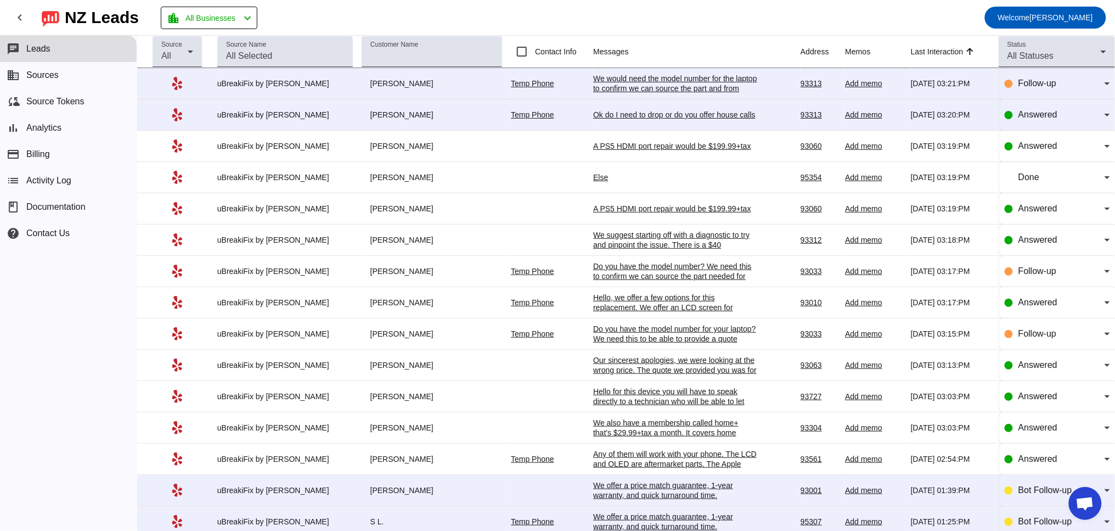
click at [606, 110] on div "Ok do I need to drop or do you offer house calls" at bounding box center [675, 115] width 165 height 10
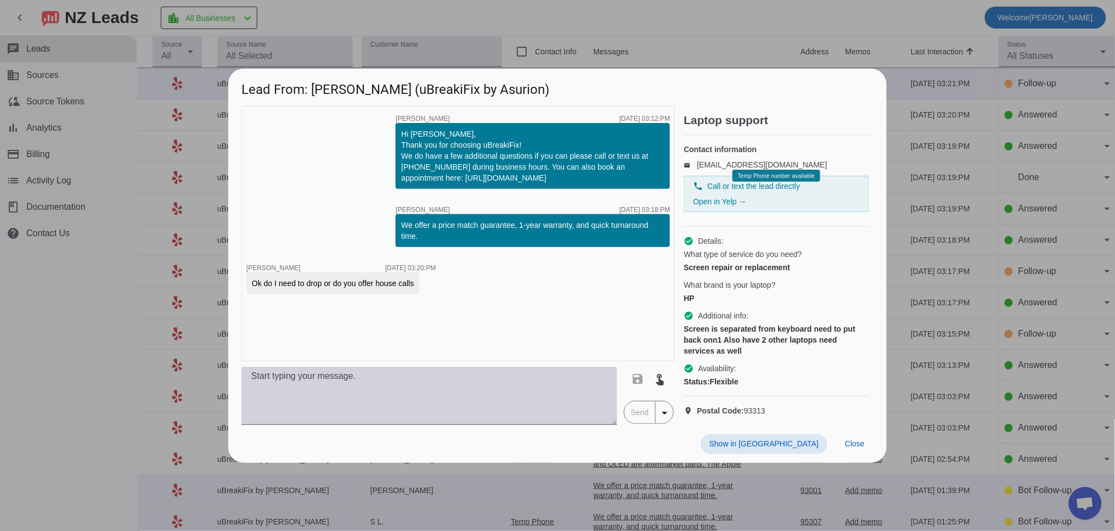
click at [503, 397] on textarea at bounding box center [429, 396] width 376 height 58
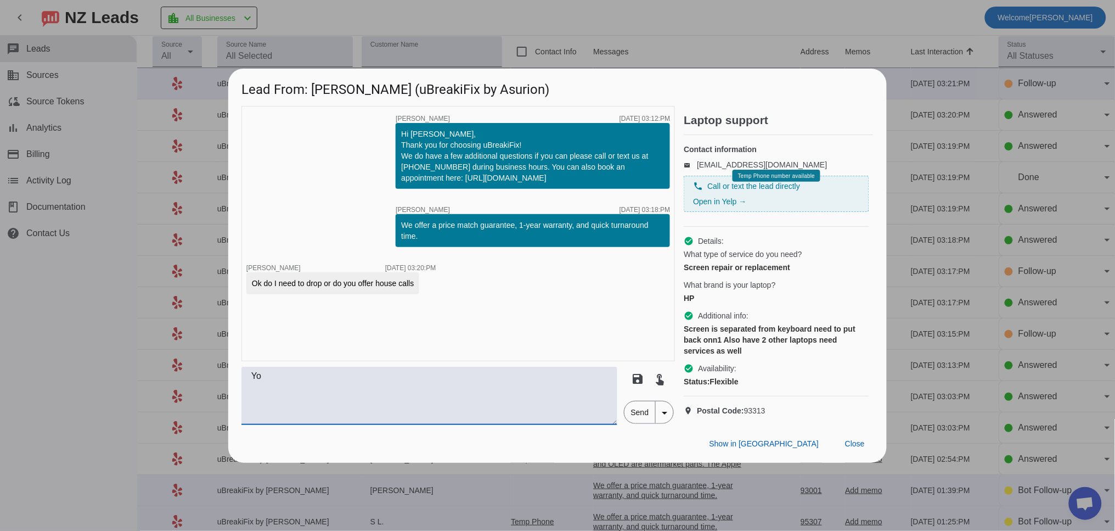
type textarea "Y"
click at [323, 404] on textarea at bounding box center [429, 396] width 376 height 58
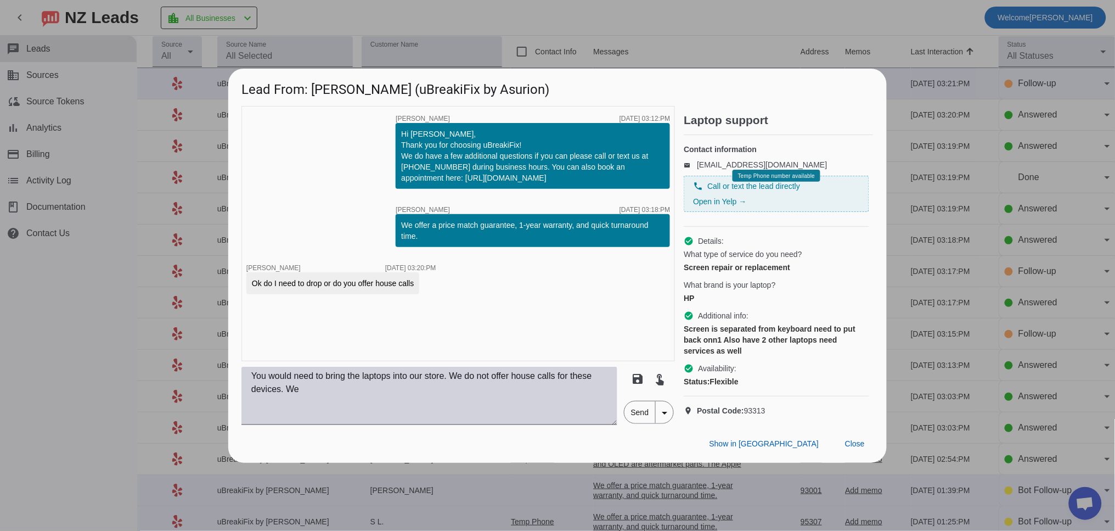
click at [342, 399] on textarea "You would need to bring the laptops into our store. We do not offer house calls…" at bounding box center [429, 396] width 376 height 58
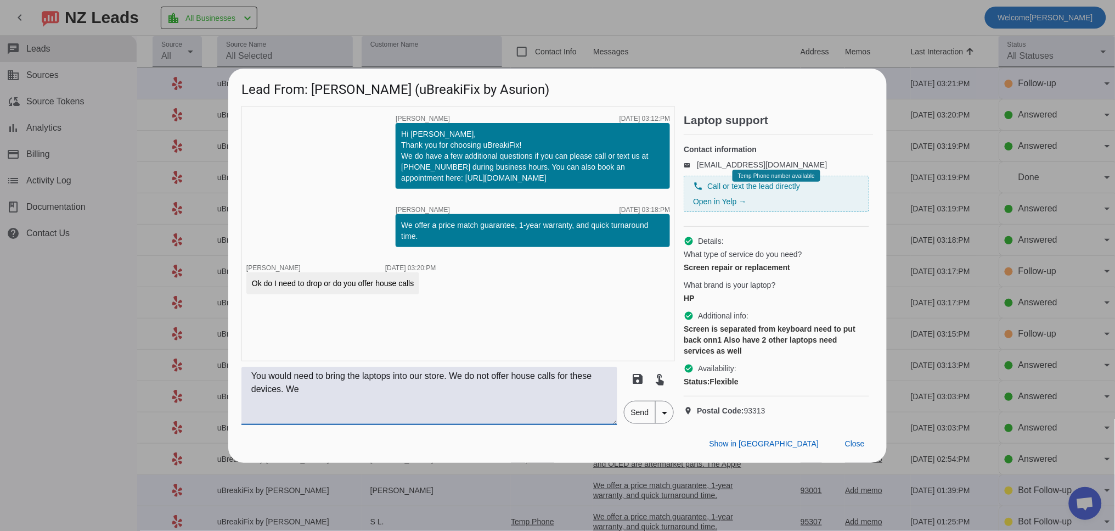
paste textarea "We would need to run a diagnostic on your MacBook to see why it isn't turning o…"
drag, startPoint x: 324, startPoint y: 402, endPoint x: 341, endPoint y: 400, distance: 17.1
click at [341, 400] on textarea "You would need to bring the laptops into our store. We do not offer house calls…" at bounding box center [429, 396] width 376 height 58
drag, startPoint x: 351, startPoint y: 401, endPoint x: 385, endPoint y: 402, distance: 34.0
click at [385, 402] on textarea "You would need to bring the laptops into our store. We do not offer house calls…" at bounding box center [429, 396] width 376 height 58
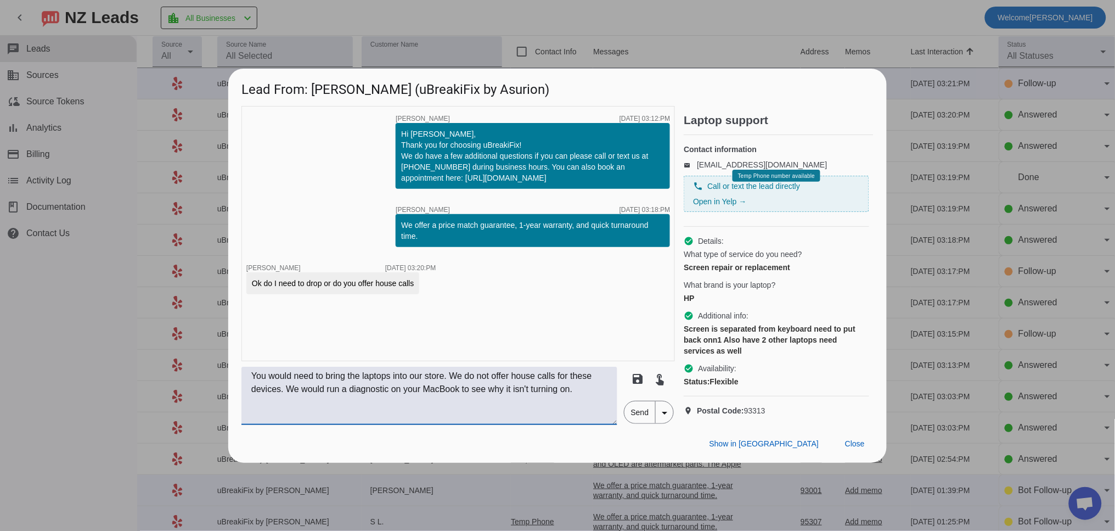
drag, startPoint x: 419, startPoint y: 397, endPoint x: 426, endPoint y: 400, distance: 7.9
click at [421, 398] on textarea "You would need to bring the laptops into our store. We do not offer house calls…" at bounding box center [429, 396] width 376 height 58
click at [420, 398] on textarea "You would need to bring the laptops into our store. We do not offer house calls…" at bounding box center [429, 396] width 376 height 58
drag, startPoint x: 424, startPoint y: 398, endPoint x: 596, endPoint y: 416, distance: 173.2
click at [596, 416] on textarea "You would need to bring the laptops into our store. We do not offer house calls…" at bounding box center [429, 396] width 376 height 58
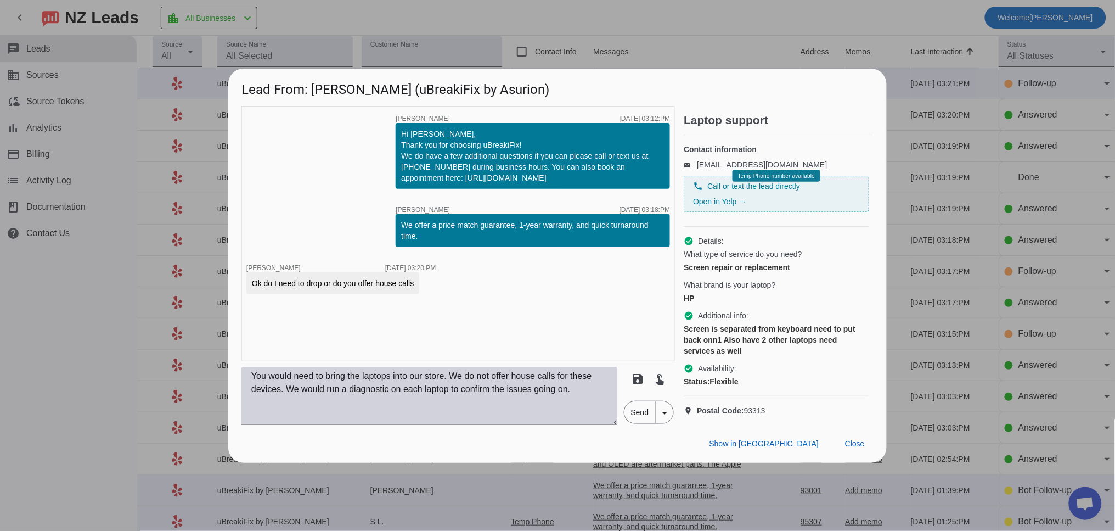
click at [277, 414] on textarea "You would need to bring the laptops into our store. We do not offer house calls…" at bounding box center [429, 396] width 376 height 58
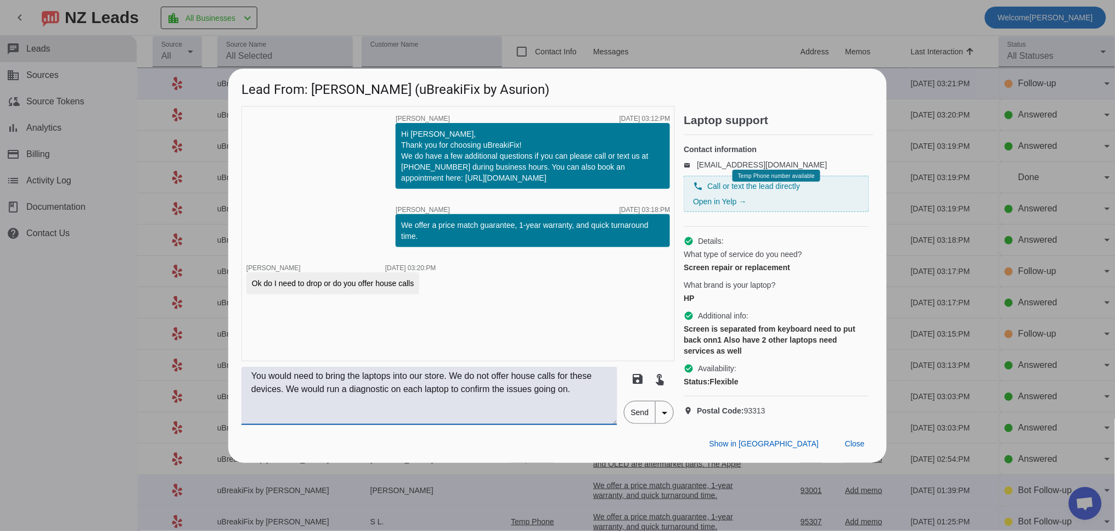
paste textarea "There is a $40 diagnostic fee, and if you choose to move forward with any recom…"
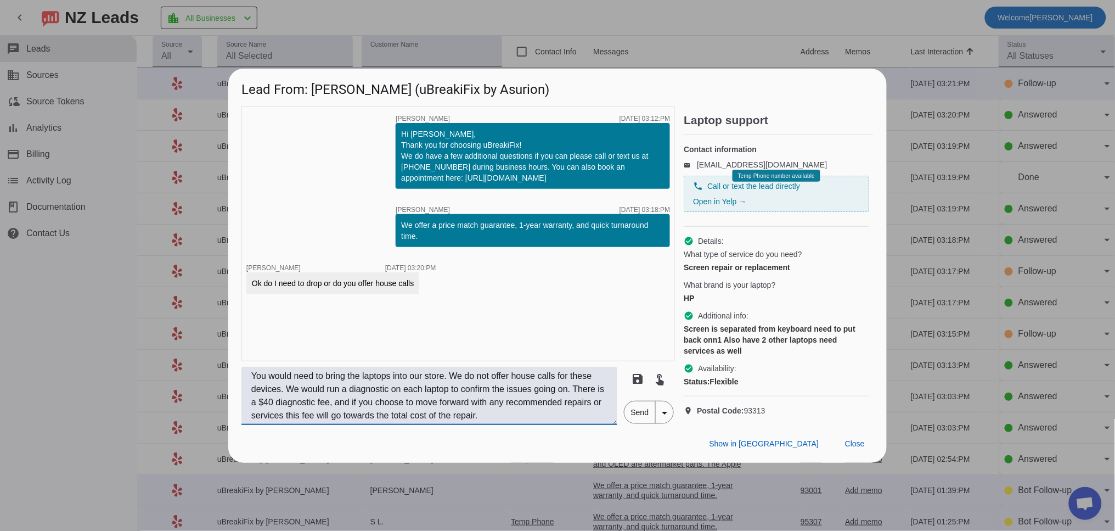
click at [380, 412] on textarea "You would need to bring the laptops into our store. We do not offer house calls…" at bounding box center [429, 396] width 376 height 58
drag, startPoint x: 306, startPoint y: 397, endPoint x: 246, endPoint y: 397, distance: 59.8
click at [246, 397] on textarea "You would need to bring the laptops into our store. We do not offer house calls…" at bounding box center [429, 396] width 376 height 58
click at [403, 404] on textarea "You would need to bring the laptops into our store. We do not offer house calls…" at bounding box center [429, 396] width 376 height 58
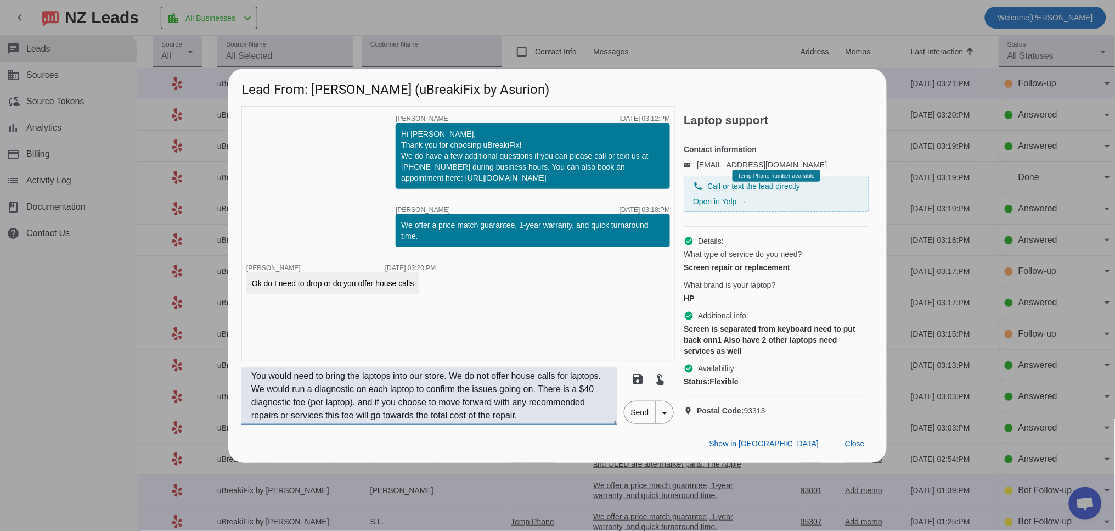
click at [331, 398] on textarea "You would need to bring the laptops into our store. We do not offer house calls…" at bounding box center [429, 396] width 376 height 58
type textarea "You would need to bring the laptops into our store. We do not offer house calls…"
click at [644, 420] on span "Send" at bounding box center [639, 412] width 31 height 22
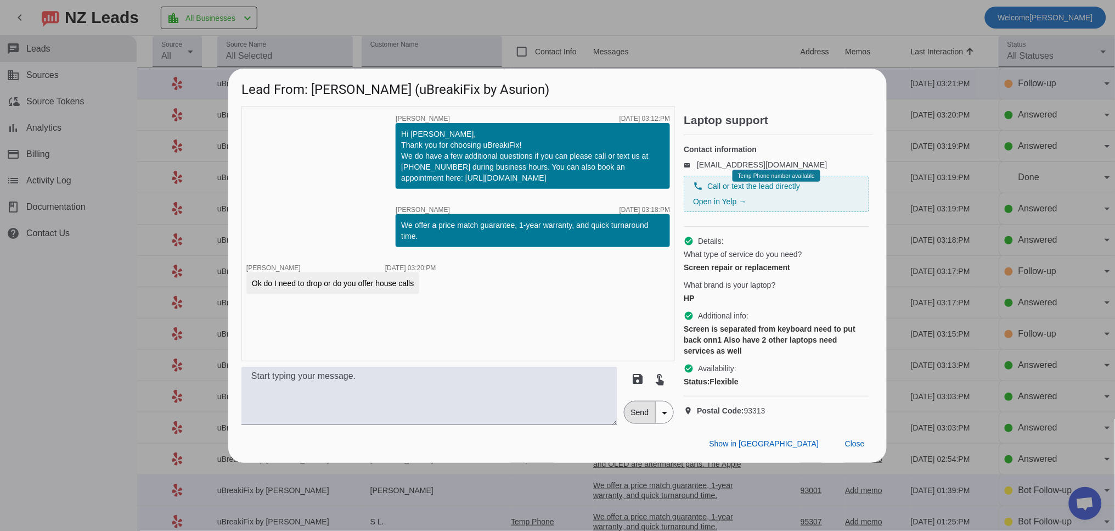
scroll to position [0, 0]
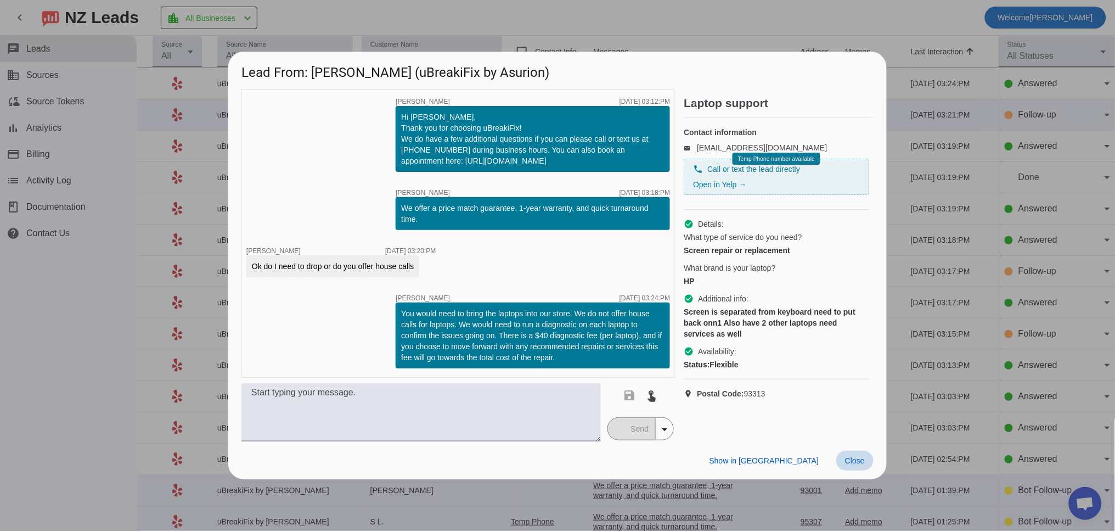
click at [862, 465] on span at bounding box center [854, 460] width 37 height 20
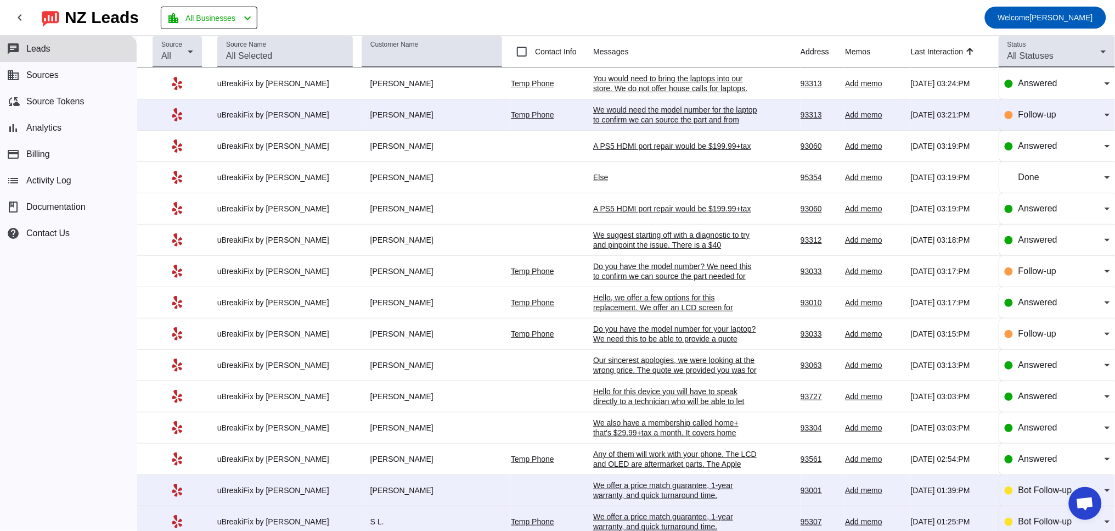
click at [652, 113] on div "We would need the model number for the laptop to confirm we can source the part…" at bounding box center [675, 129] width 165 height 49
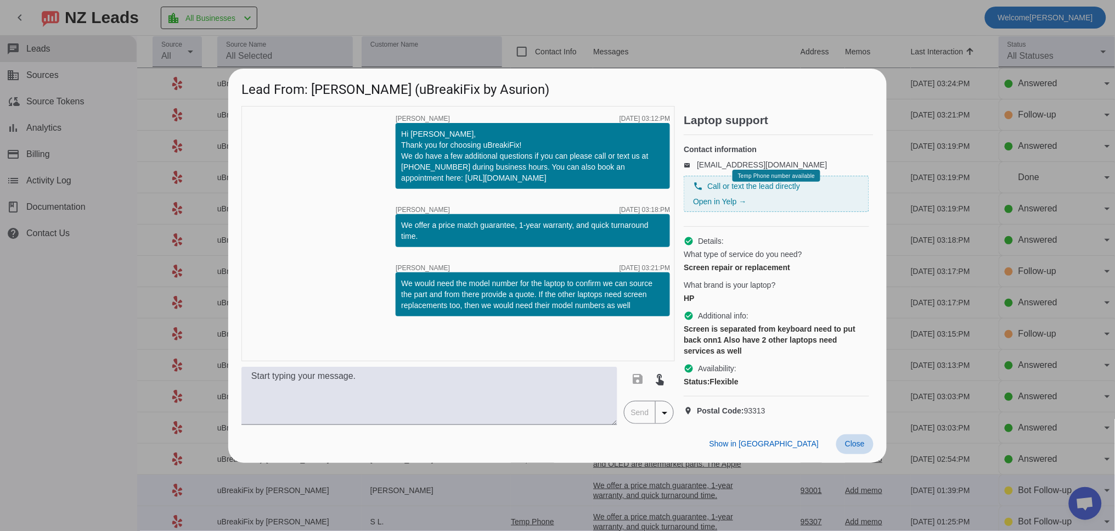
click at [852, 448] on span "Close" at bounding box center [855, 443] width 20 height 9
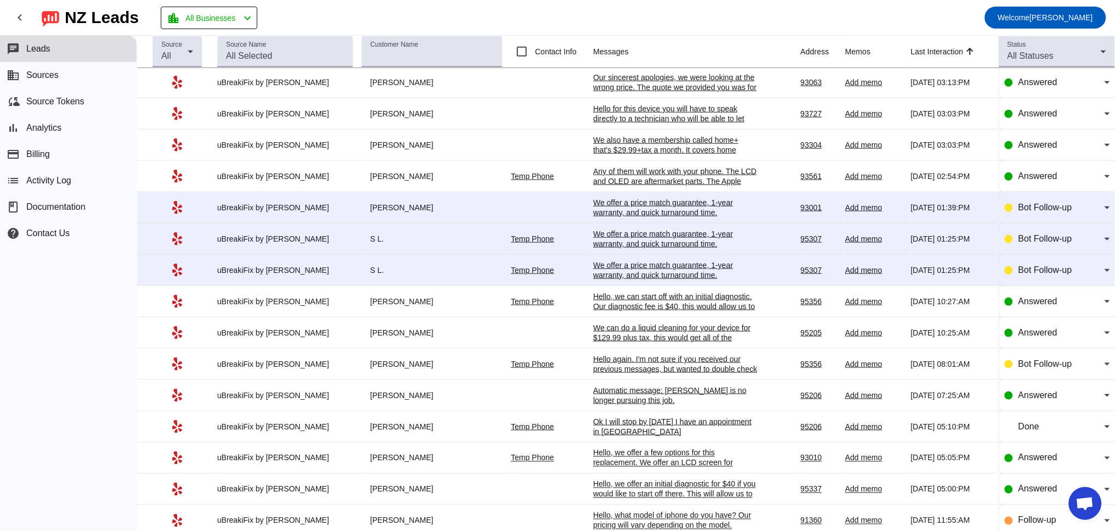
scroll to position [233, 0]
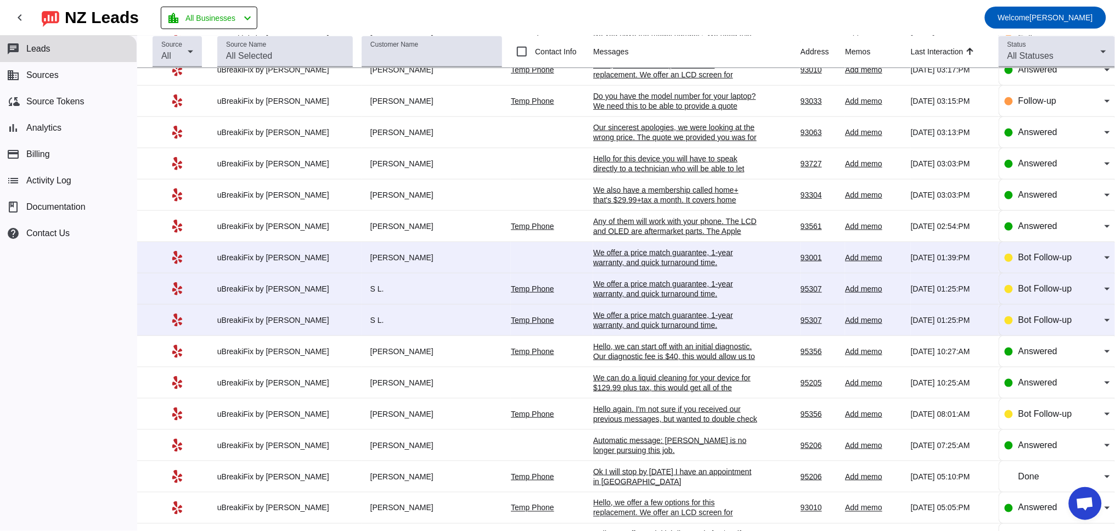
click at [642, 427] on div "Hello again. I'm not sure if you received our previous messages, but wanted to …" at bounding box center [675, 419] width 165 height 30
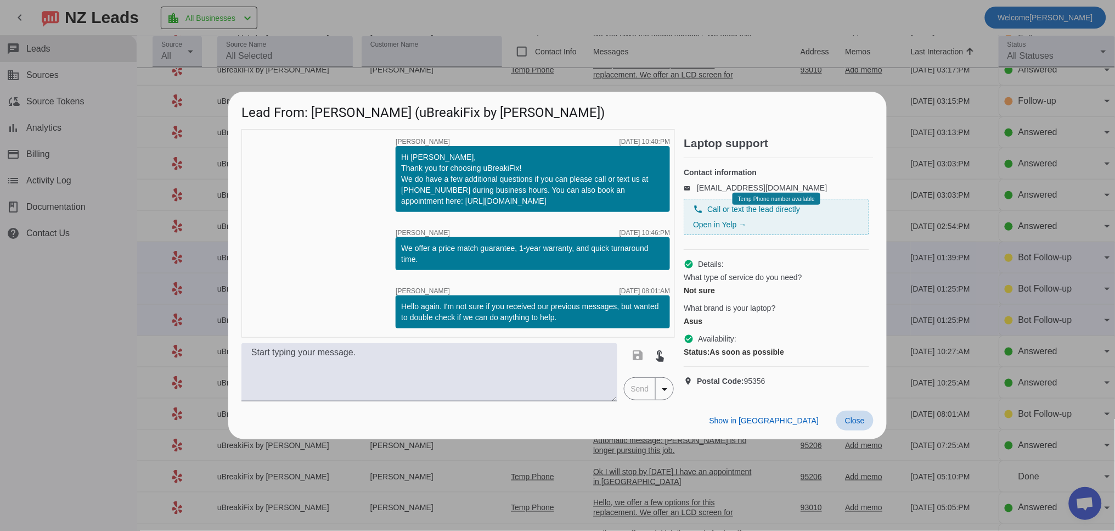
click at [843, 428] on span at bounding box center [854, 420] width 37 height 20
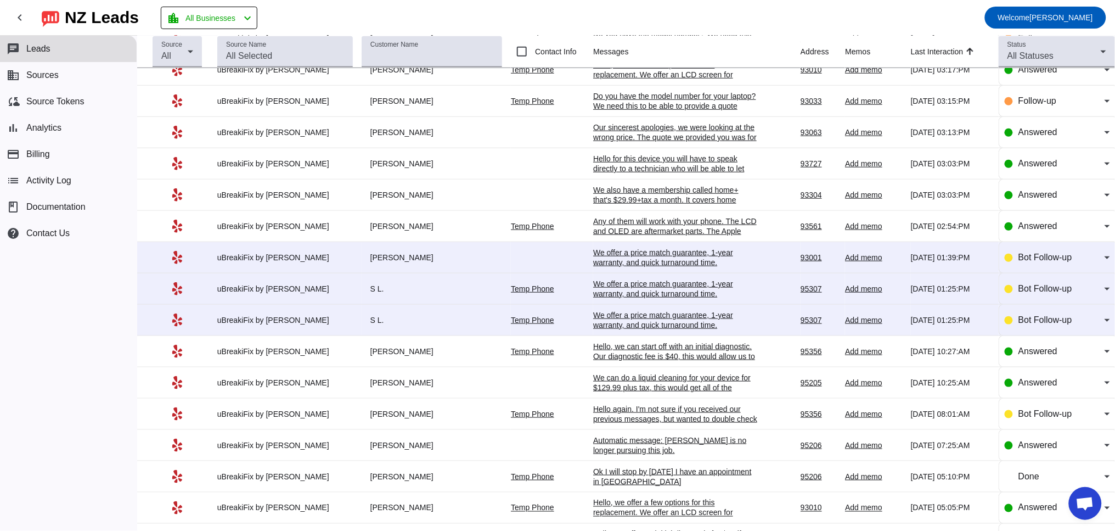
click at [661, 398] on div "We can do a liquid cleaning for your device for $129.99 plus tax, this would ge…" at bounding box center [675, 397] width 165 height 49
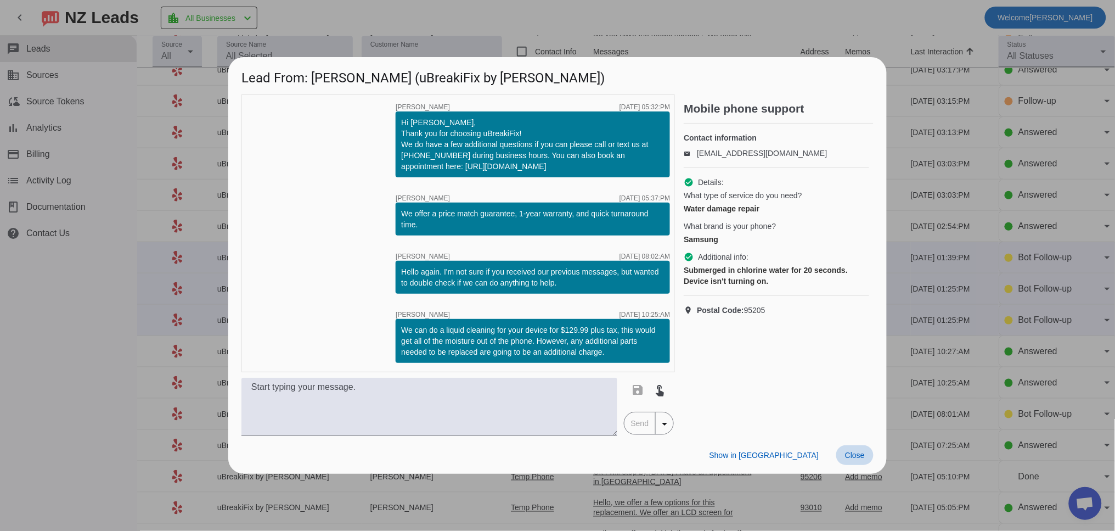
click at [856, 463] on span at bounding box center [854, 455] width 37 height 20
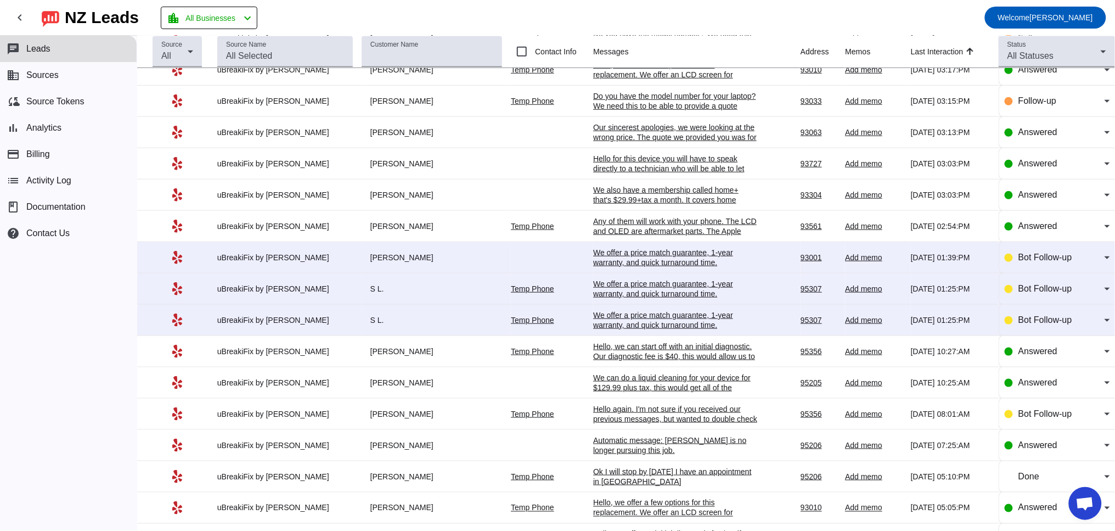
click at [630, 330] on div "We offer a price match guarantee, 1-year warranty, and quick turnaround time.​" at bounding box center [675, 320] width 165 height 20
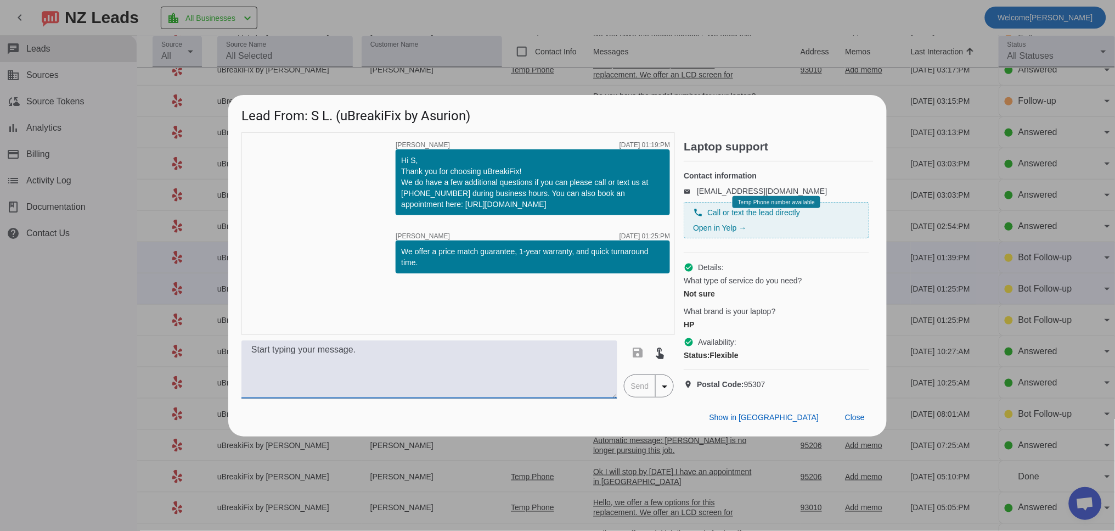
click at [327, 364] on textarea at bounding box center [429, 369] width 376 height 58
paste textarea "We suggest starting off with a diagnostic to pinpoint the issue. There is a $40…"
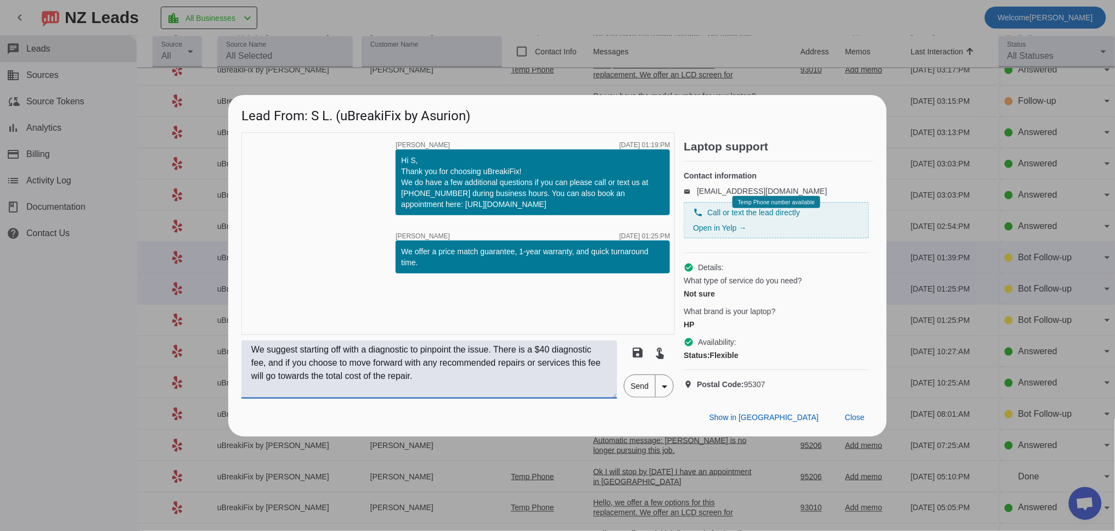
click at [428, 359] on textarea "We suggest starting off with a diagnostic to pinpoint the issue. There is a $40…" at bounding box center [429, 369] width 376 height 58
type textarea "We suggest starting off with a diagnostic to try and pinpoint the issue. There …"
click at [639, 394] on span "Send" at bounding box center [639, 386] width 31 height 22
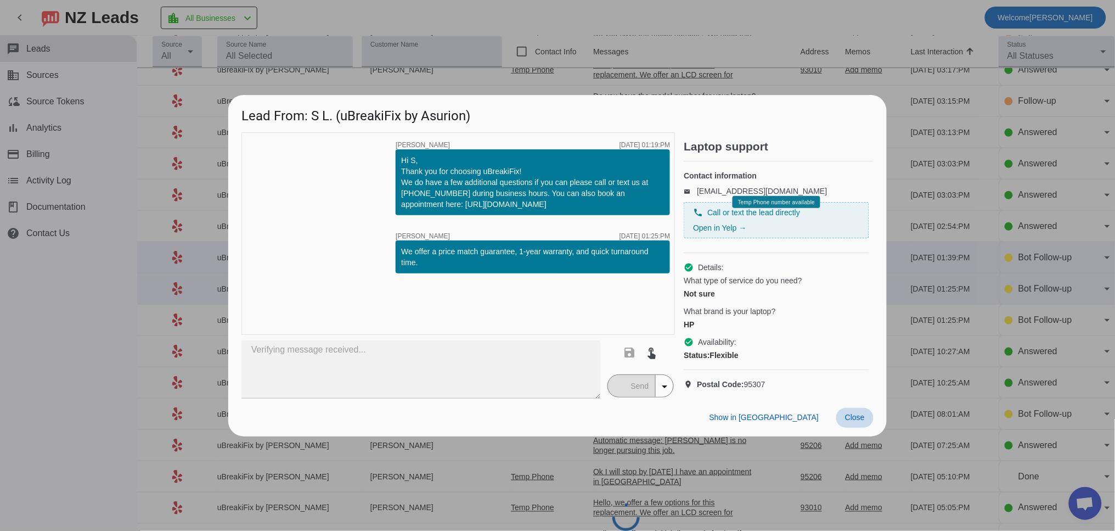
click at [855, 421] on span "Close" at bounding box center [855, 417] width 20 height 9
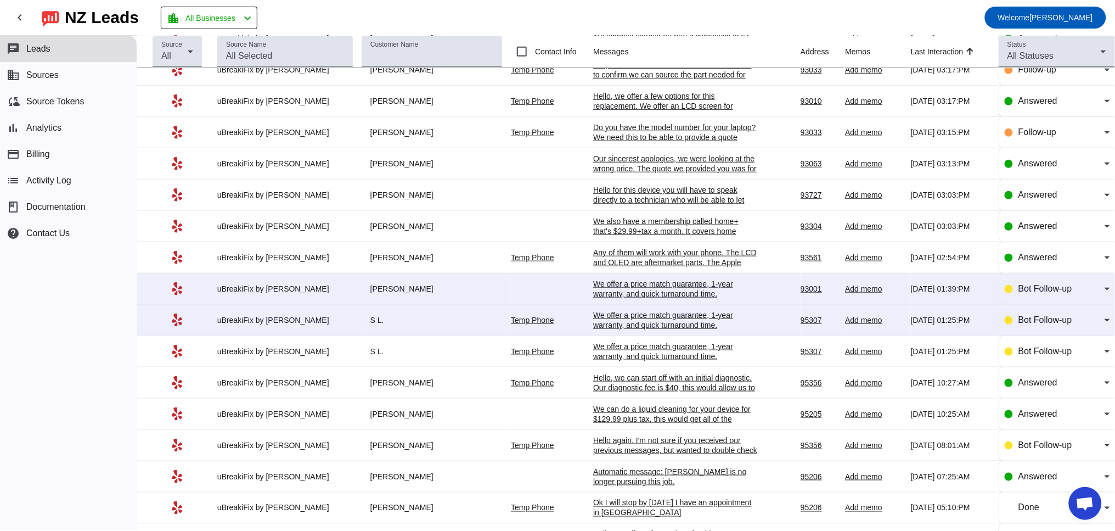
scroll to position [0, 0]
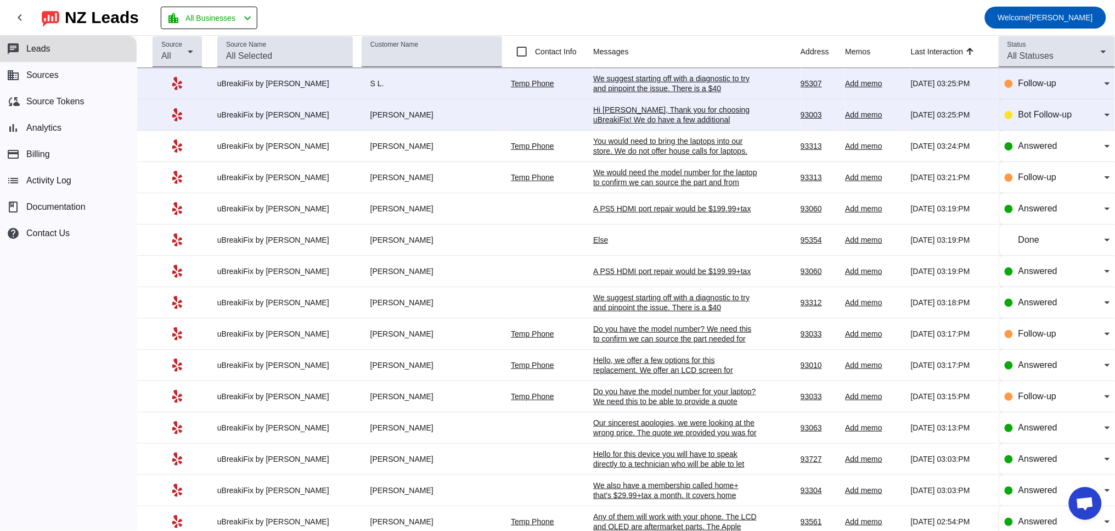
click at [619, 86] on div "We suggest starting off with a diagnostic to try and pinpoint the issue. There …" at bounding box center [675, 103] width 165 height 59
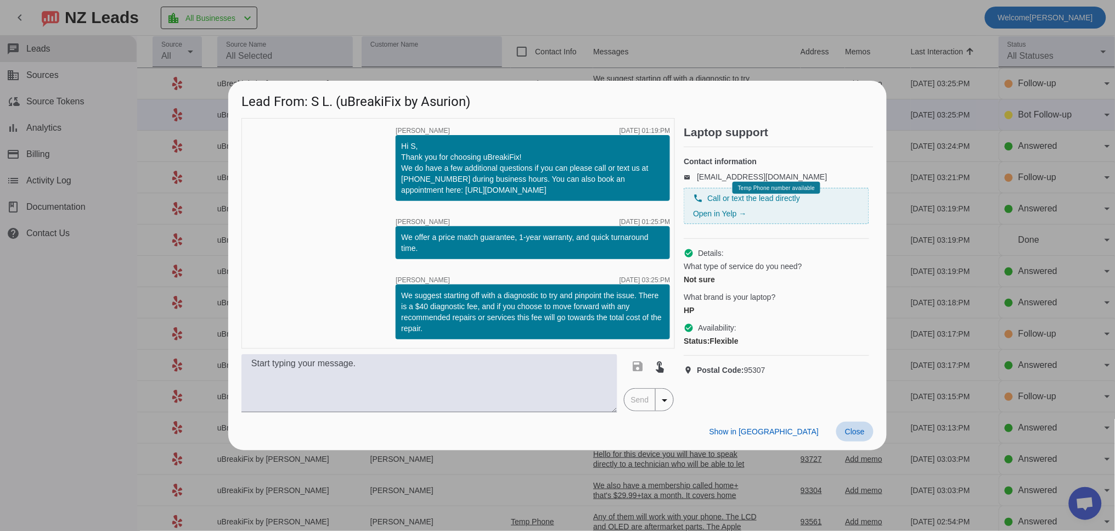
click at [850, 433] on span "Close" at bounding box center [855, 431] width 20 height 9
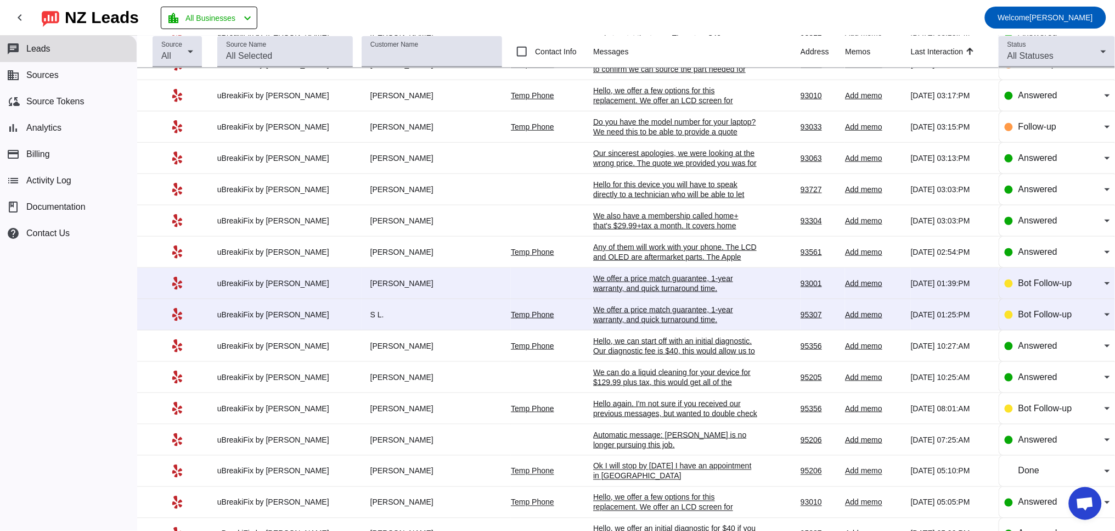
scroll to position [305, 0]
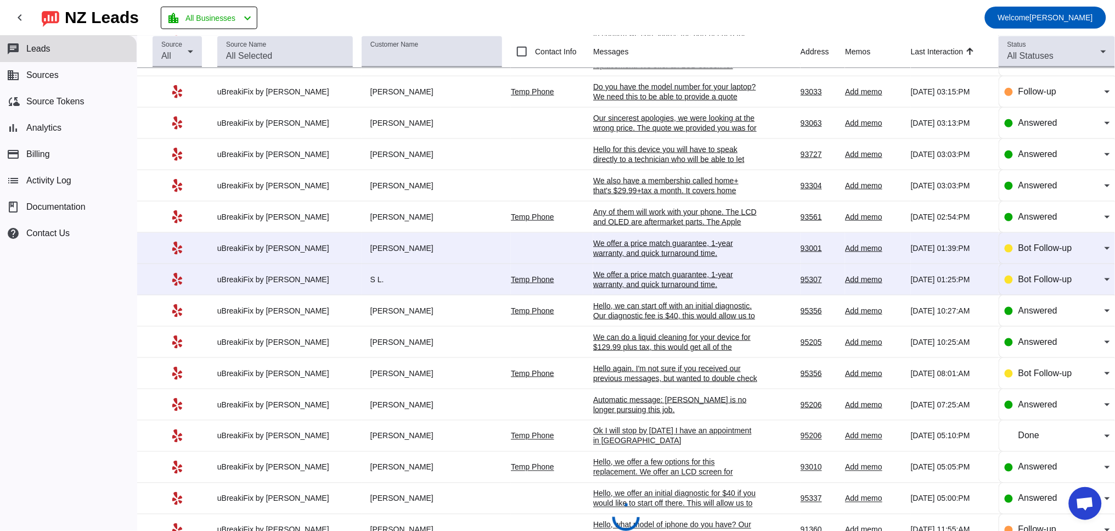
click at [617, 287] on div "We offer a price match guarantee, 1-year warranty, and quick turnaround time.​" at bounding box center [675, 279] width 165 height 20
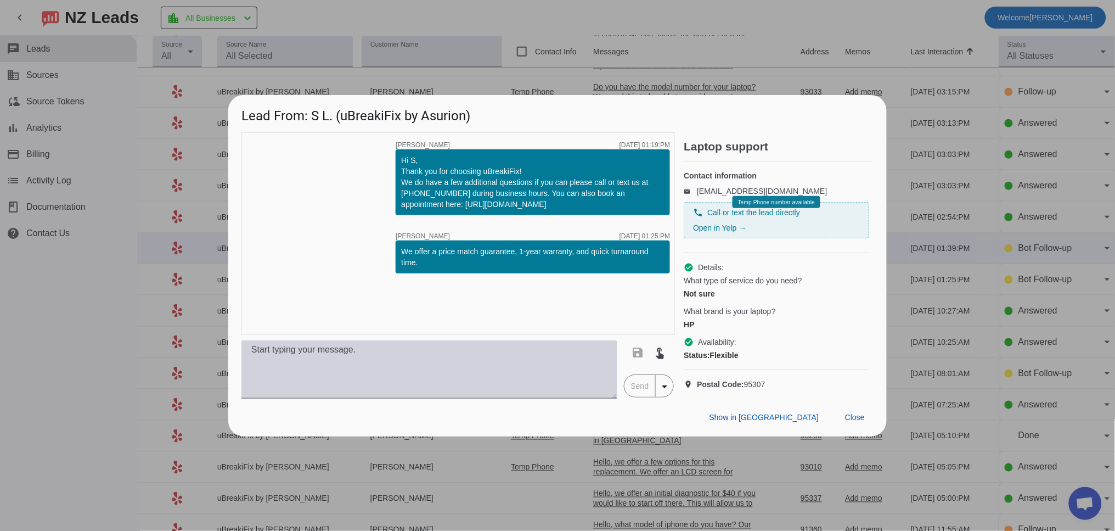
click at [350, 363] on textarea at bounding box center [429, 369] width 376 height 58
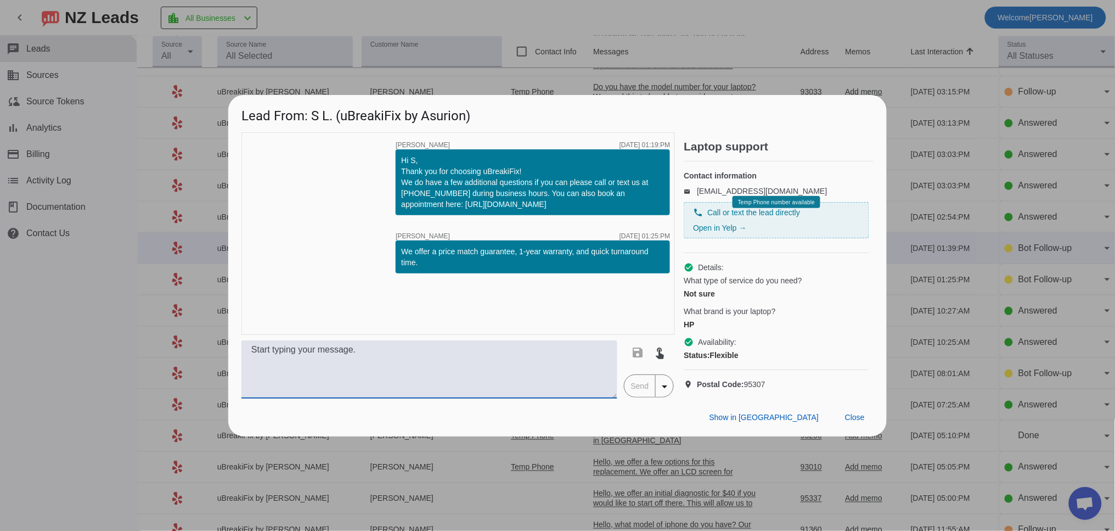
paste textarea "We would need to run a diagnostic on your MacBook to see why it isn't turning o…"
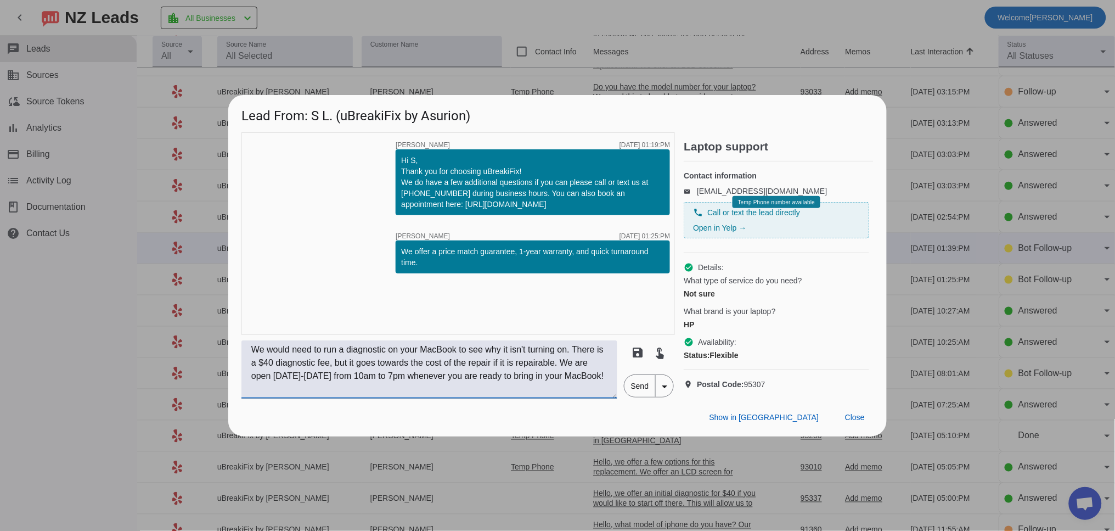
drag, startPoint x: 428, startPoint y: 361, endPoint x: 589, endPoint y: 360, distance: 161.3
click at [589, 360] on textarea "We would need to run a diagnostic on your MacBook to see why it isn't turning o…" at bounding box center [429, 369] width 376 height 58
drag, startPoint x: 303, startPoint y: 402, endPoint x: 426, endPoint y: 386, distance: 124.5
click at [426, 386] on textarea "We would need to run a diagnostic on your laptop to see what is going on. There…" at bounding box center [429, 369] width 376 height 58
drag, startPoint x: 571, startPoint y: 371, endPoint x: 595, endPoint y: 420, distance: 54.2
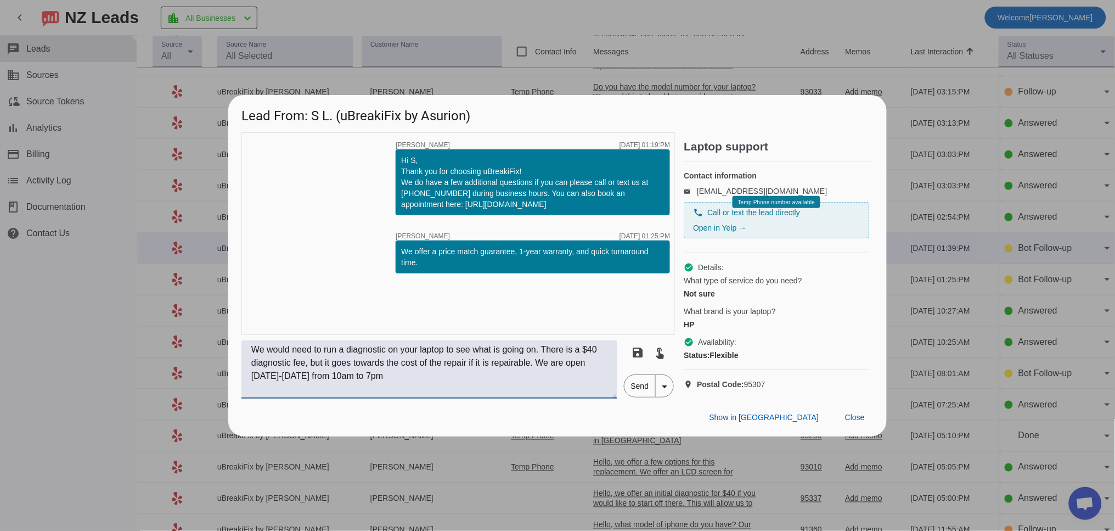
click at [595, 420] on div "Lead From: S L. (uBreakiFix by Asurion) timer close [PERSON_NAME] [DATE] 01:19:…" at bounding box center [557, 265] width 658 height 341
type textarea "We would need to run a diagnostic on your laptop to see what is going on. There…"
drag, startPoint x: 650, startPoint y: 396, endPoint x: 645, endPoint y: 407, distance: 11.5
click at [645, 397] on span "Send" at bounding box center [639, 386] width 31 height 22
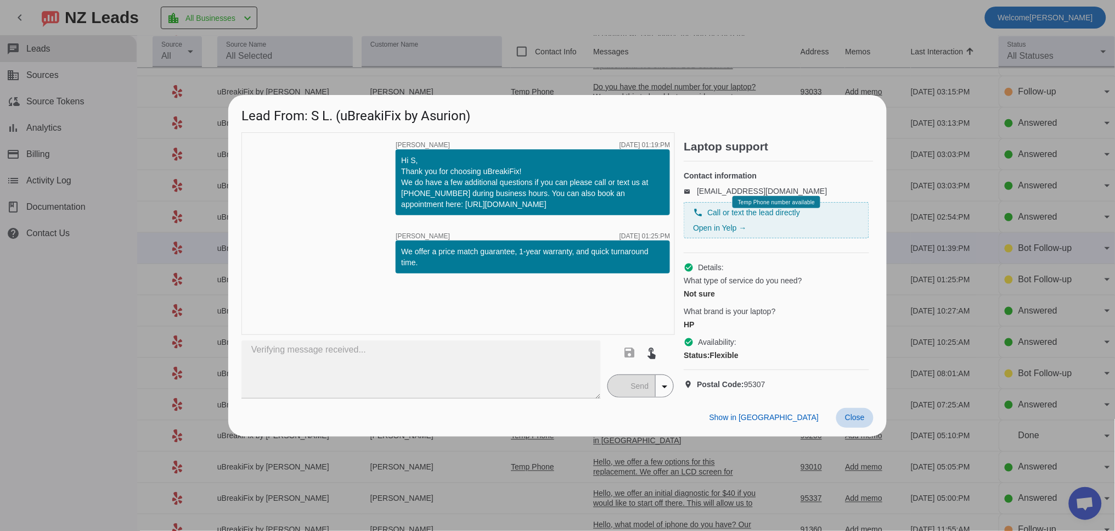
click at [864, 421] on span "Close" at bounding box center [855, 417] width 20 height 9
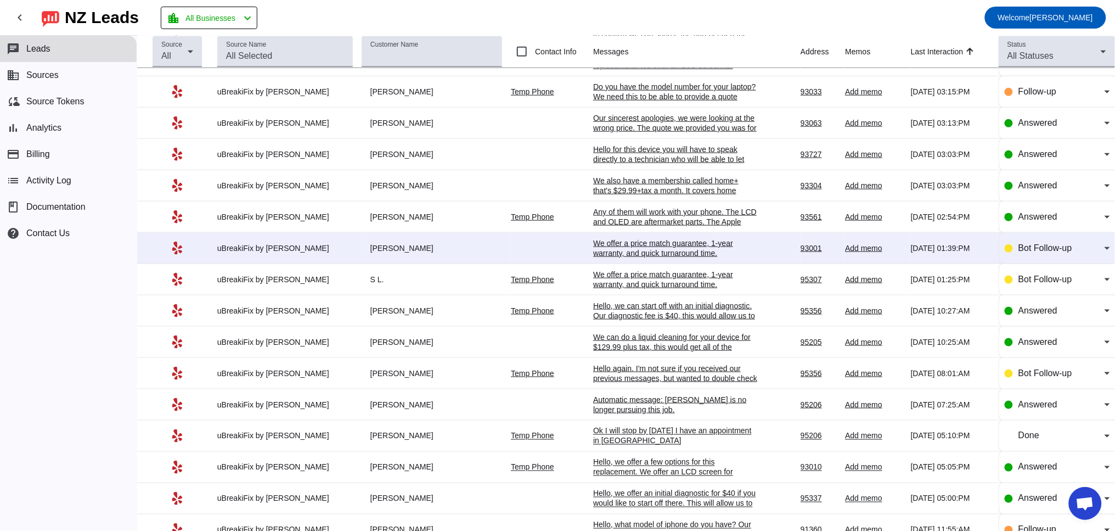
scroll to position [0, 0]
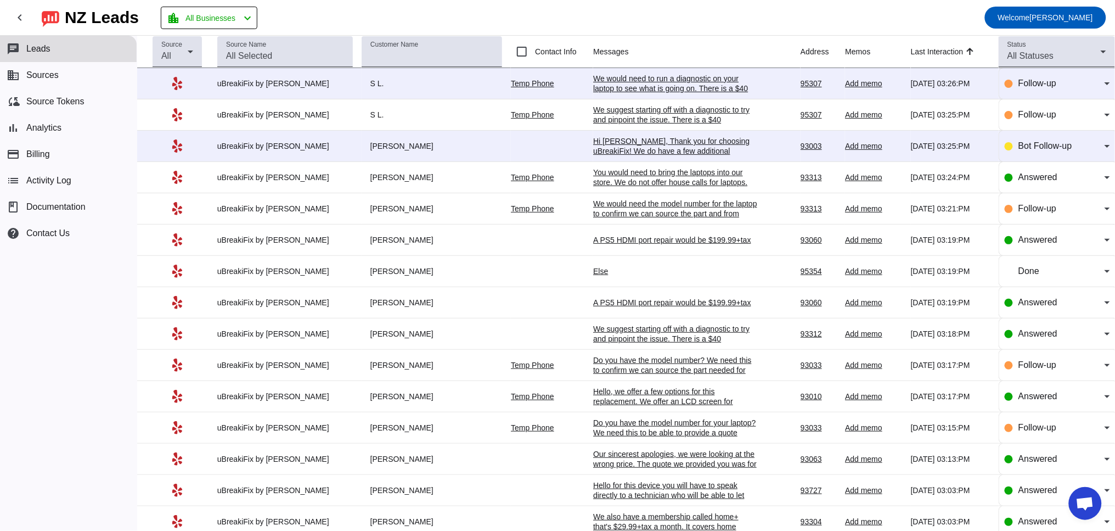
click at [608, 83] on div "We would need to run a diagnostic on your laptop to see what is going on. There…" at bounding box center [675, 94] width 165 height 40
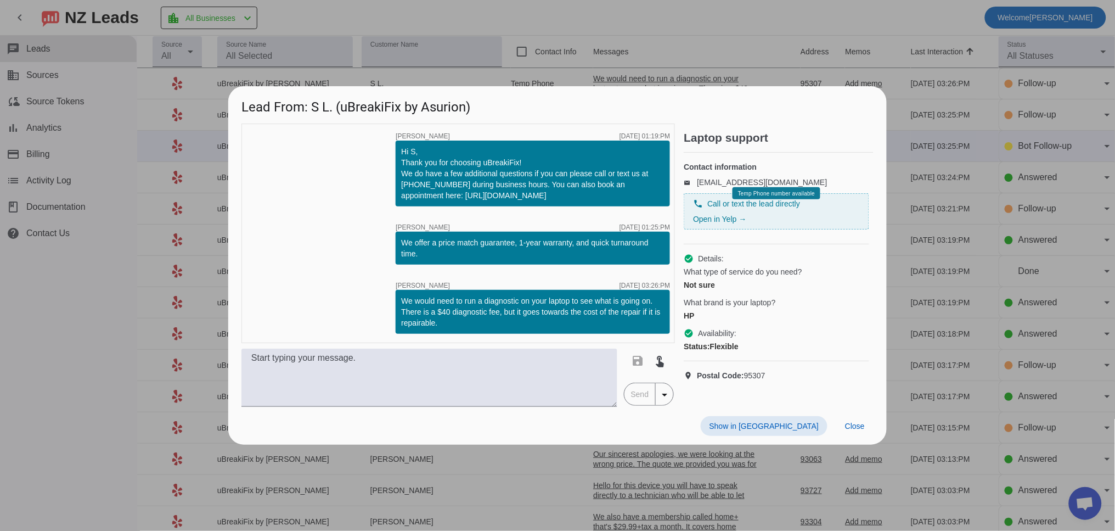
click at [854, 416] on div "Show in Yelp Close" at bounding box center [557, 426] width 658 height 38
click at [854, 418] on span at bounding box center [854, 426] width 37 height 20
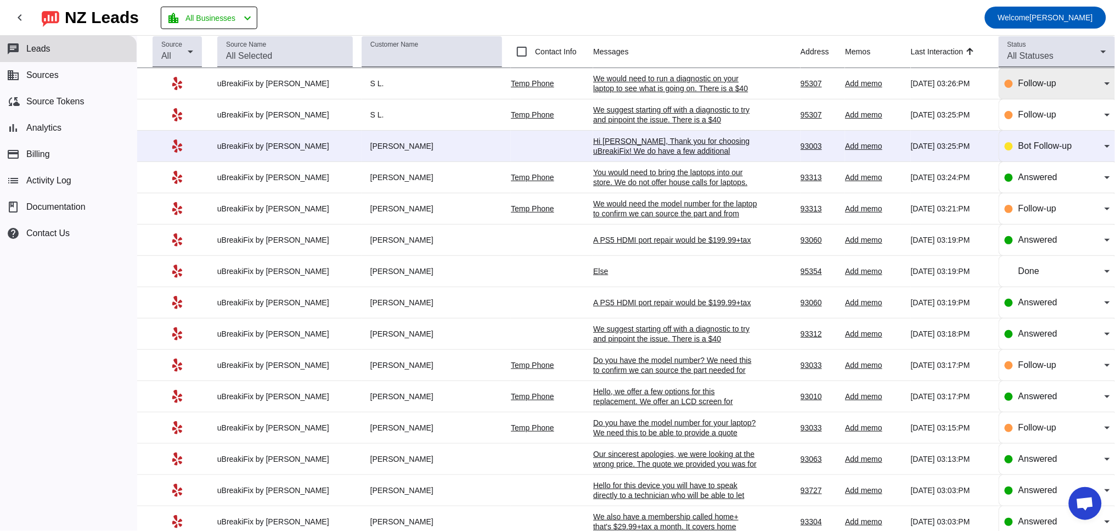
click at [1023, 79] on span "Follow-up" at bounding box center [1037, 82] width 38 height 9
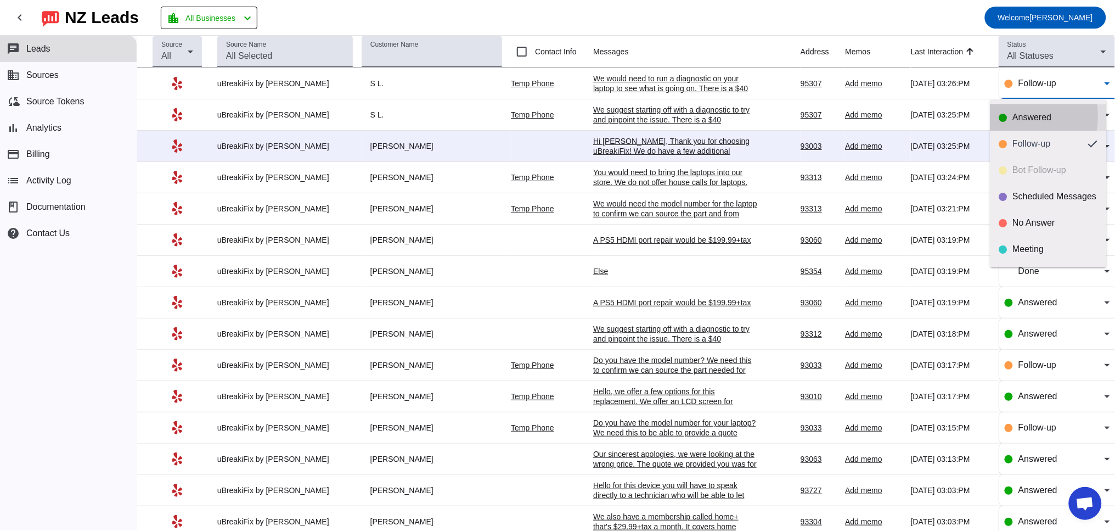
click at [1020, 116] on div "Answered" at bounding box center [1055, 117] width 85 height 11
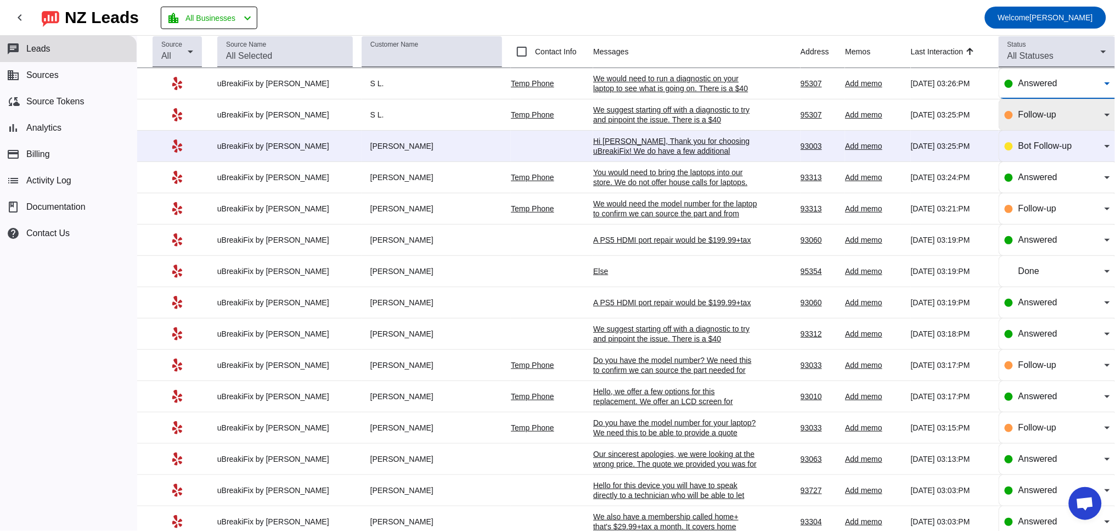
click at [1020, 115] on span "Follow-up" at bounding box center [1037, 114] width 38 height 9
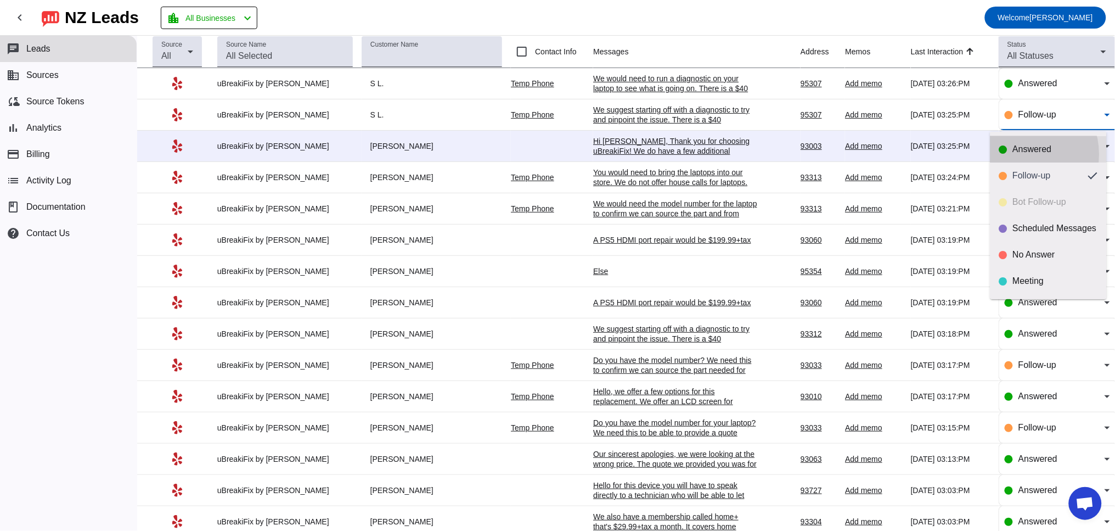
click at [1021, 154] on div "Answered" at bounding box center [1055, 149] width 85 height 11
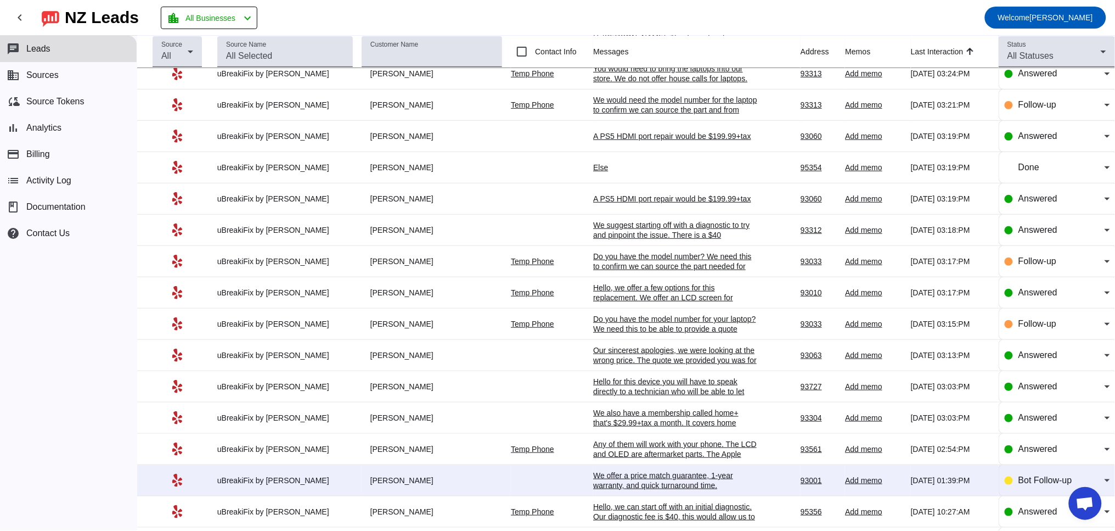
scroll to position [203, 0]
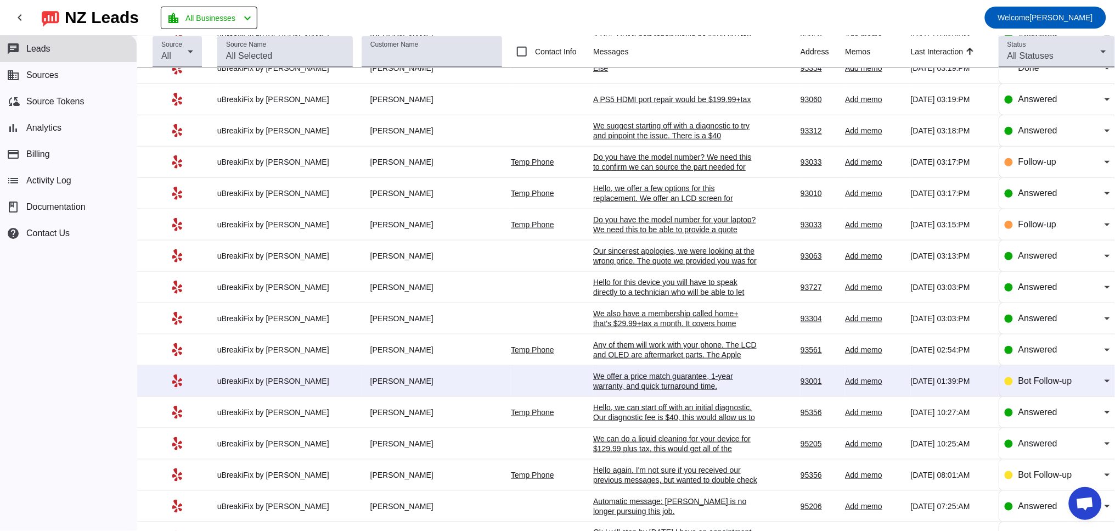
click at [593, 386] on div "We offer a price match guarantee, 1-year warranty, and quick turnaround time.​" at bounding box center [675, 381] width 165 height 20
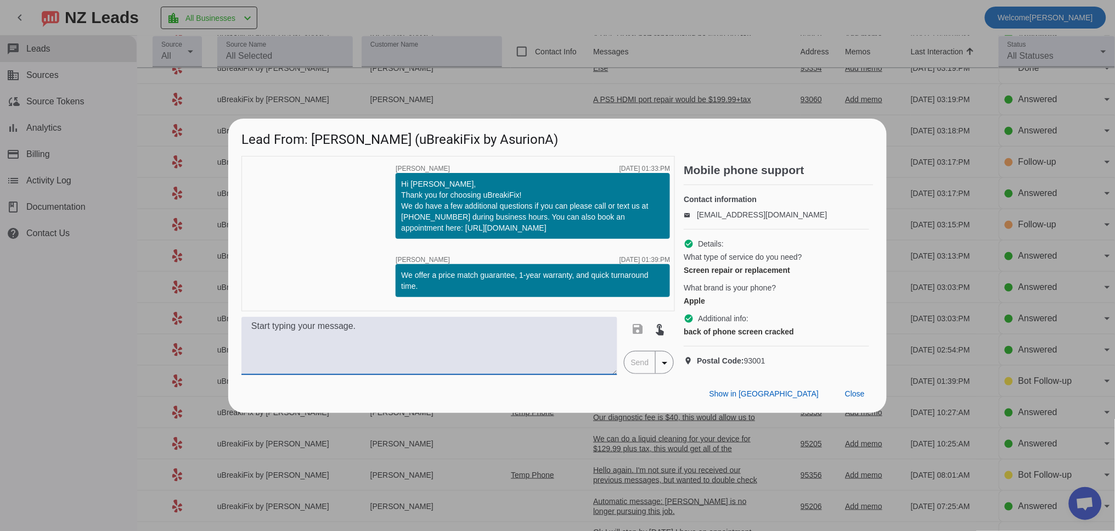
click at [322, 339] on textarea at bounding box center [429, 346] width 376 height 58
paste textarea "Which iPhone do you have? Our pricing varies by model. Once we have the model, …"
type textarea "Which iPhone do you have? Our pricing varies by model. Once we have the model, …"
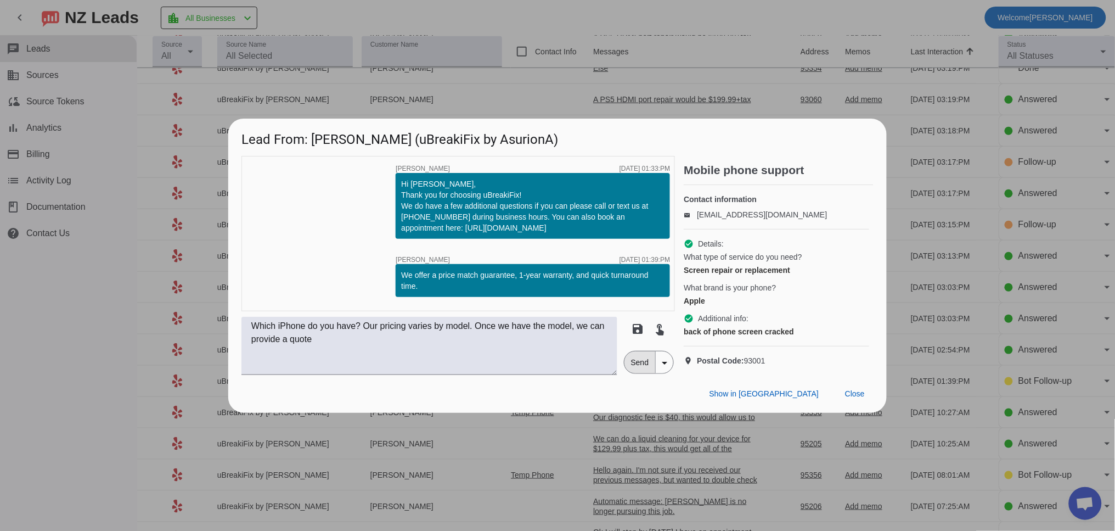
click at [644, 373] on span "Send" at bounding box center [639, 362] width 31 height 22
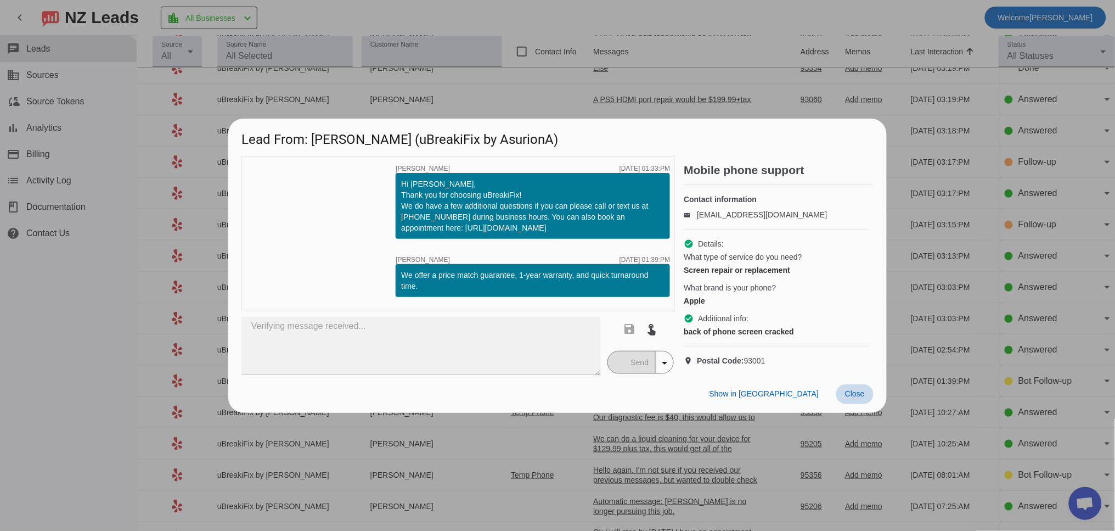
click at [856, 404] on span at bounding box center [854, 394] width 37 height 20
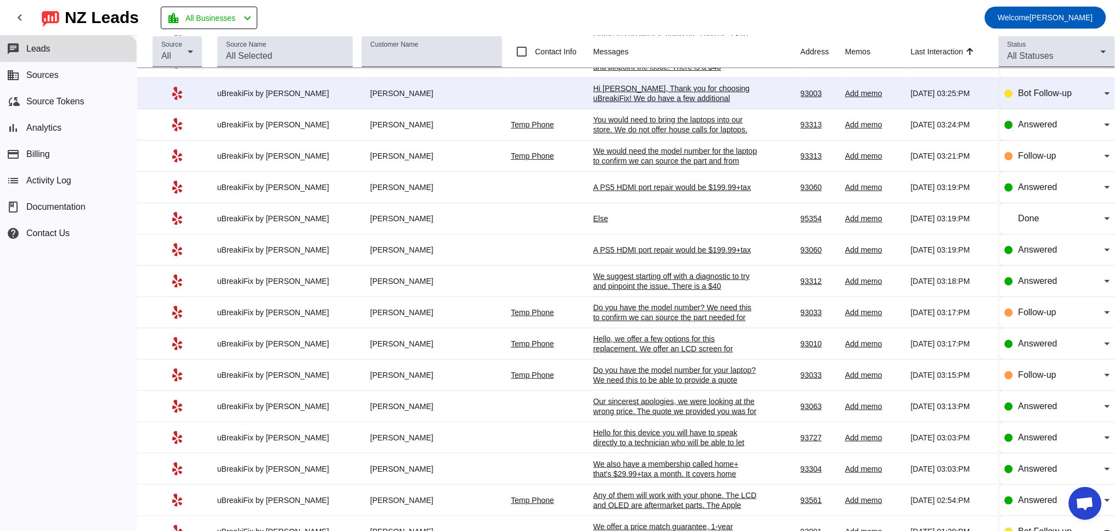
scroll to position [0, 0]
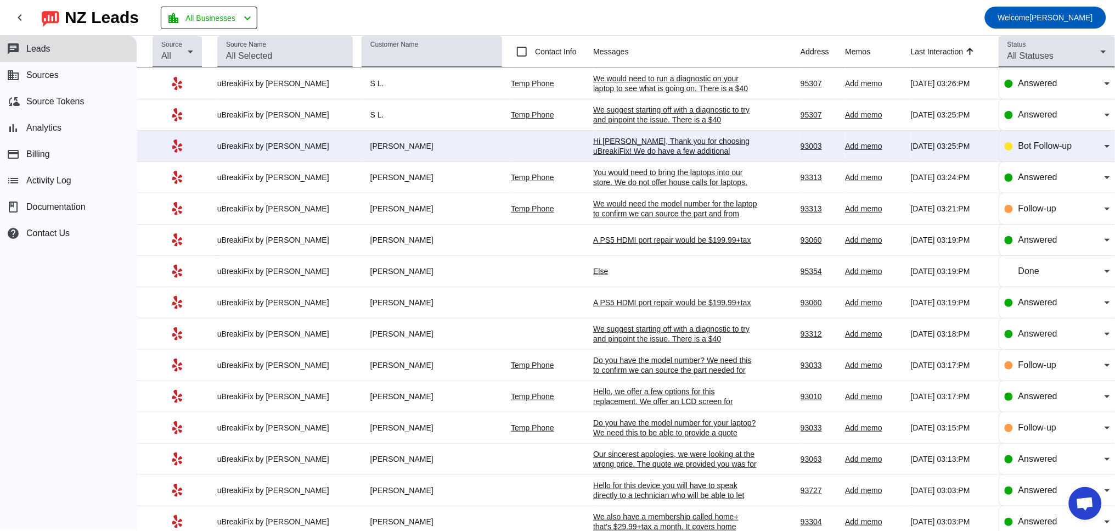
click at [593, 146] on div "Hi [PERSON_NAME], Thank you for choosing uBreakiFix! We do have a few additiona…" at bounding box center [675, 165] width 165 height 59
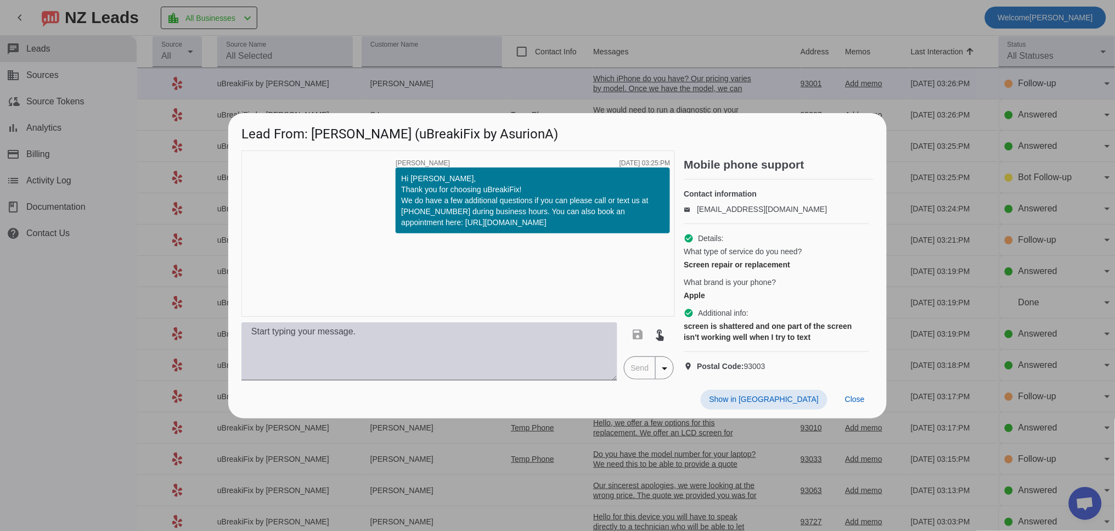
click at [454, 361] on textarea at bounding box center [429, 351] width 376 height 58
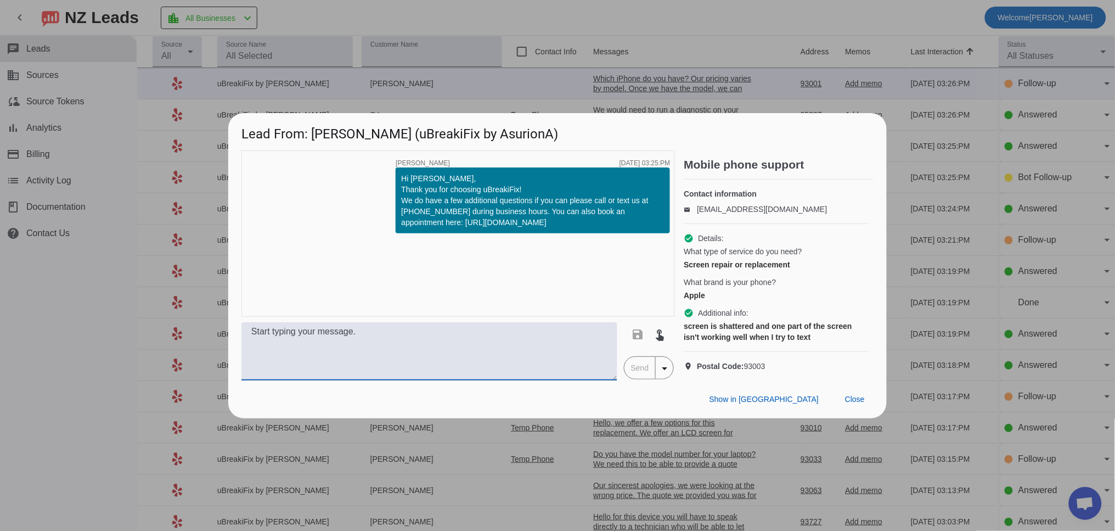
paste textarea "Which iPhone do you have? Our pricing varies by model. Once we have the model, …"
type textarea "Which iPhone do you have? Our pricing varies by model. Once we have the model, …"
click at [645, 379] on span "Send" at bounding box center [639, 368] width 31 height 22
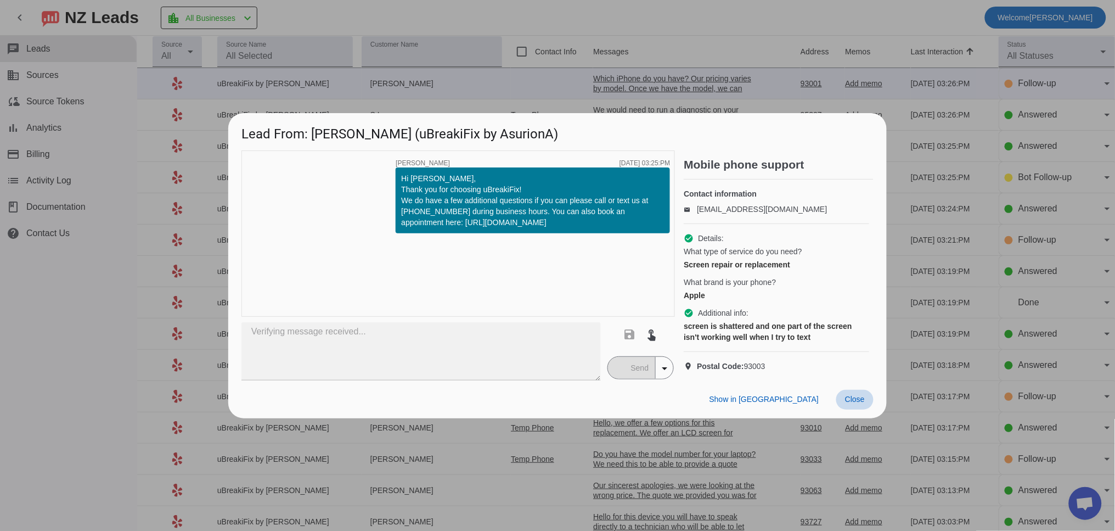
click at [846, 403] on span "Close" at bounding box center [855, 399] width 20 height 9
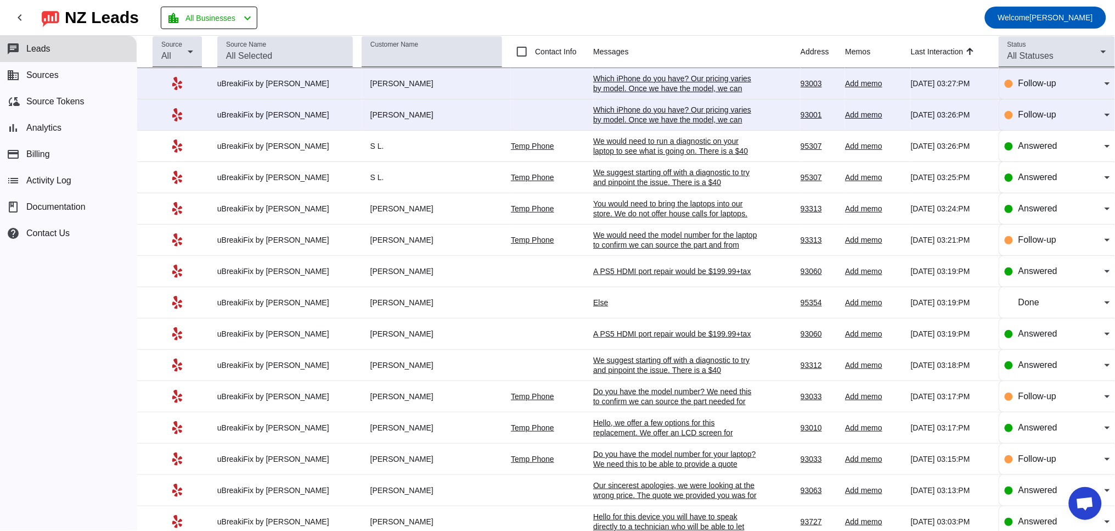
click at [606, 117] on div "Which iPhone do you have? Our pricing varies by model. Once we have the model, …" at bounding box center [675, 120] width 165 height 30
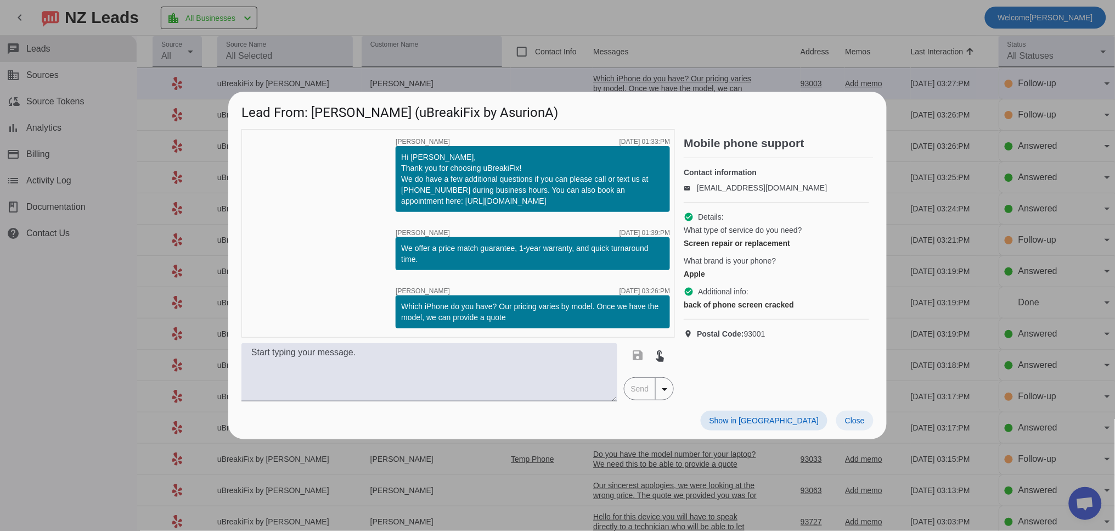
click at [867, 428] on span at bounding box center [854, 420] width 37 height 20
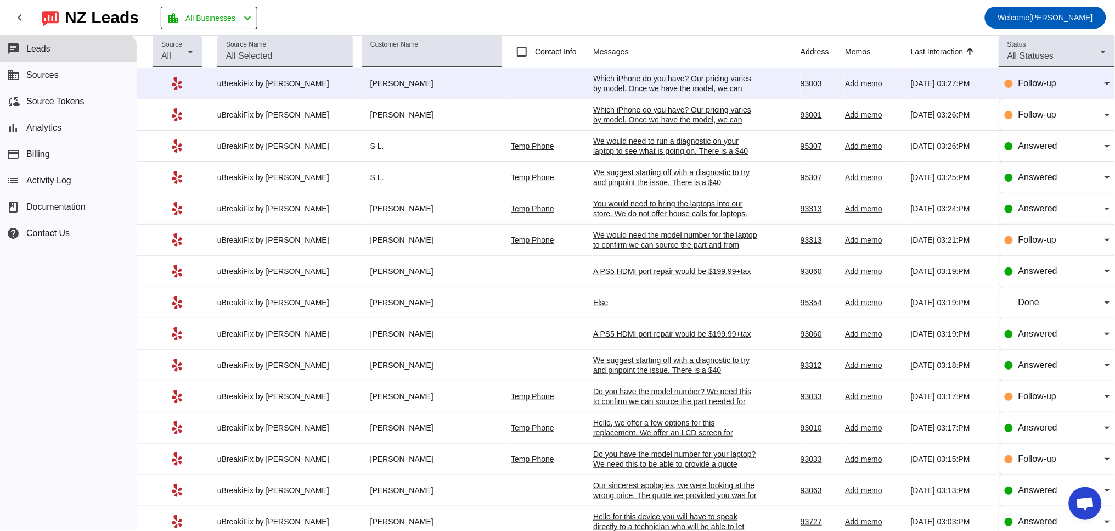
click at [671, 88] on div "Which iPhone do you have? Our pricing varies by model. Once we have the model, …" at bounding box center [675, 89] width 165 height 30
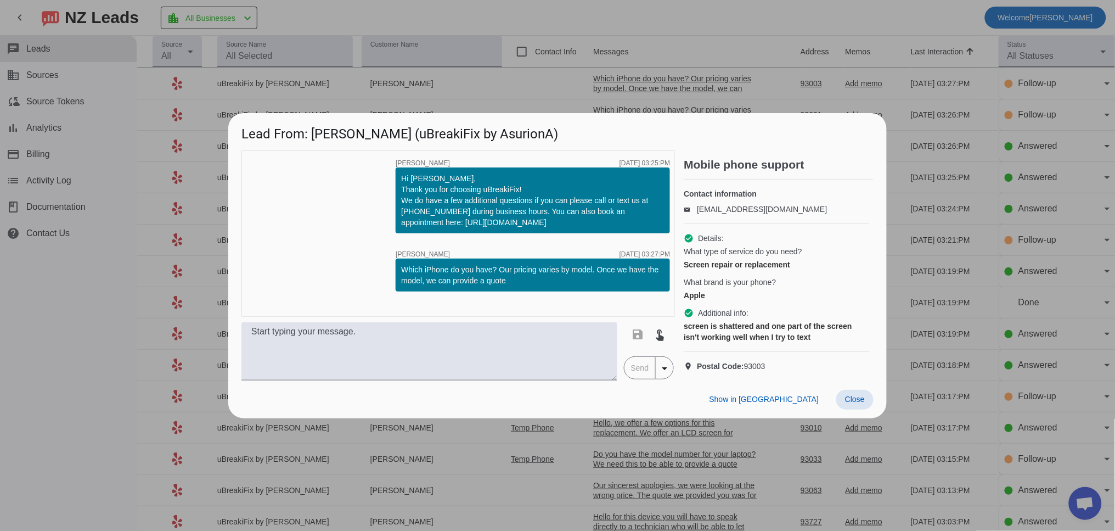
click at [857, 409] on button "Close" at bounding box center [854, 400] width 37 height 20
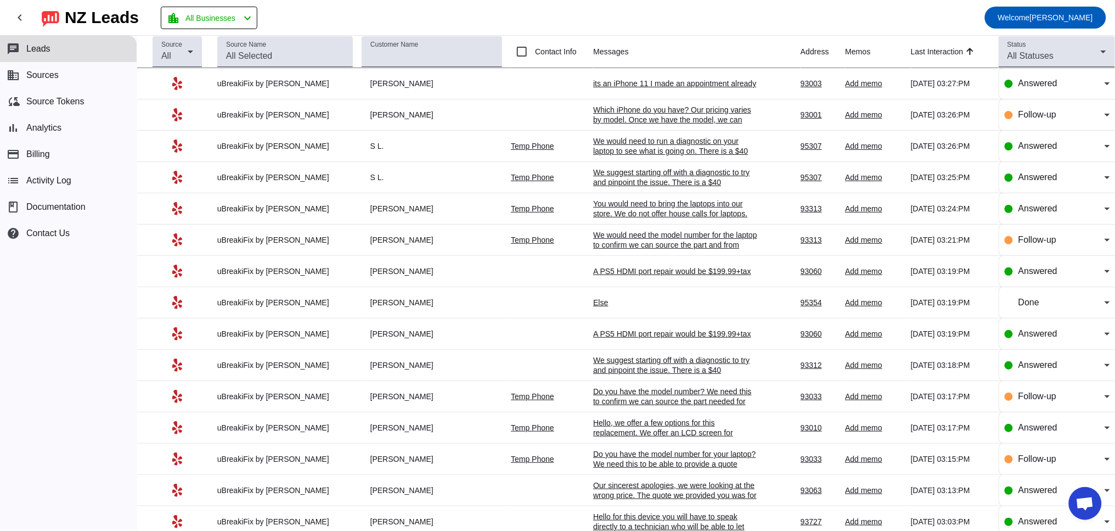
click at [645, 78] on div "its an iPhone 11 I made an appointment already" at bounding box center [675, 83] width 165 height 10
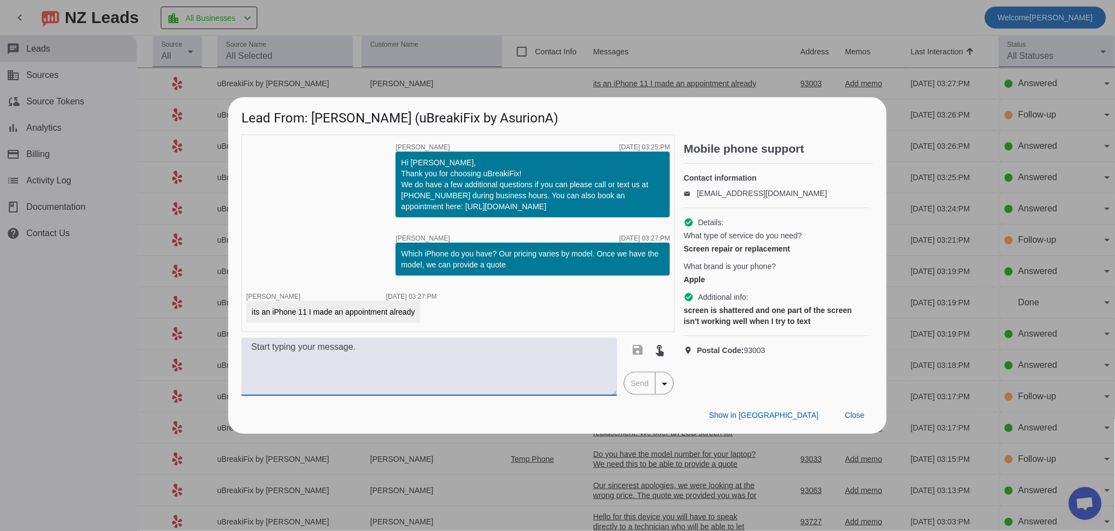
click at [315, 375] on textarea at bounding box center [429, 366] width 376 height 58
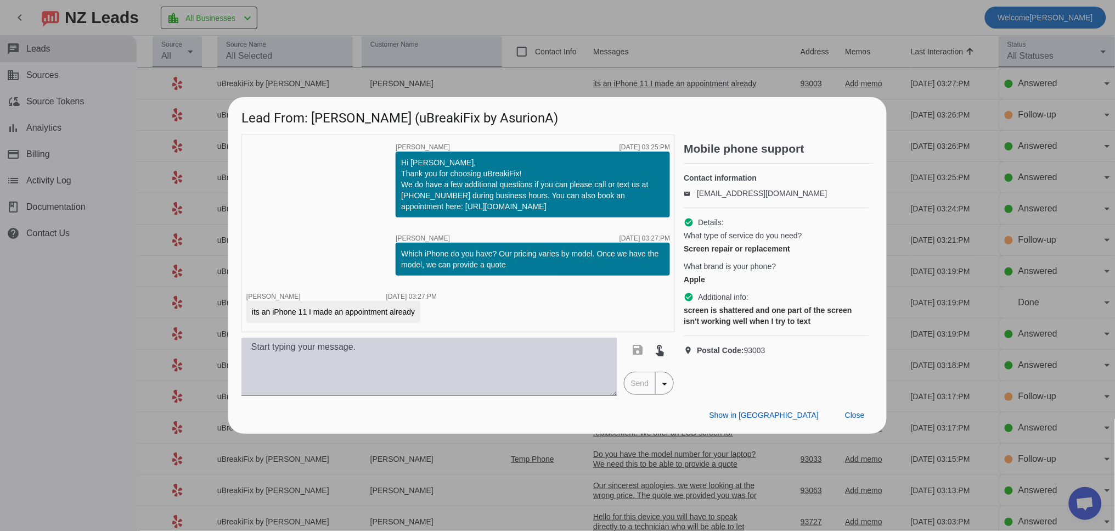
click at [302, 374] on textarea at bounding box center [429, 366] width 376 height 58
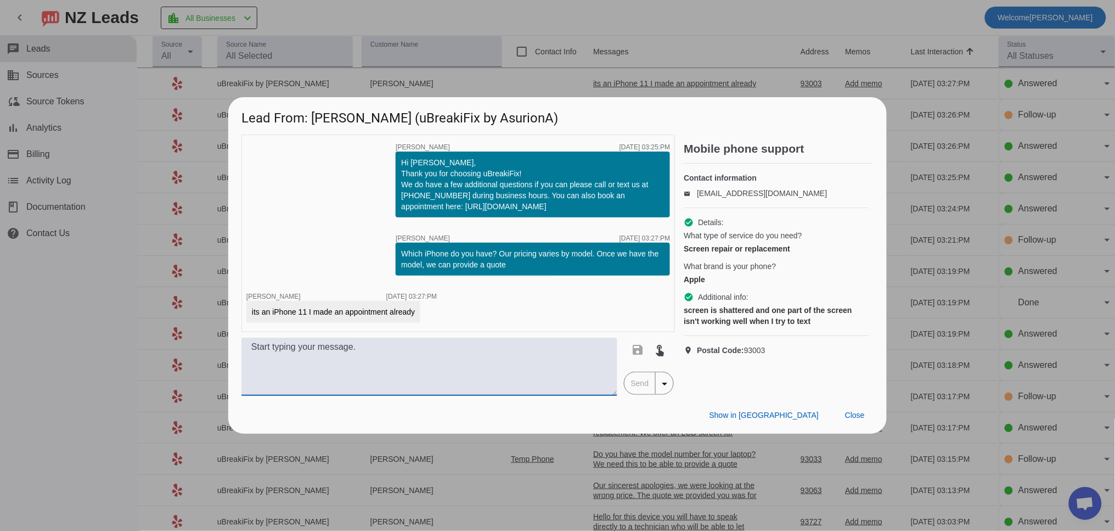
paste textarea "For an iPhone 11 front screen repair, we have an LCD for $+tax or an Apple OEM …"
click at [489, 352] on textarea "For an iPhone 11 front screen repair, we have an LCD for $+tax or an Apple OEM …" at bounding box center [429, 366] width 376 height 58
click at [269, 363] on textarea "For an iPhone 11 front screen repair, we have an LCD for $89.99+tax or an Apple…" at bounding box center [429, 366] width 376 height 58
click at [340, 362] on textarea "For an iPhone 11 front screen repair, we have an LCD for $89.99+tax or an Apple…" at bounding box center [429, 366] width 376 height 58
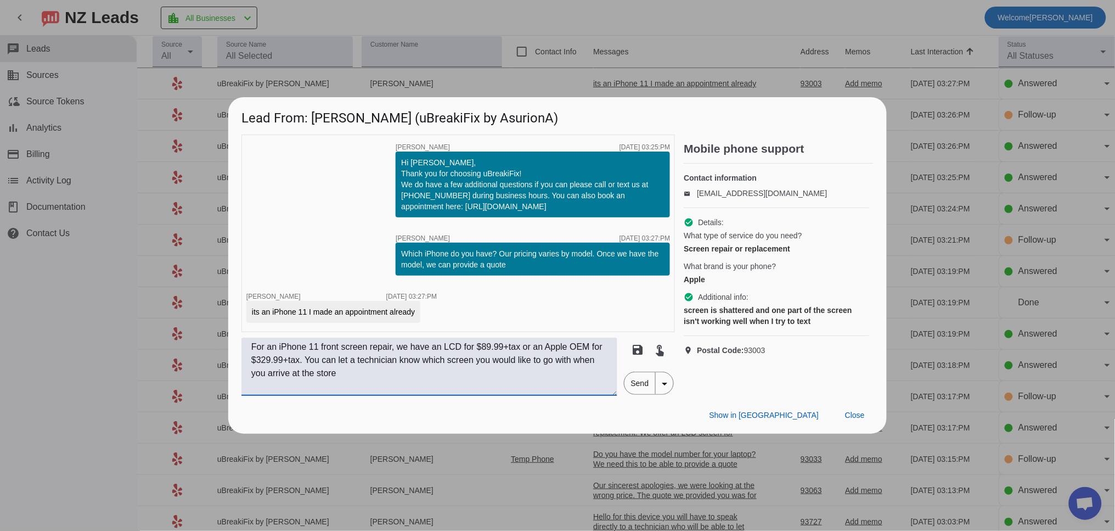
type textarea "For an iPhone 11 front screen repair, we have an LCD for $89.99+tax or an Apple…"
click at [632, 383] on span "Send" at bounding box center [639, 383] width 31 height 22
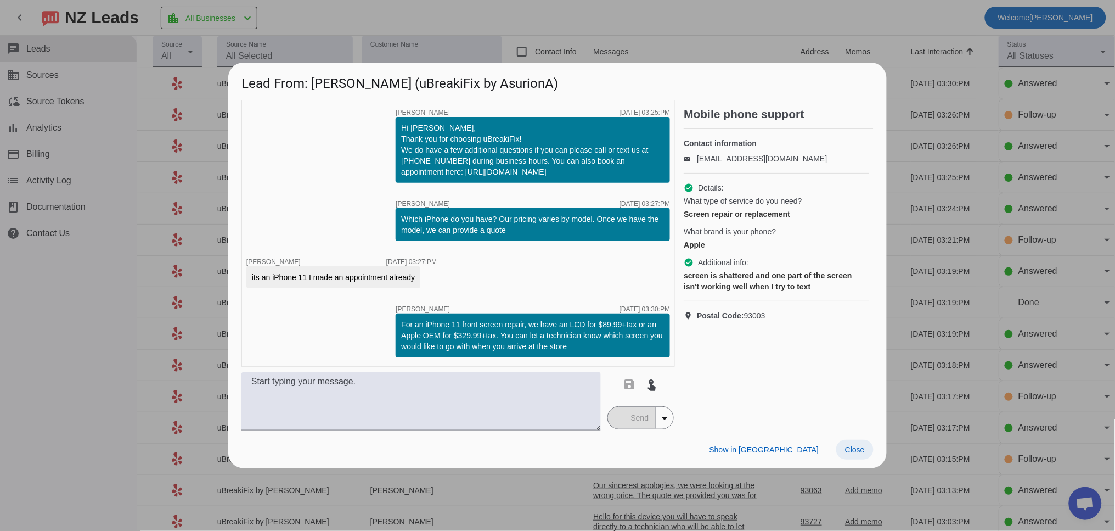
click at [850, 442] on span at bounding box center [854, 450] width 37 height 20
